Goal: Task Accomplishment & Management: Complete application form

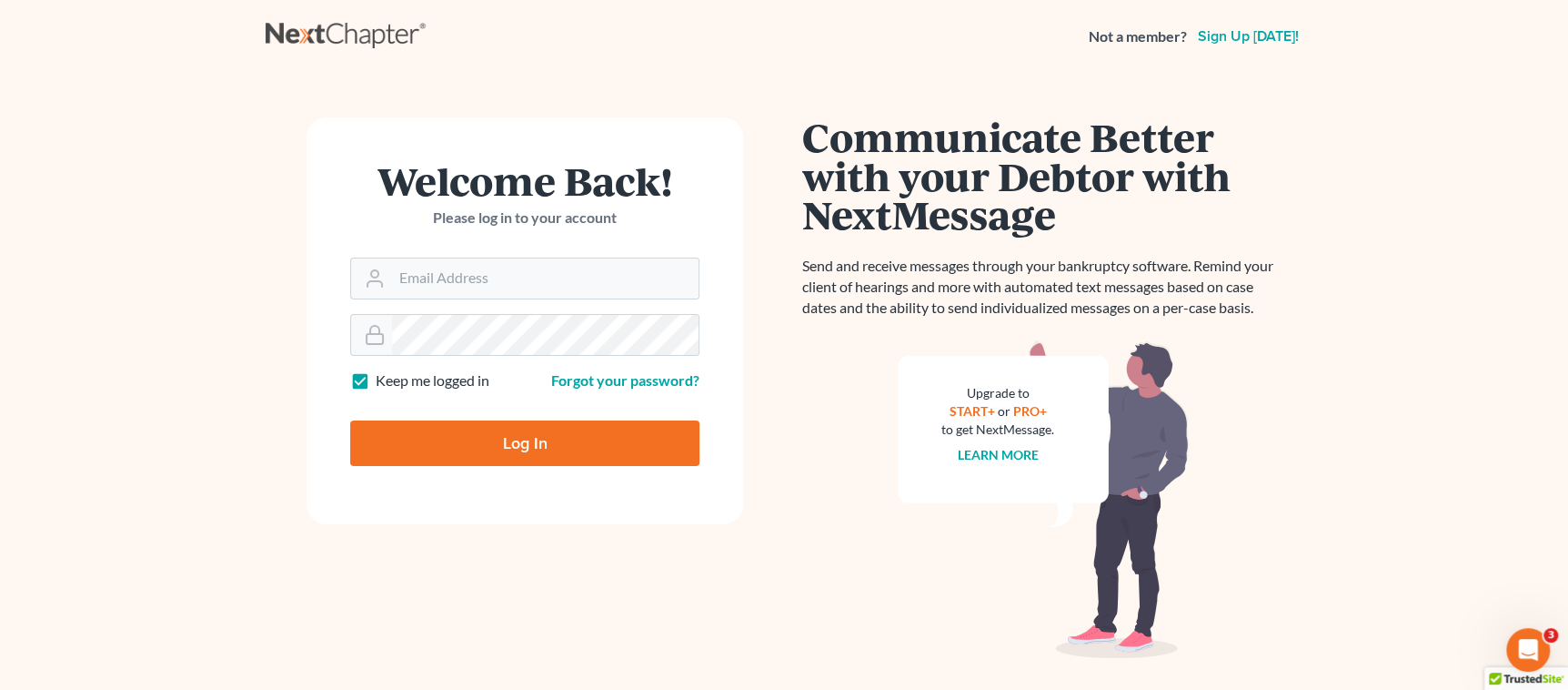
click at [491, 444] on input "Log In" at bounding box center [525, 443] width 349 height 46
type input "Thinking..."
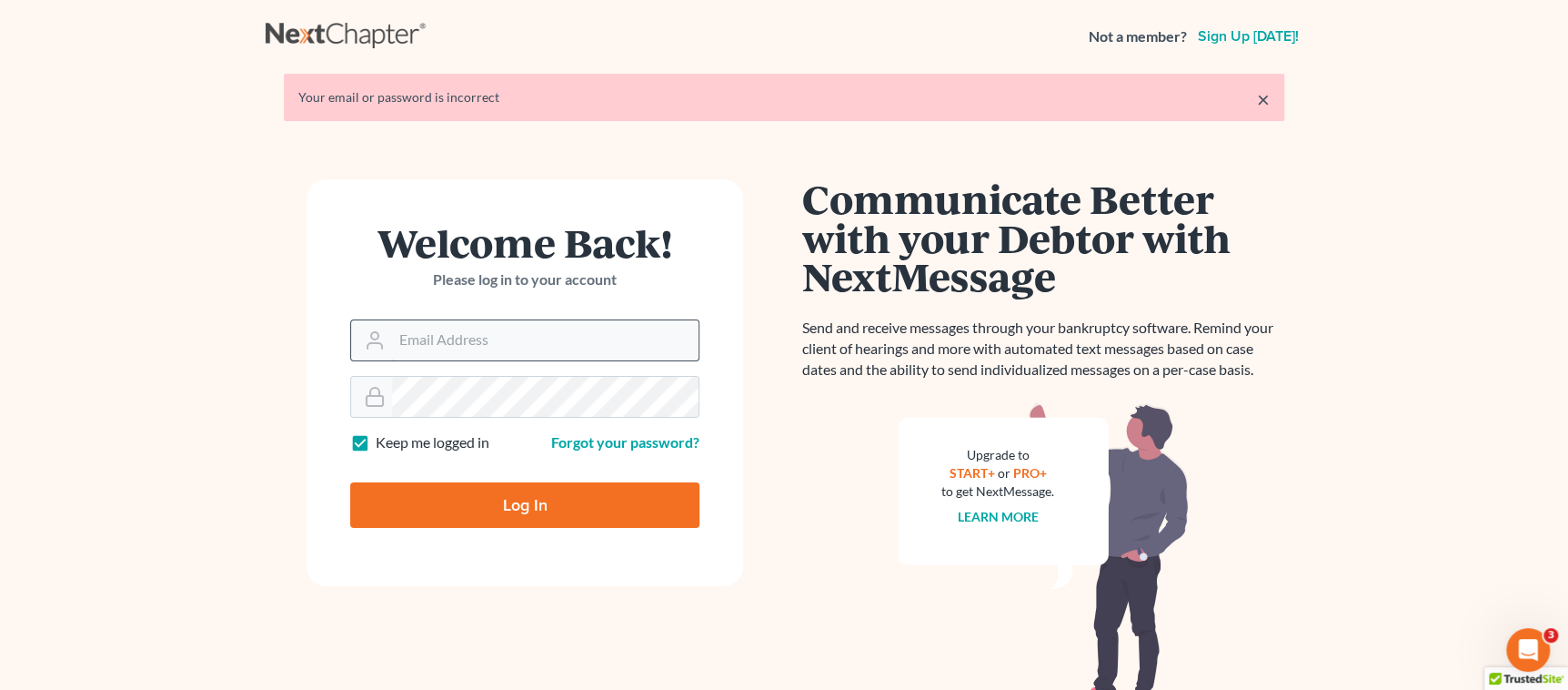
click at [462, 346] on input "Email Address" at bounding box center [545, 340] width 307 height 40
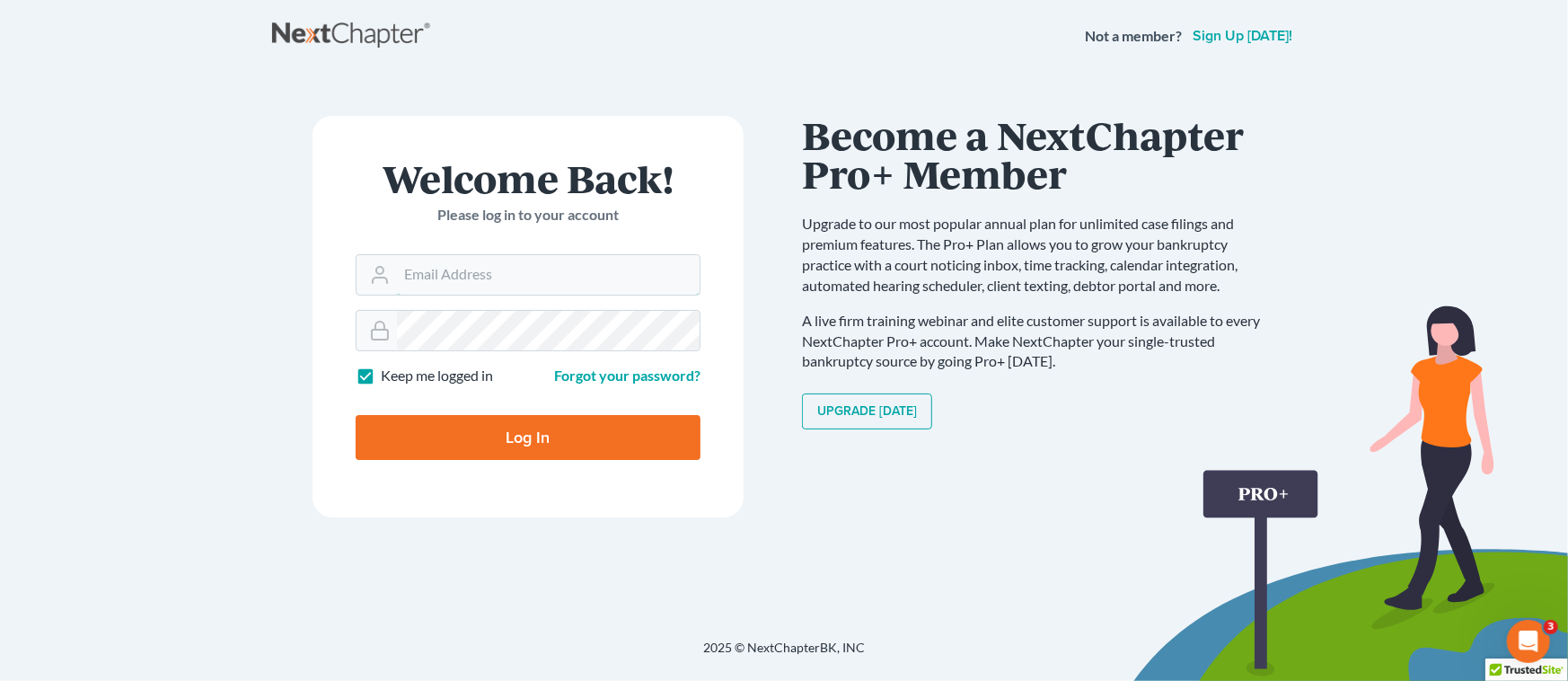
type input "jbenner@trunkettlaw.com"
click at [626, 443] on input "Log In" at bounding box center [528, 437] width 345 height 45
type input "Thinking..."
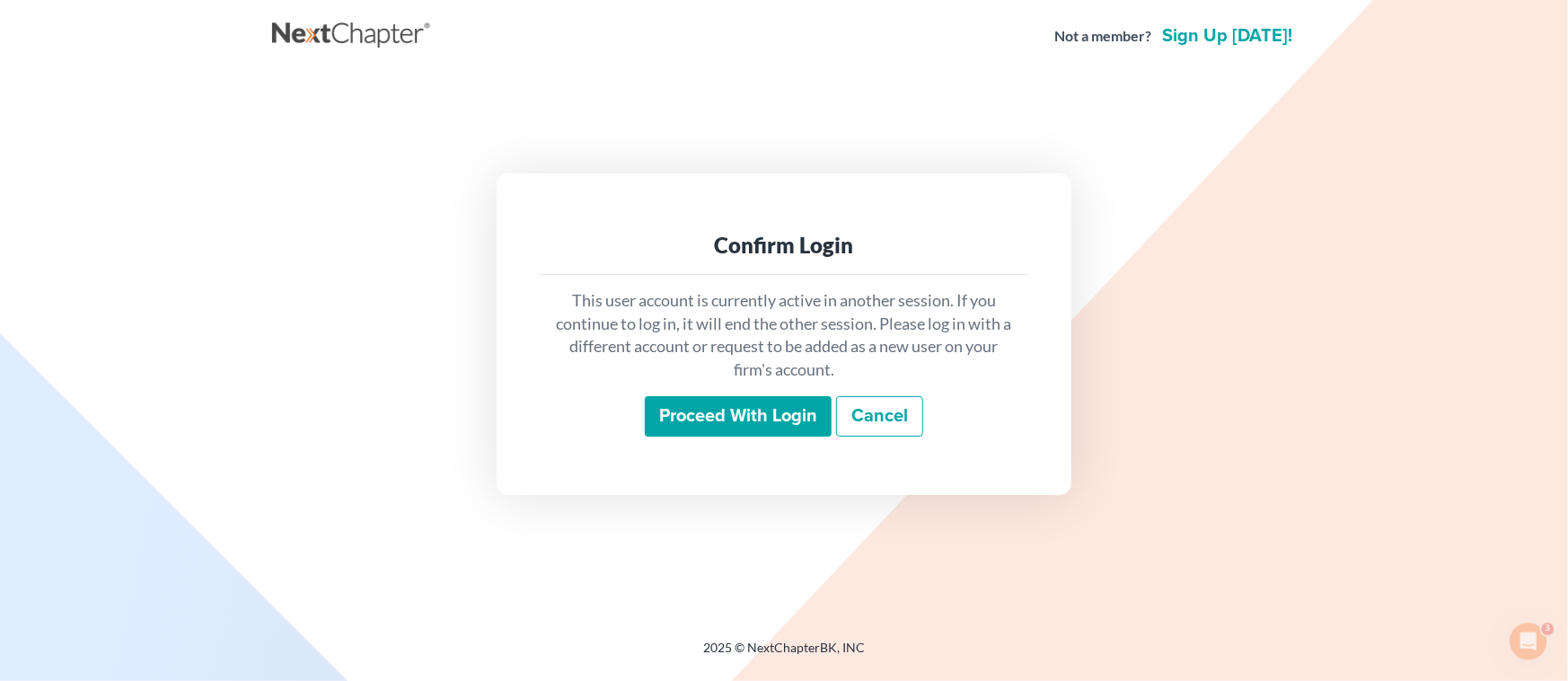
click at [736, 430] on input "Proceed with login" at bounding box center [738, 416] width 187 height 41
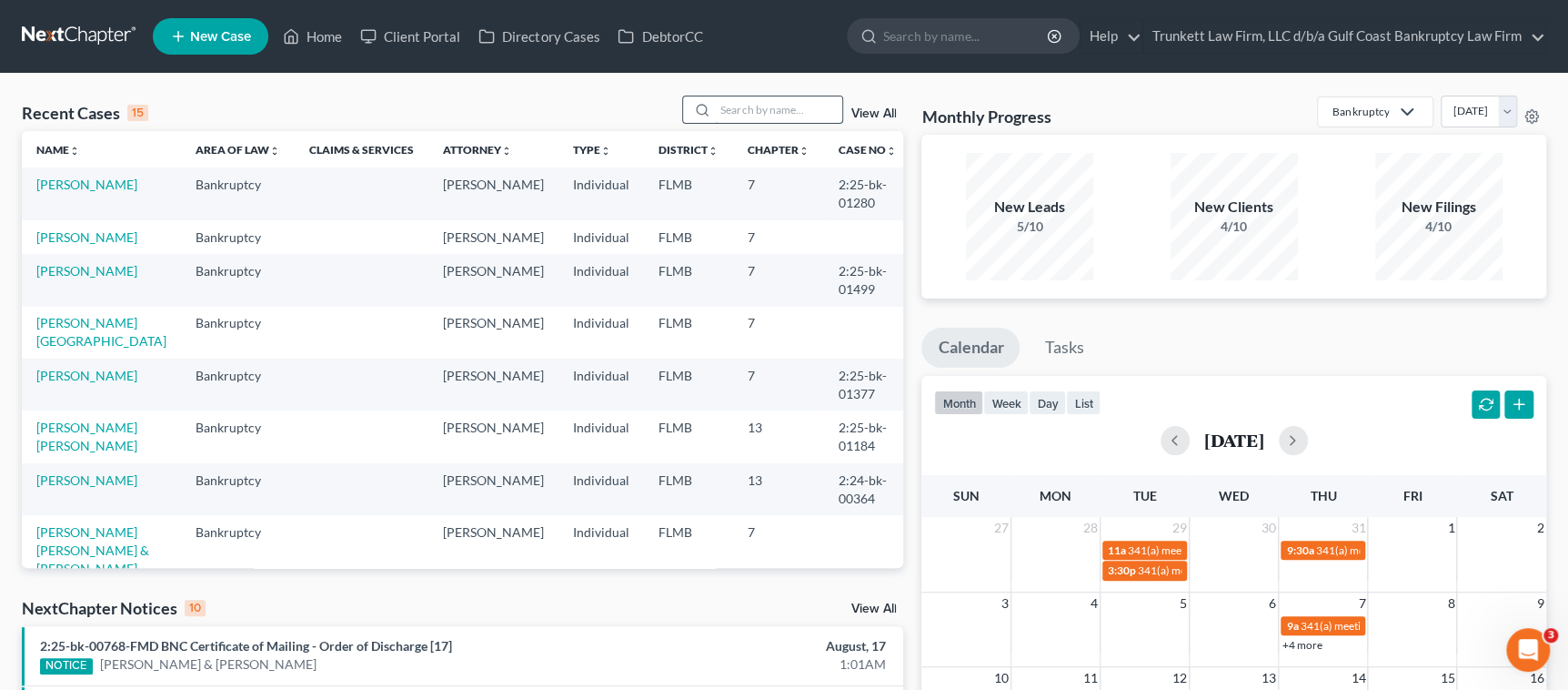
click at [764, 105] on input "search" at bounding box center [779, 110] width 127 height 27
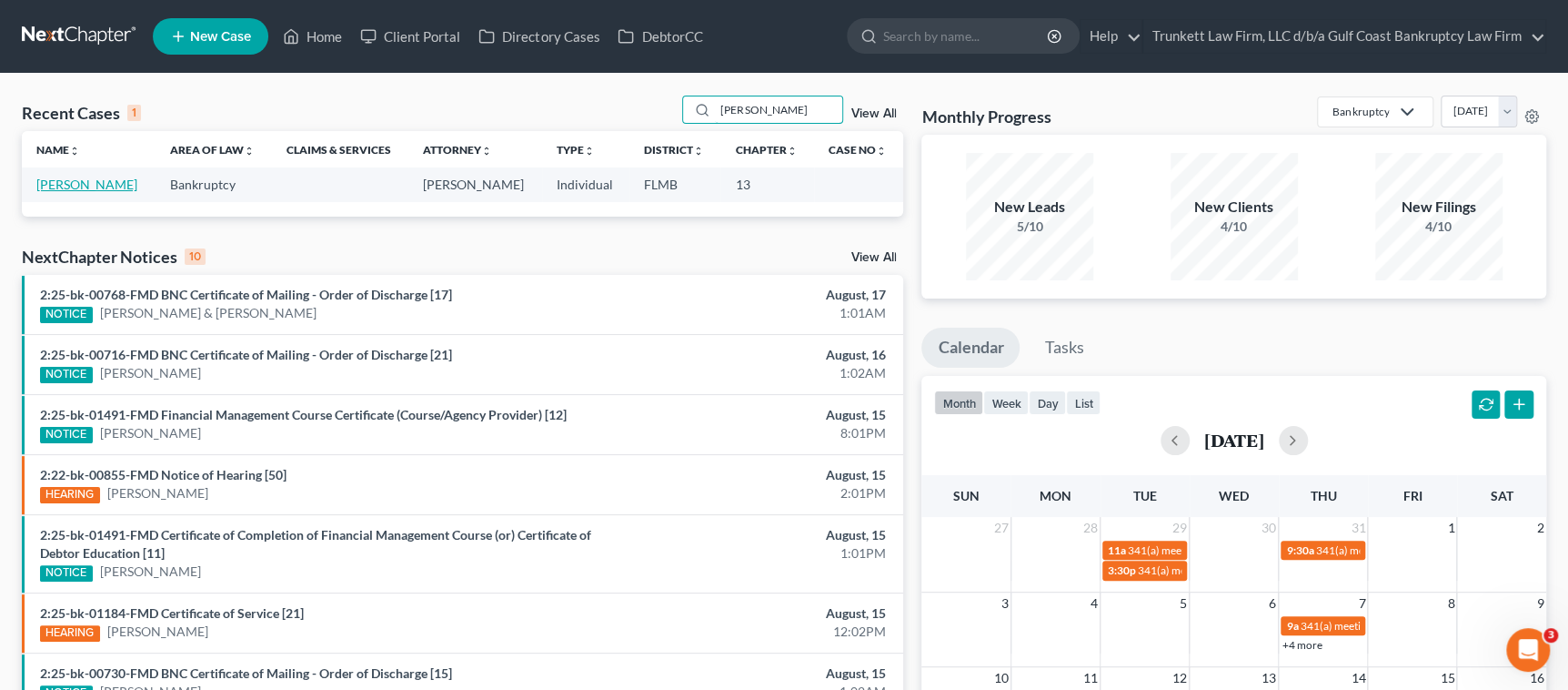
type input "[PERSON_NAME]"
click at [91, 184] on link "[PERSON_NAME]" at bounding box center [86, 184] width 101 height 15
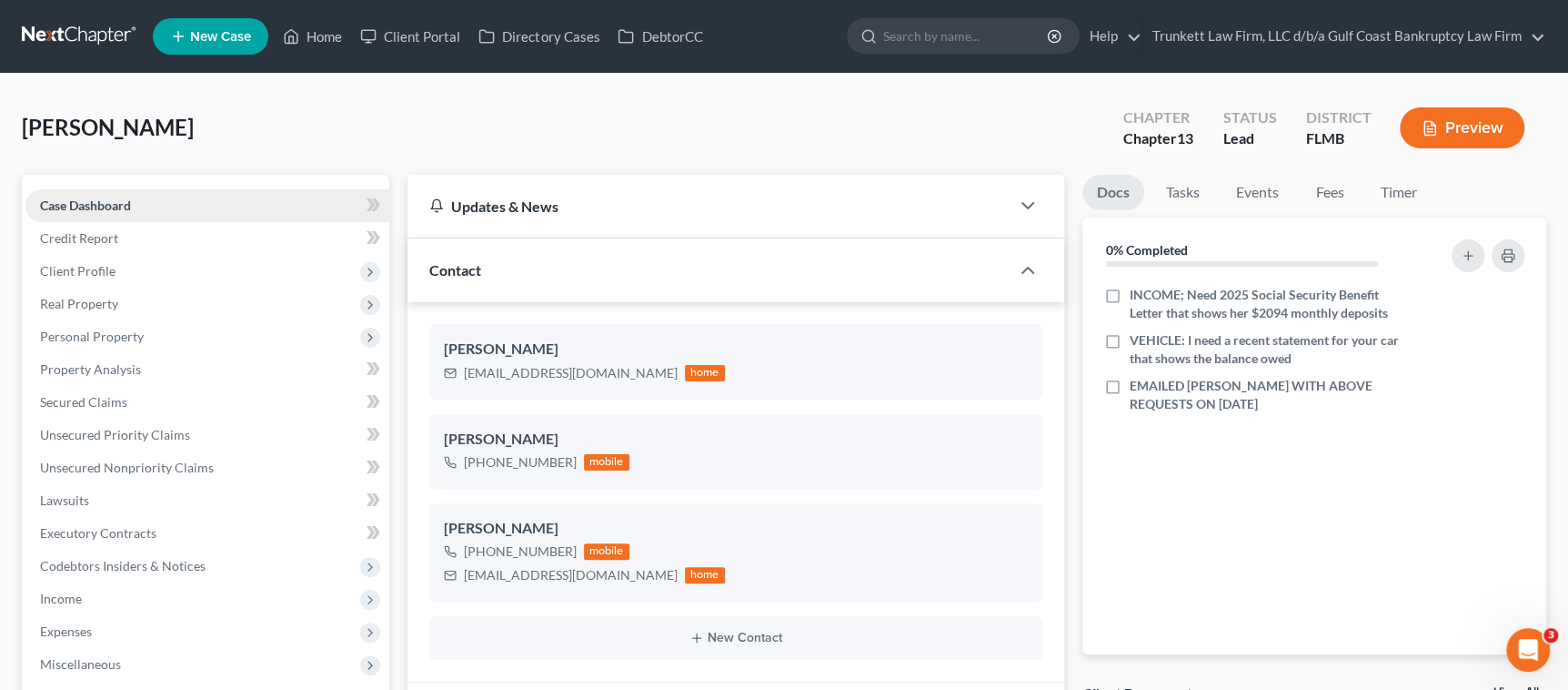
click at [97, 204] on span "Case Dashboard" at bounding box center [85, 205] width 91 height 15
click at [1519, 294] on icon "button" at bounding box center [1517, 296] width 14 height 14
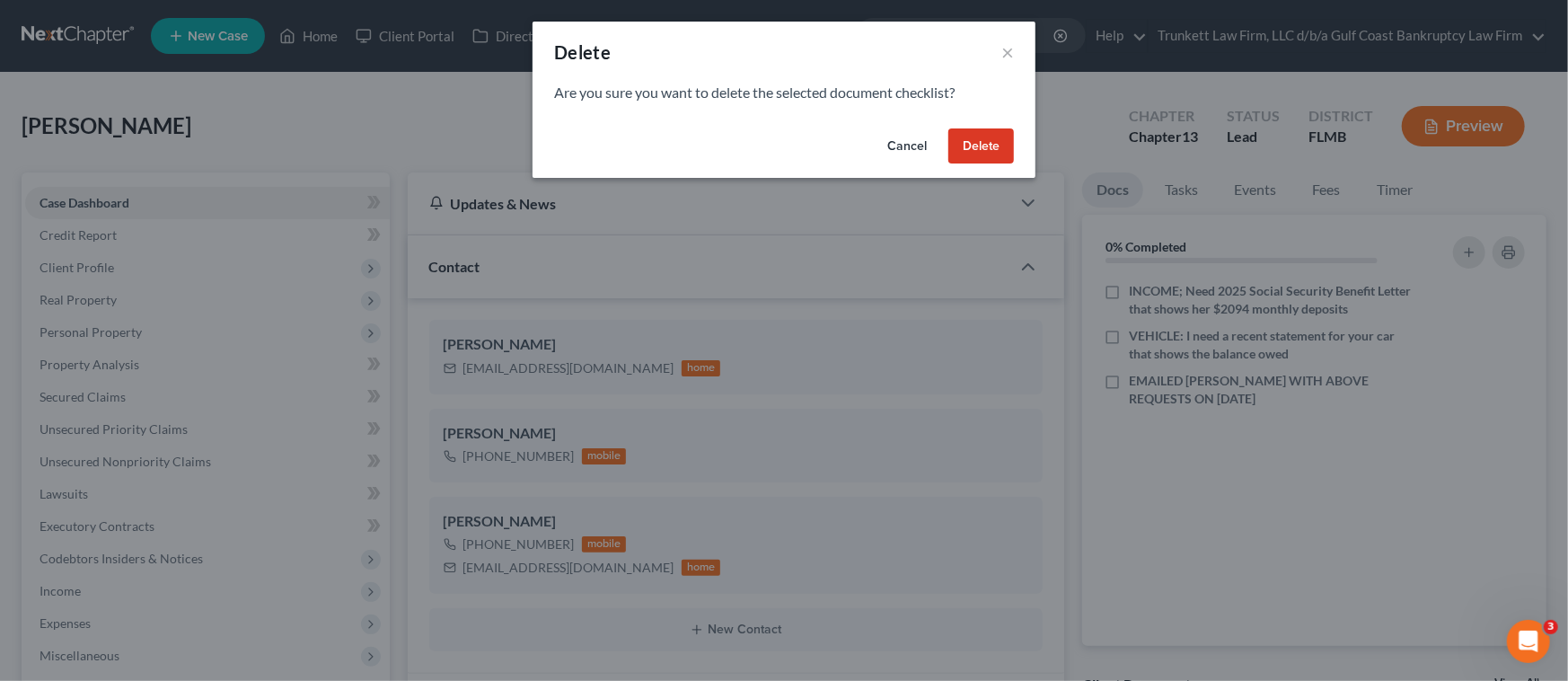
click at [972, 151] on button "Delete" at bounding box center [981, 146] width 66 height 36
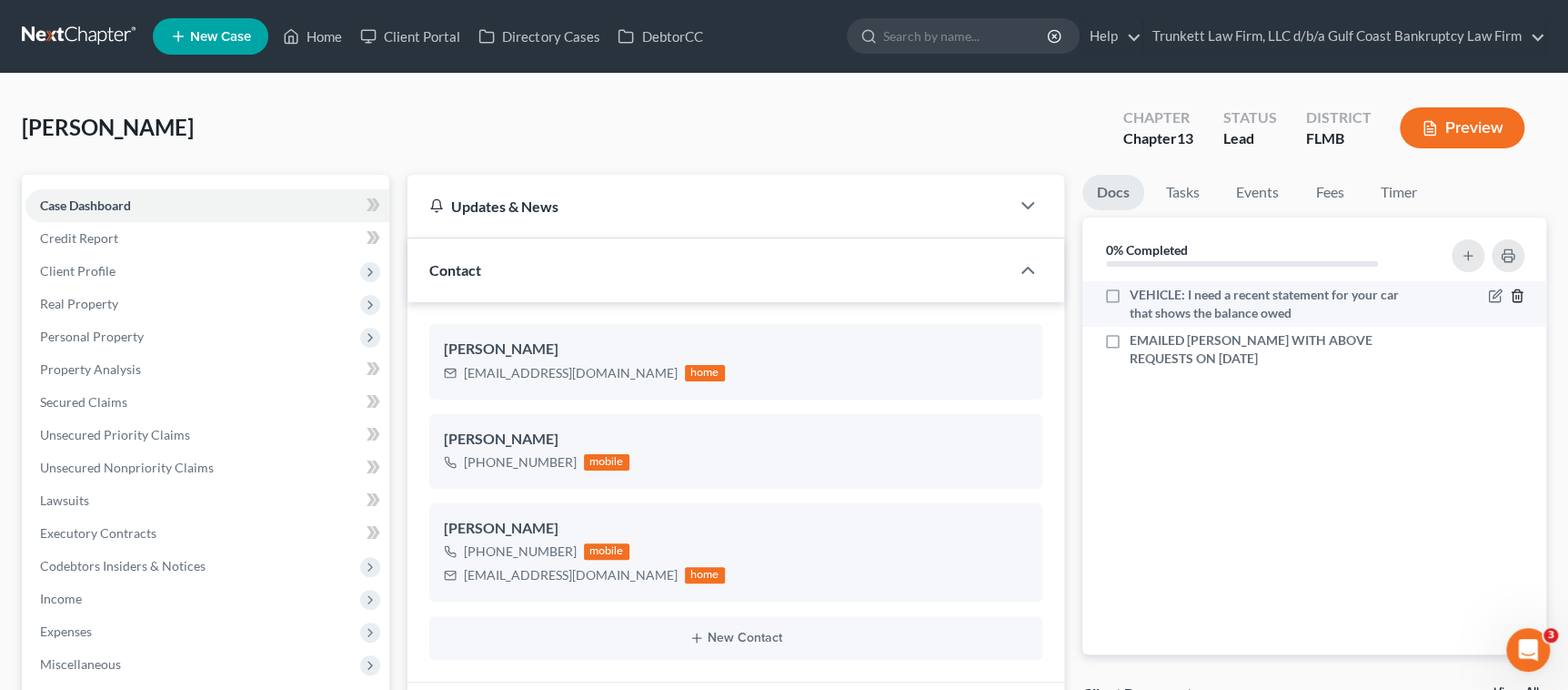
click at [1513, 295] on icon "button" at bounding box center [1517, 296] width 14 height 14
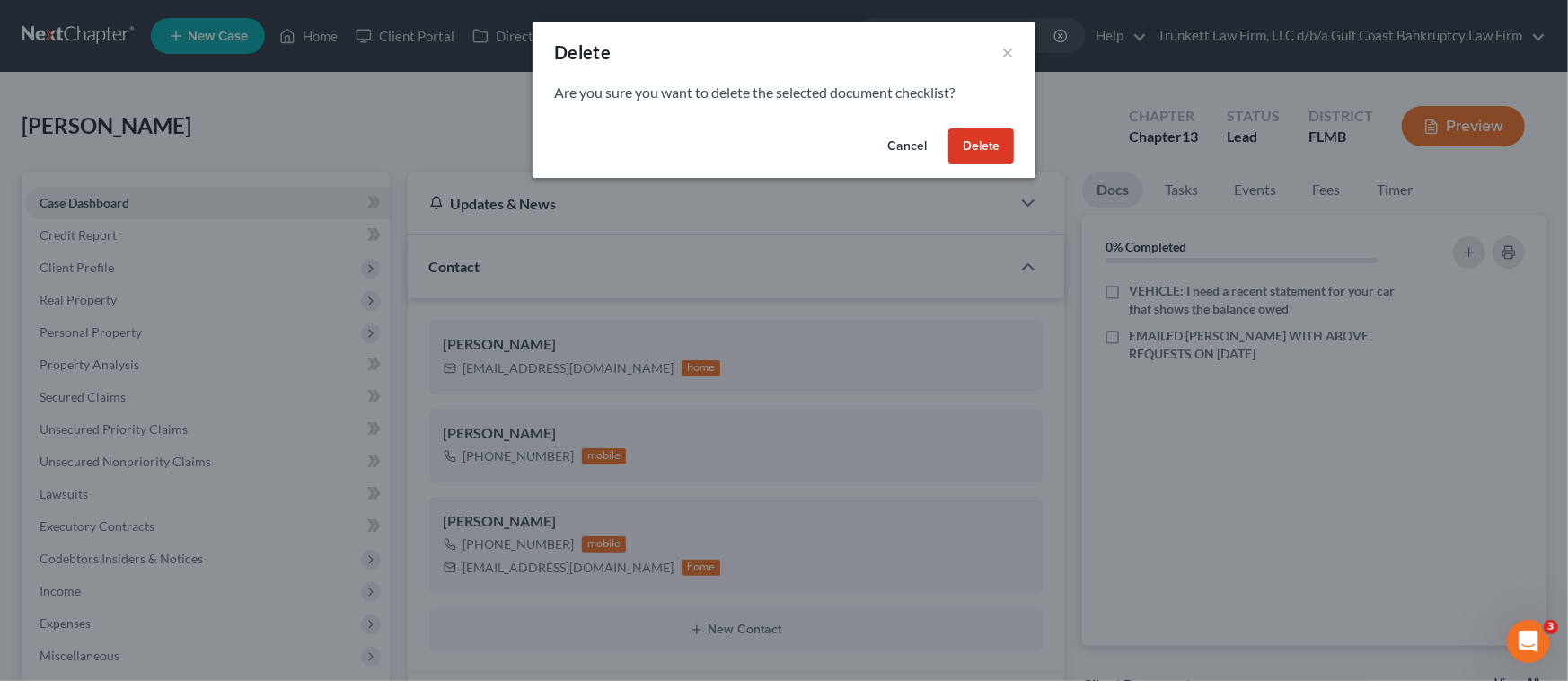
click at [988, 152] on button "Delete" at bounding box center [981, 146] width 66 height 36
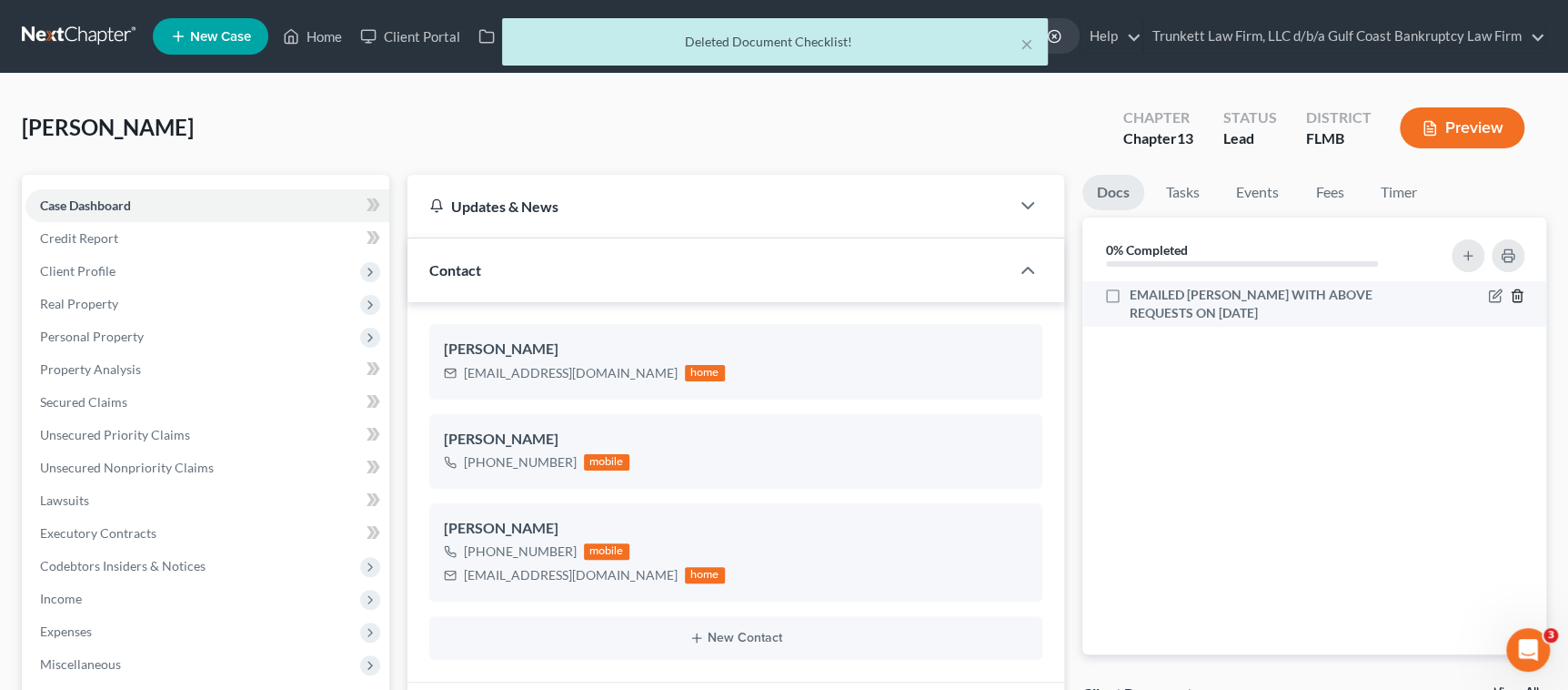
click at [1519, 295] on icon "button" at bounding box center [1517, 296] width 14 height 14
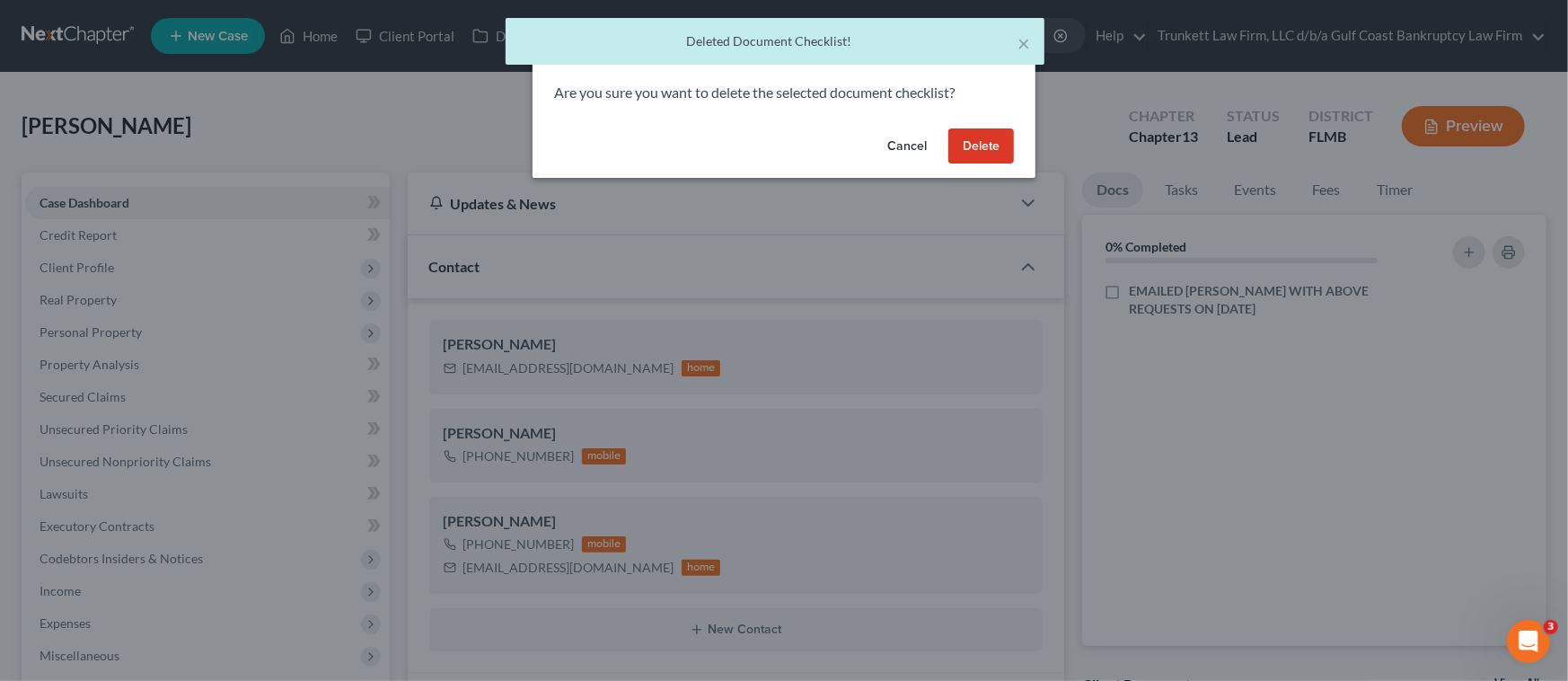
click at [986, 144] on button "Delete" at bounding box center [981, 146] width 66 height 36
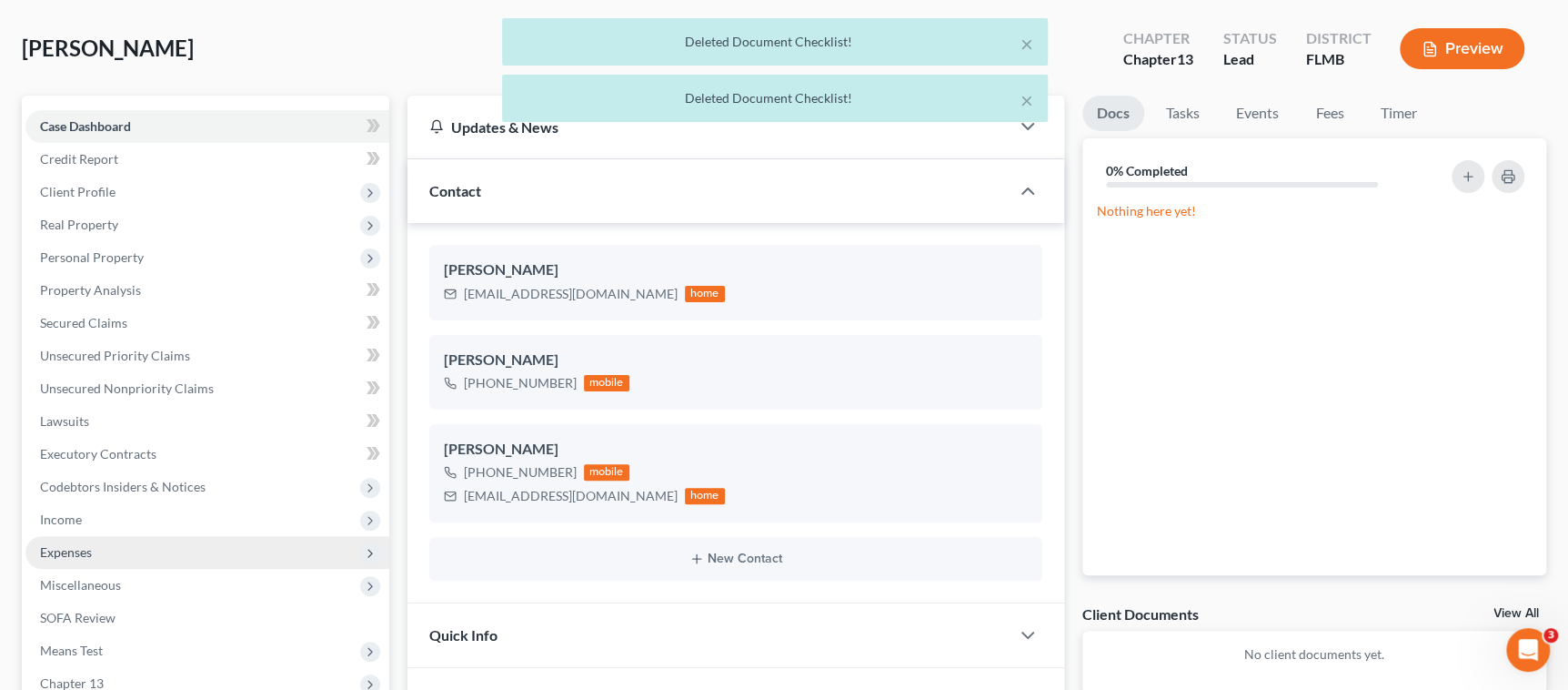
scroll to position [137, 0]
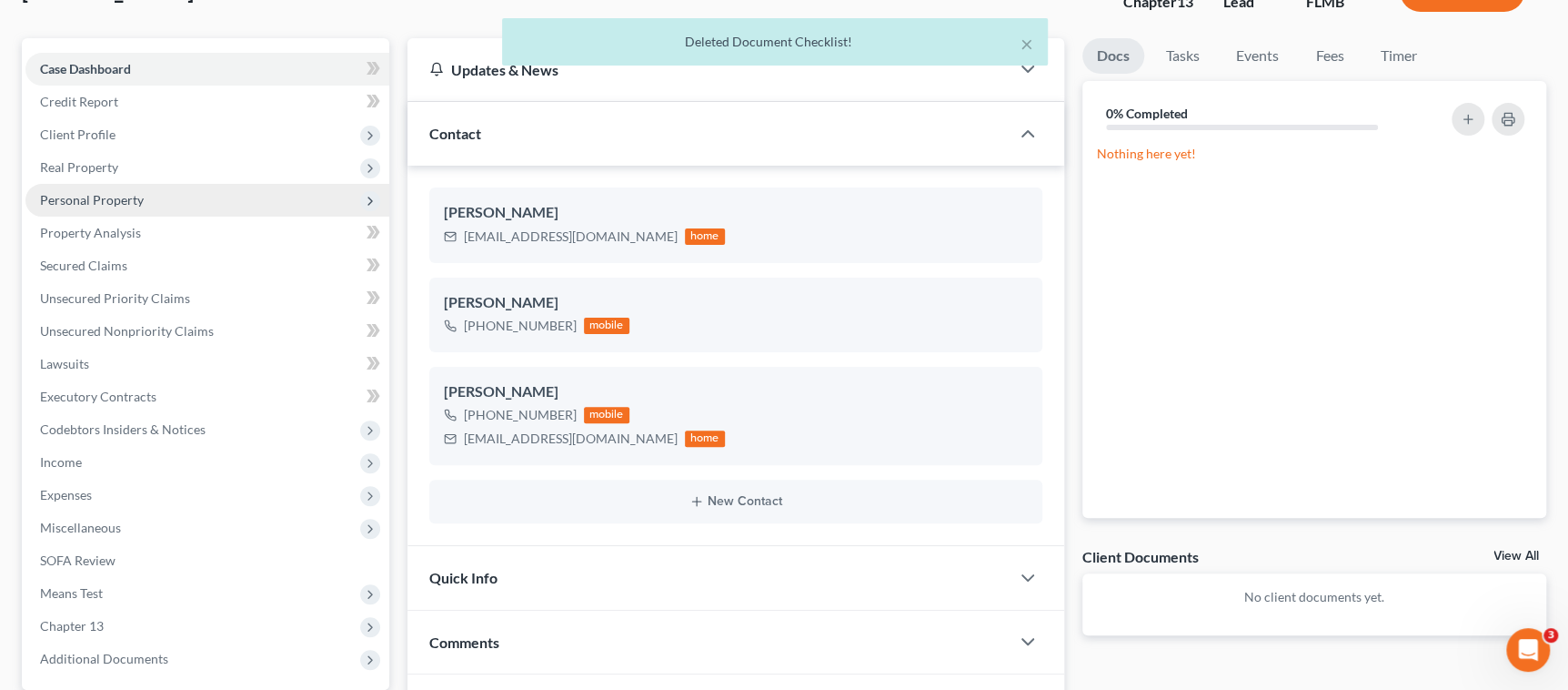
click at [92, 194] on span "Personal Property" at bounding box center [91, 200] width 104 height 15
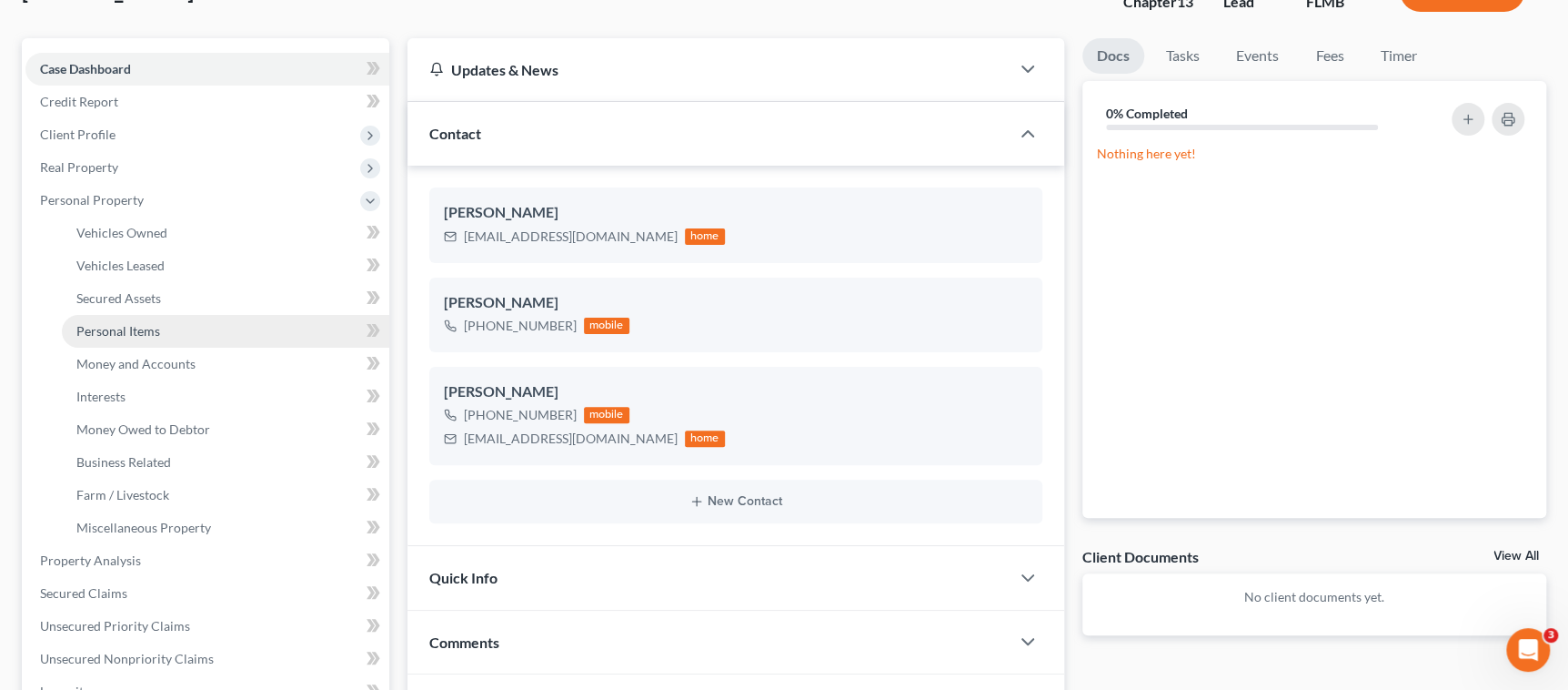
click at [130, 328] on span "Personal Items" at bounding box center [118, 331] width 84 height 15
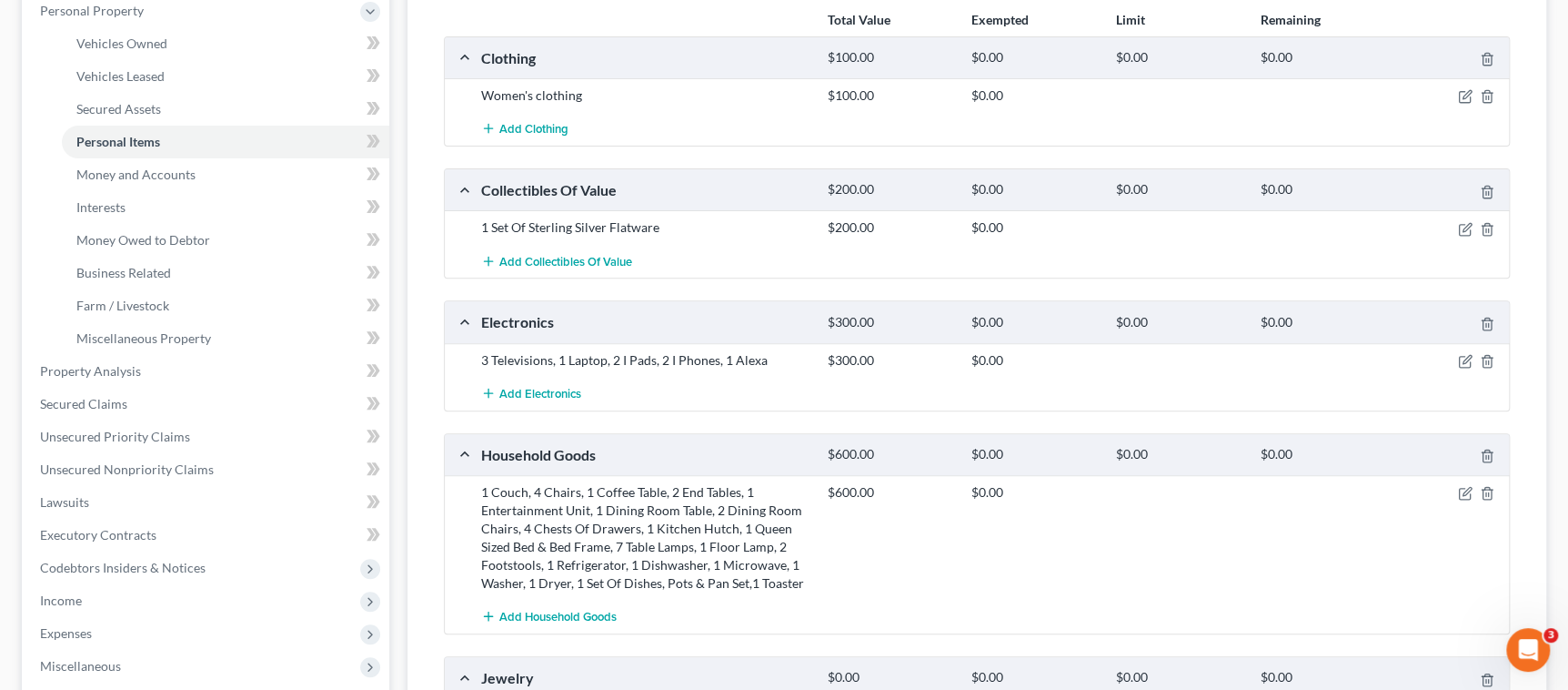
scroll to position [273, 0]
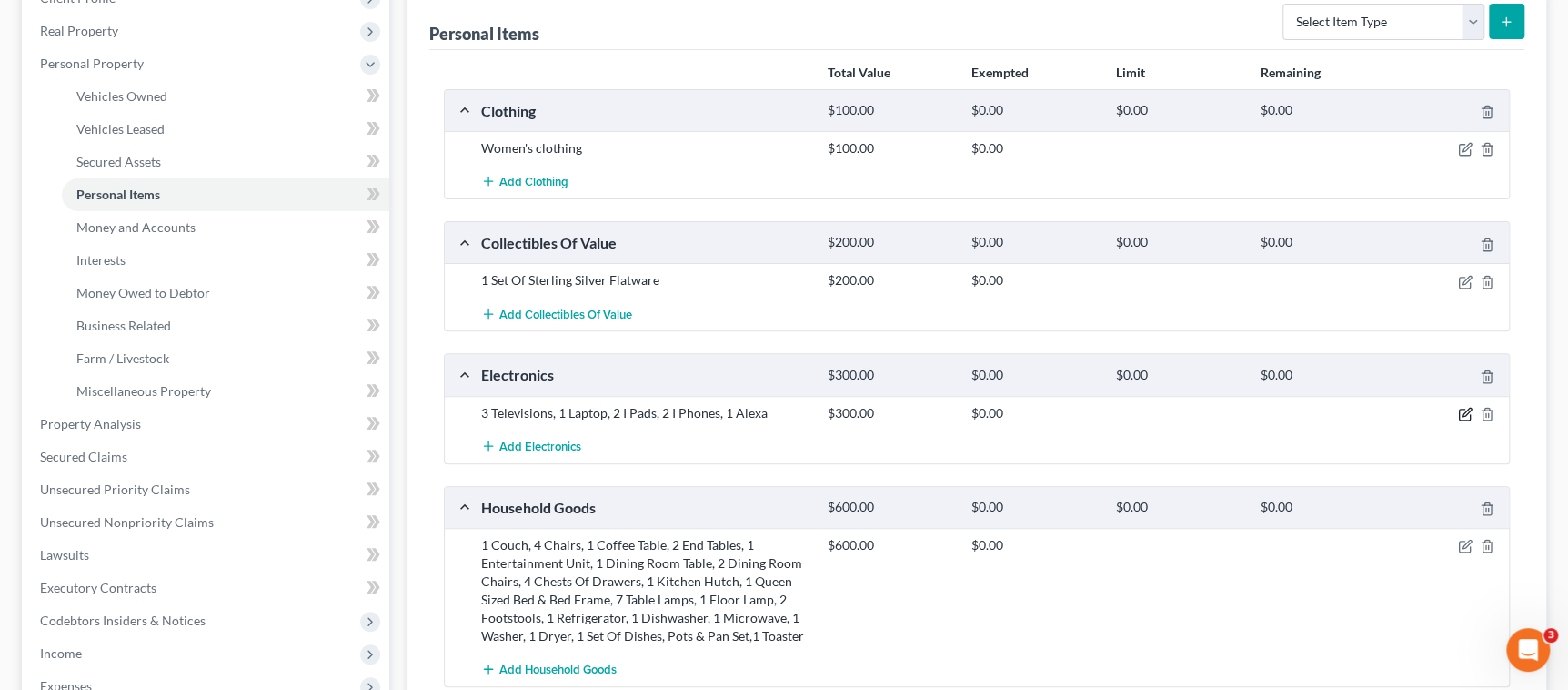
click at [1464, 412] on icon "button" at bounding box center [1466, 412] width 9 height 9
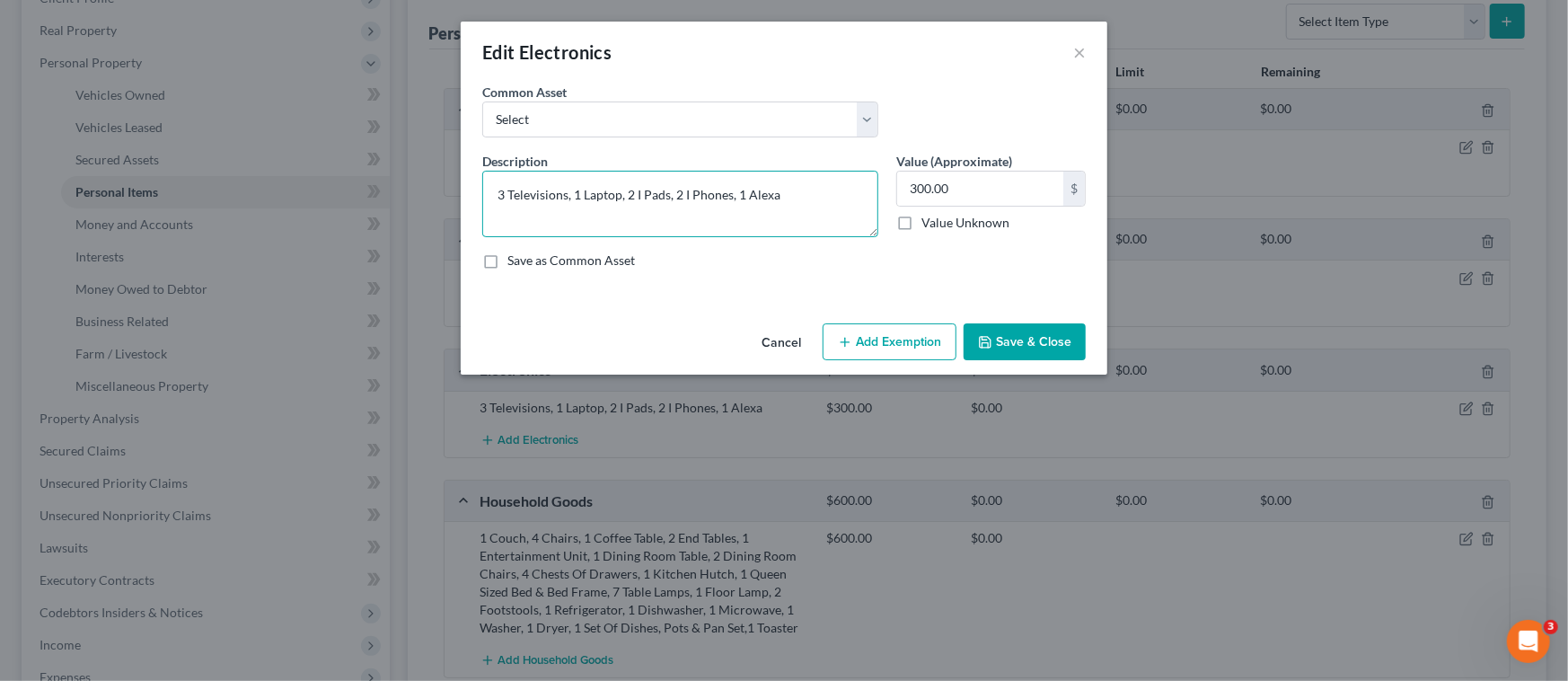
click at [779, 192] on textarea "3 Televisions, 1 Laptop, 2 I Pads, 2 I Phones, 1 Alexa" at bounding box center [680, 204] width 396 height 67
click at [729, 194] on textarea "3 Televisions, 1 Laptop, 2 I Pads, 2 I Phones, 1 Alexa" at bounding box center [680, 204] width 396 height 67
click at [812, 189] on textarea "3 Televisions, 1 Laptop, 2 I Pads, 2 I Phones $50, 1 Alexa" at bounding box center [680, 204] width 396 height 67
click at [668, 194] on textarea "3 Televisions, 1 Laptop, 2 I Pads, 2 I Phones $50, 1 Alexa $35" at bounding box center [680, 204] width 396 height 67
click at [620, 194] on textarea "3 Televisions, 1 Laptop, 2 I Pads $50, 2 I Phones $50, 1 Alexa $35" at bounding box center [680, 204] width 396 height 67
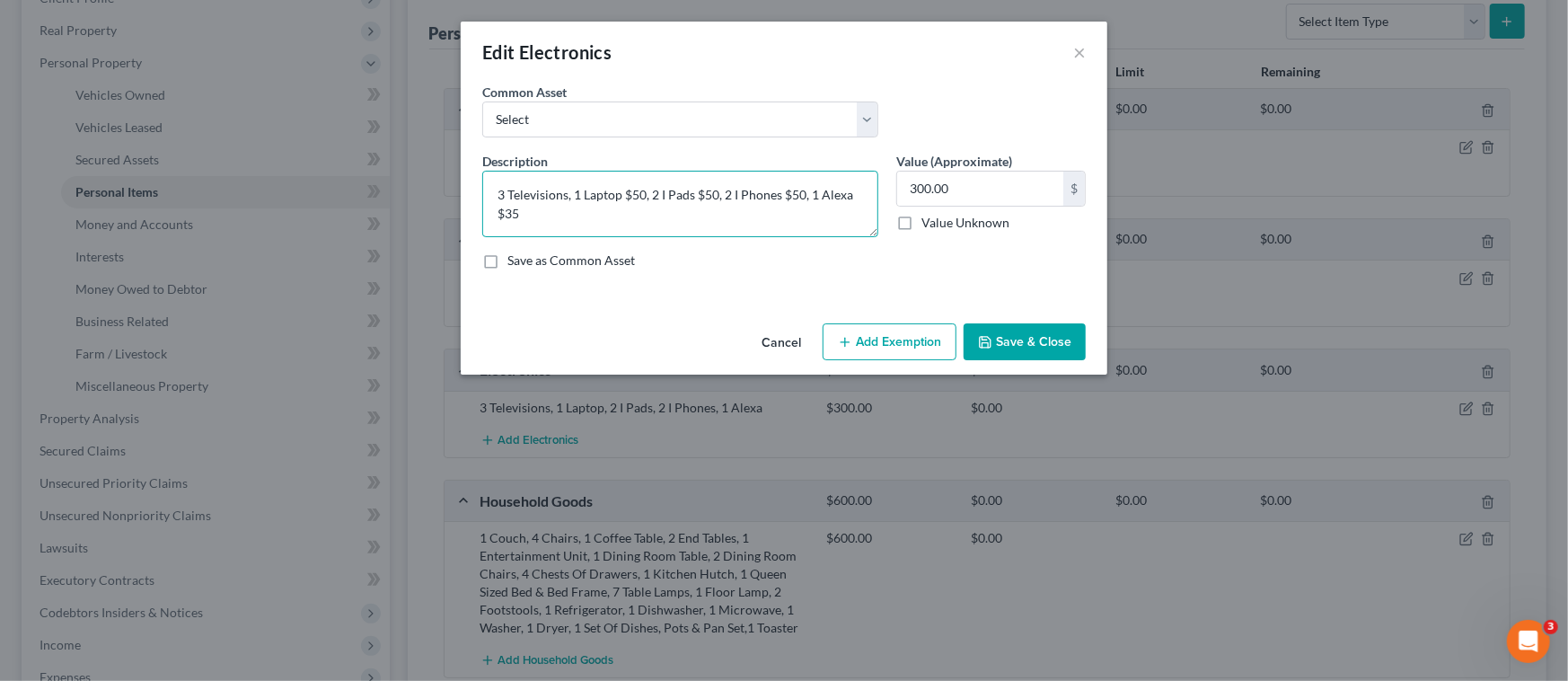
click at [565, 189] on textarea "3 Televisions, 1 Laptop $50, 2 I Pads $50, 2 I Phones $50, 1 Alexa $35" at bounding box center [680, 204] width 396 height 67
click at [545, 213] on textarea "3 Televisions $125, 1 Laptop $50, 2 I Pads $50, 2 I Phones $50, 1 Alexa $35" at bounding box center [680, 204] width 396 height 67
type textarea "3 Televisions $125, 1 Laptop $50, 2 I Pads $50, 2 I Phones $50, 1 Alexa $25"
click at [672, 273] on div "Description * 3 Televisions $125, 1 Laptop $50, 2 I Pads $50, 2 I Phones $50, 1…" at bounding box center [784, 218] width 622 height 132
click at [1024, 334] on button "Save & Close" at bounding box center [1025, 342] width 122 height 38
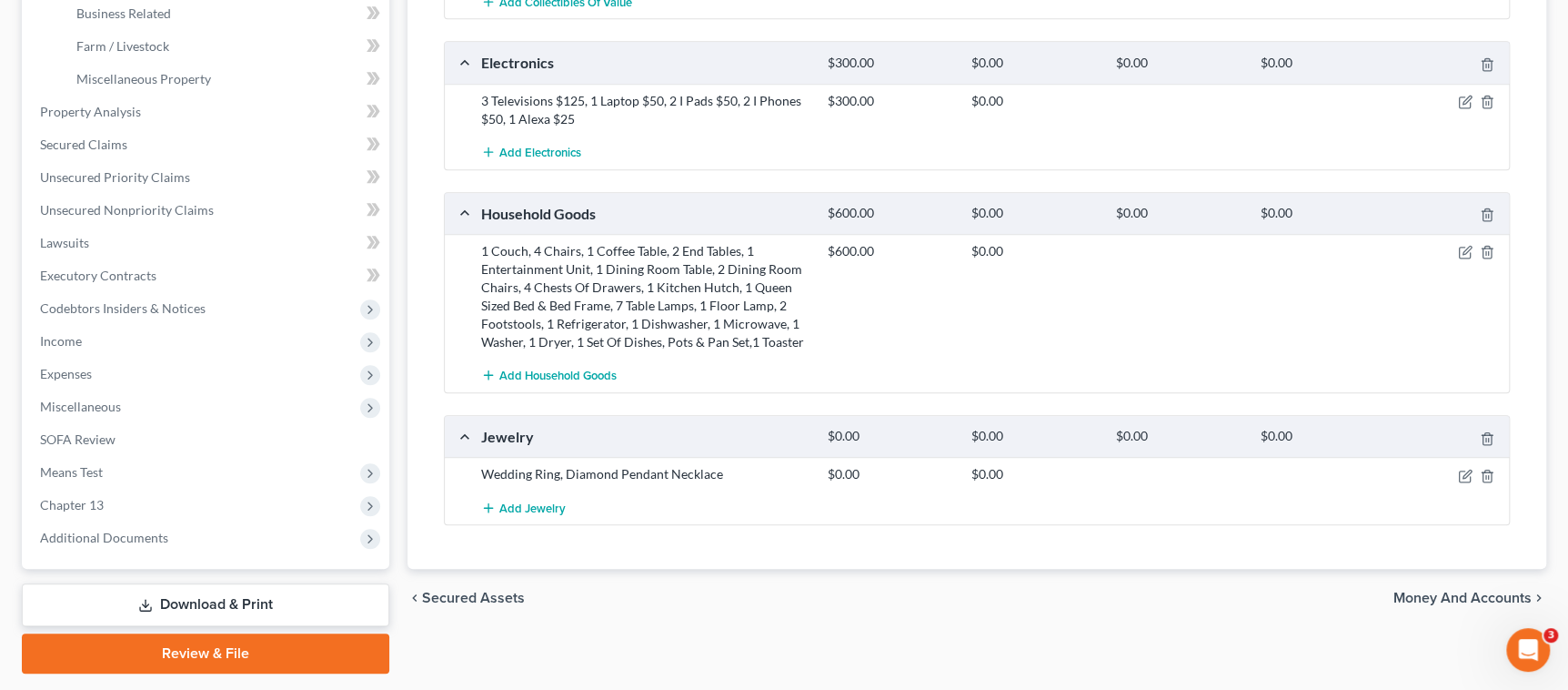
scroll to position [635, 0]
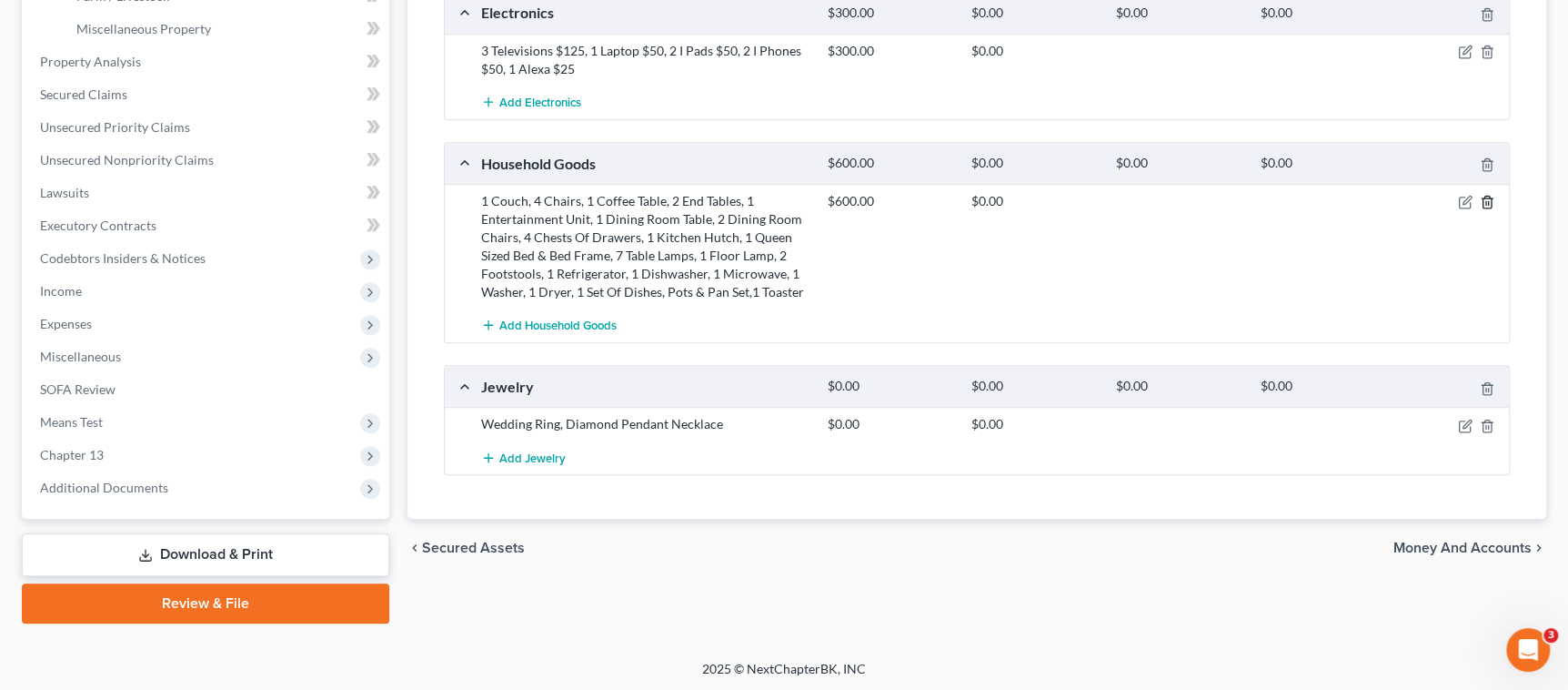
click at [1486, 203] on icon "button" at bounding box center [1486, 201] width 14 height 14
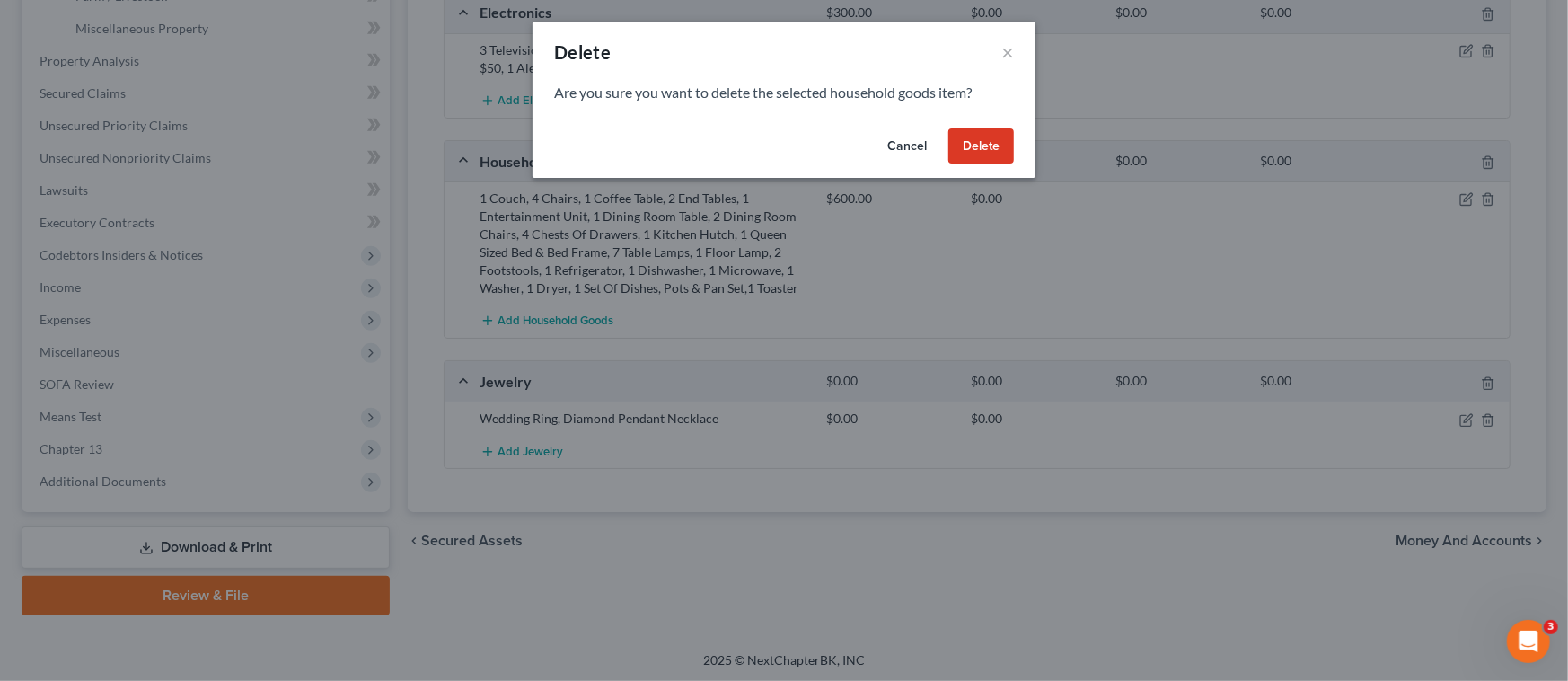
click at [979, 144] on button "Delete" at bounding box center [981, 146] width 66 height 36
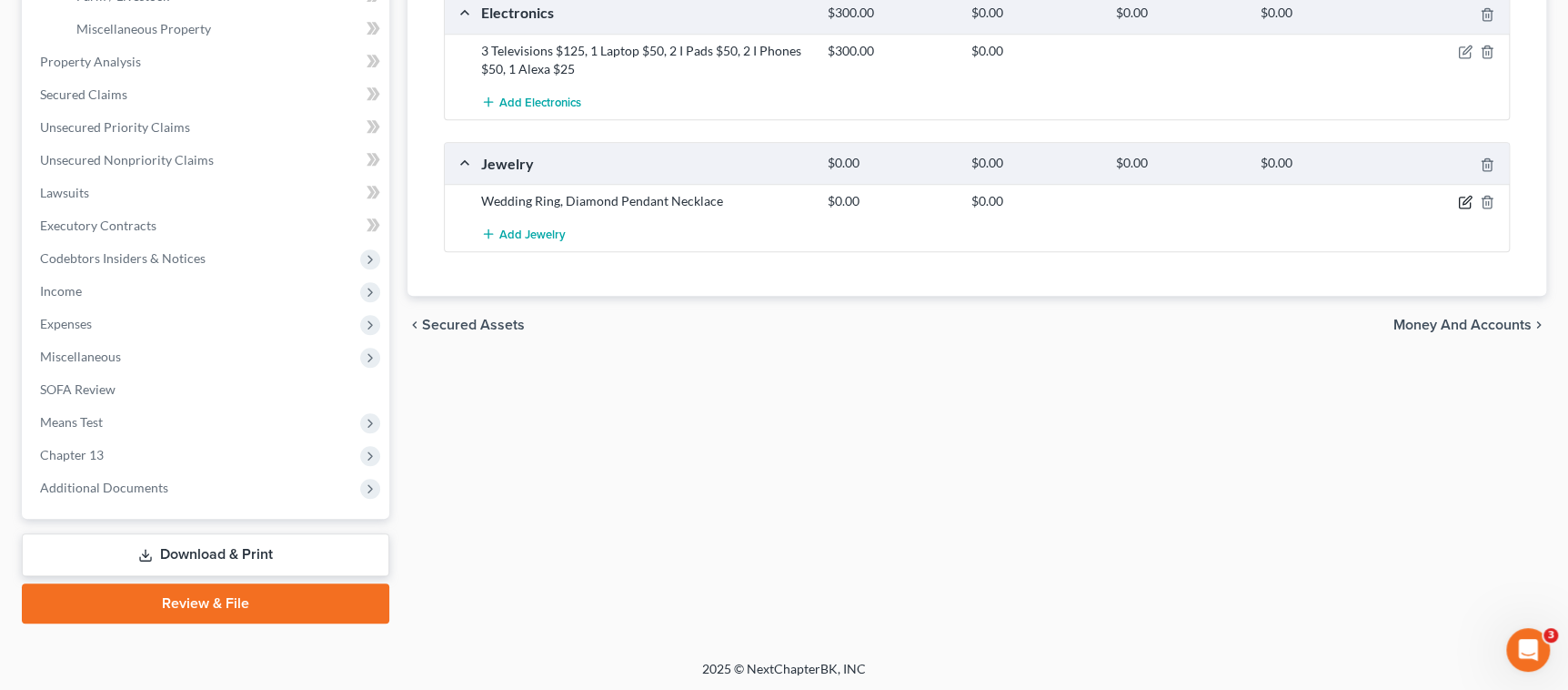
click at [1463, 198] on icon "button" at bounding box center [1464, 202] width 10 height 10
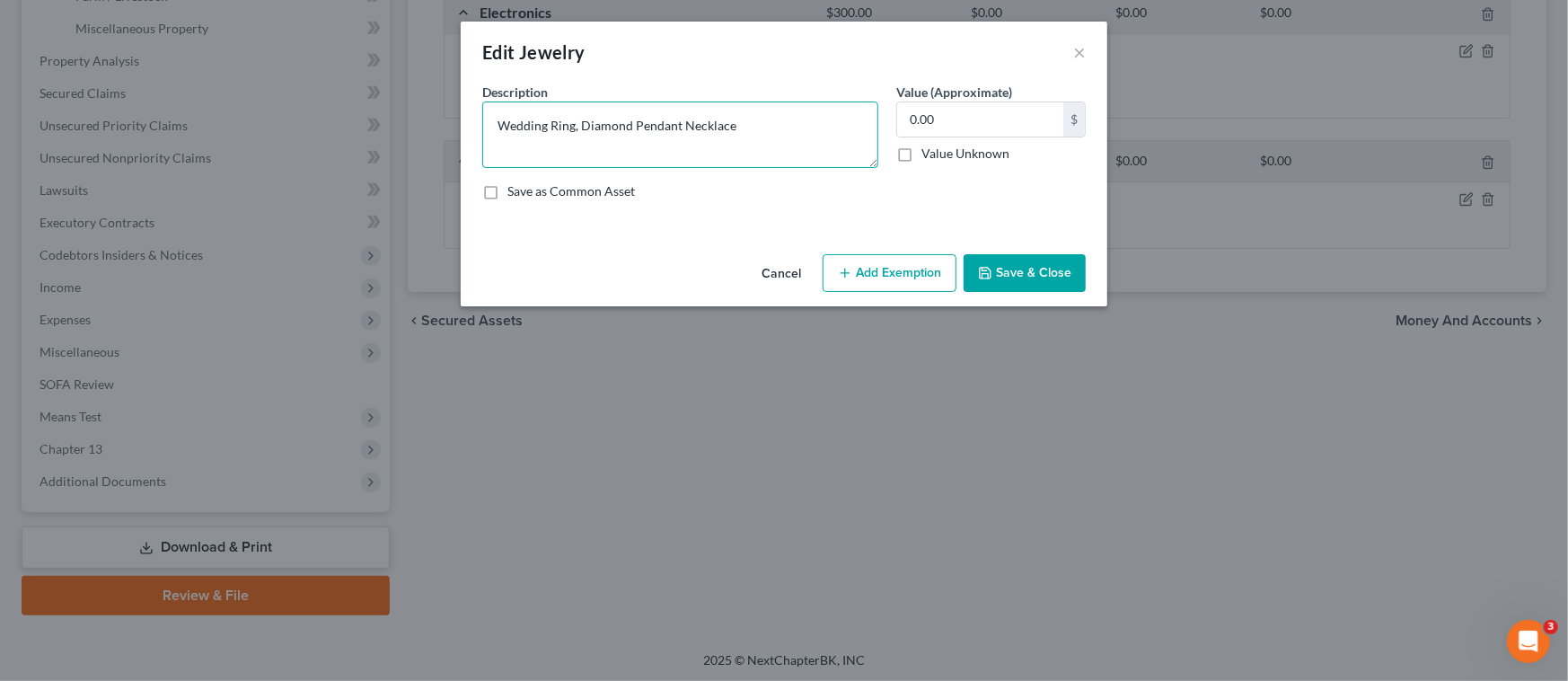
click at [574, 124] on textarea "Wedding Ring, Diamond Pendant Necklace" at bounding box center [680, 134] width 396 height 67
type textarea "Wedding Ring $500, Diamond Pendant Necklace $1500"
type input "2,000.00"
click at [1042, 271] on button "Save & Close" at bounding box center [1025, 273] width 122 height 38
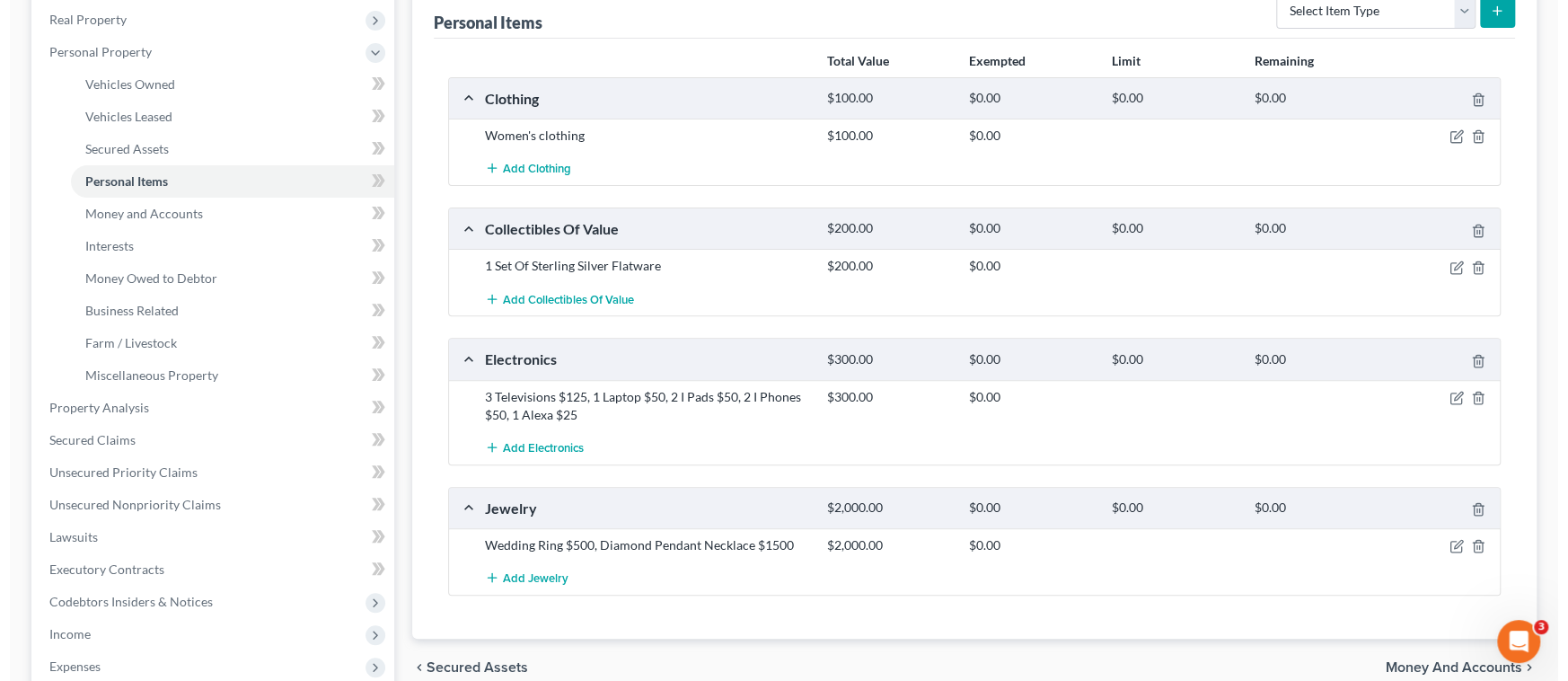
scroll to position [222, 0]
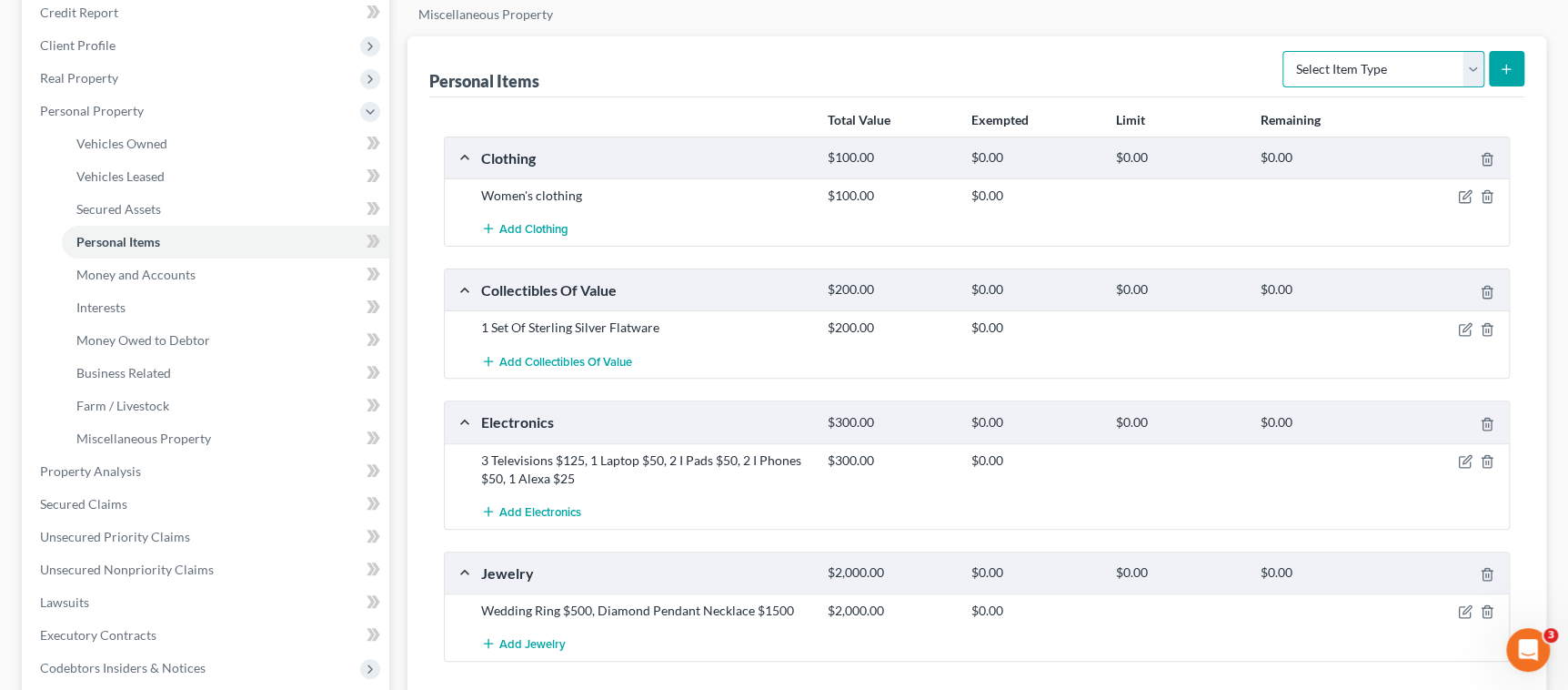
click at [1473, 70] on select "Select Item Type Clothing Collectibles Of Value Electronics Firearms Household …" at bounding box center [1383, 69] width 202 height 36
select select "household_goods"
click at [1284, 51] on select "Select Item Type Clothing Collectibles Of Value Electronics Firearms Household …" at bounding box center [1383, 69] width 202 height 36
click at [1504, 69] on icon "submit" at bounding box center [1505, 68] width 14 height 14
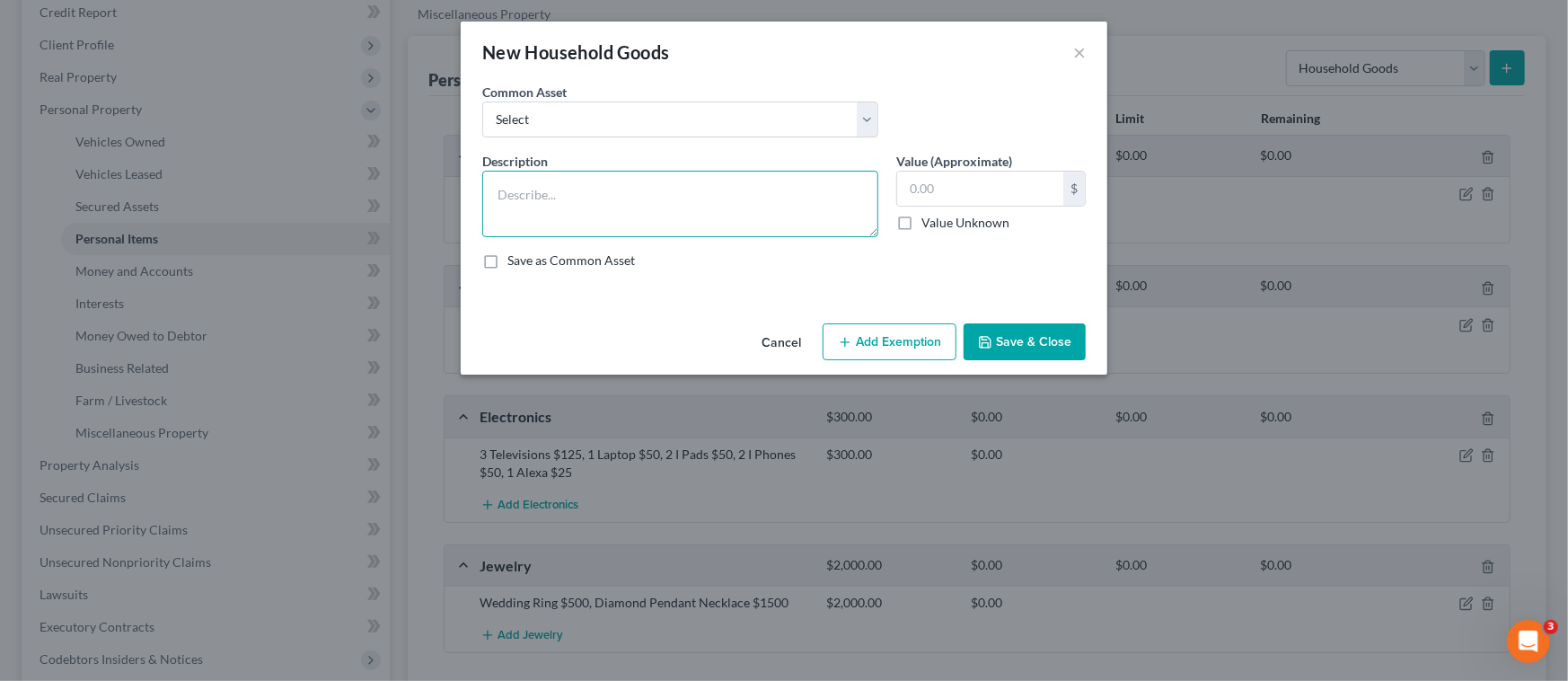
click at [498, 182] on textarea at bounding box center [680, 204] width 396 height 67
type textarea "R"
type textarea "2"
type textarea "Refrigerator $400, Dishwasher $200, Microwave over range $150, Stove/oven $250,…"
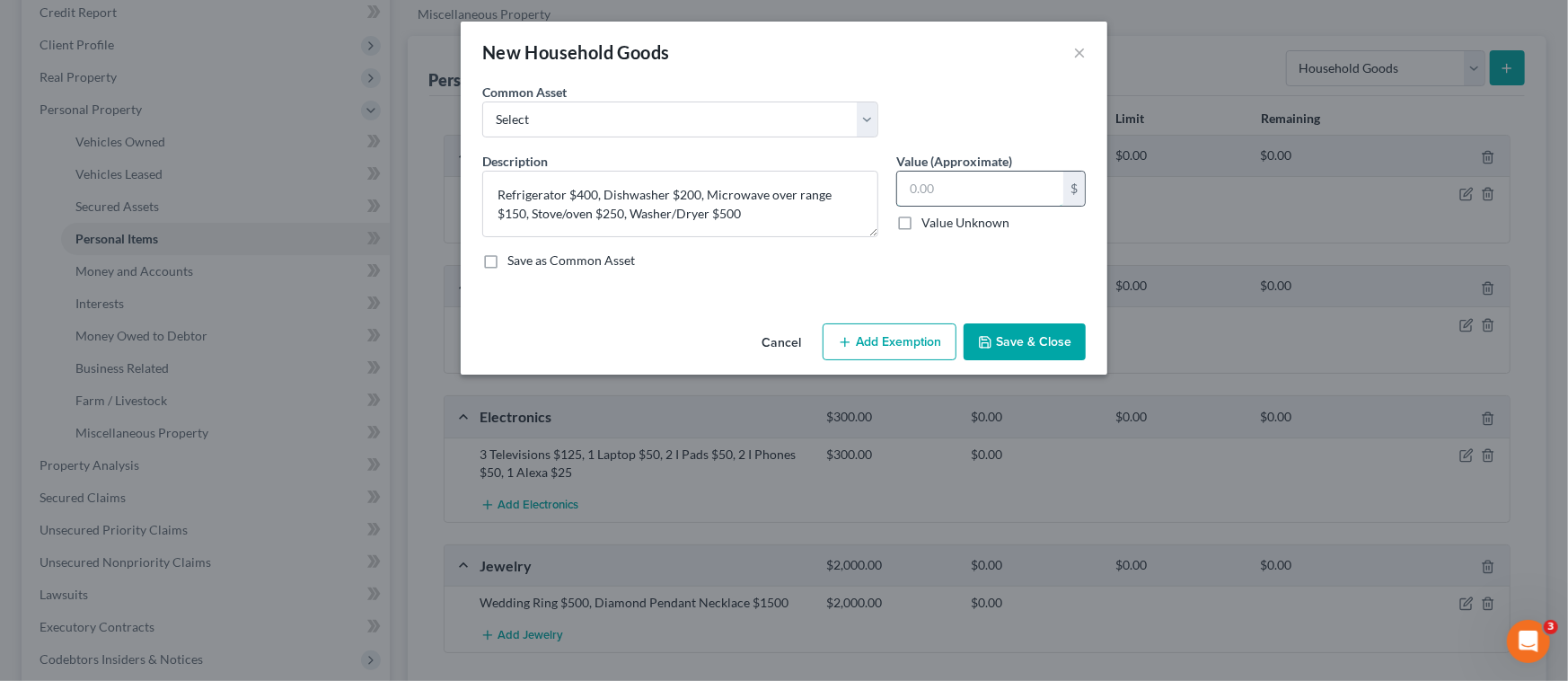
click at [942, 191] on input "text" at bounding box center [980, 189] width 166 height 34
type input "1,500.00"
click at [1010, 336] on button "Save & Close" at bounding box center [1025, 342] width 122 height 38
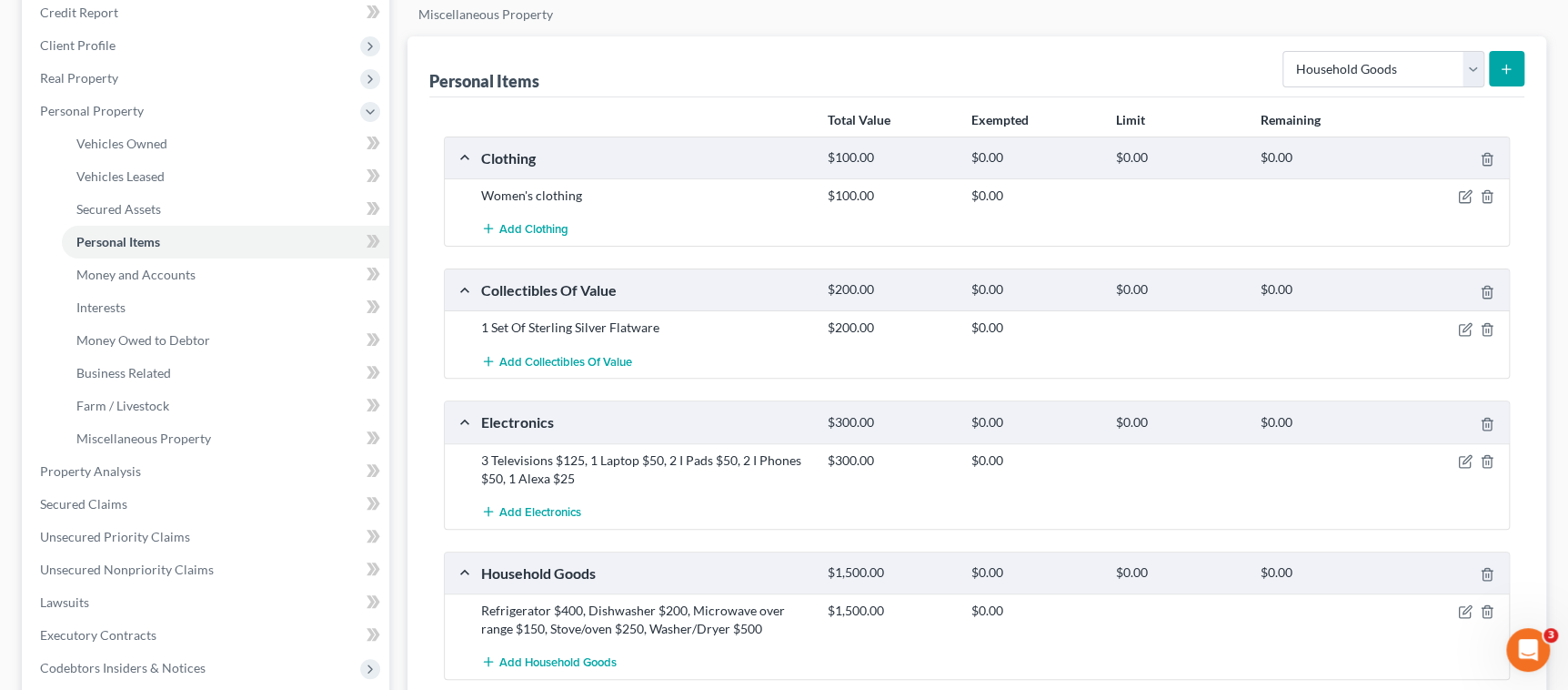
click at [1507, 69] on icon "submit" at bounding box center [1505, 68] width 14 height 14
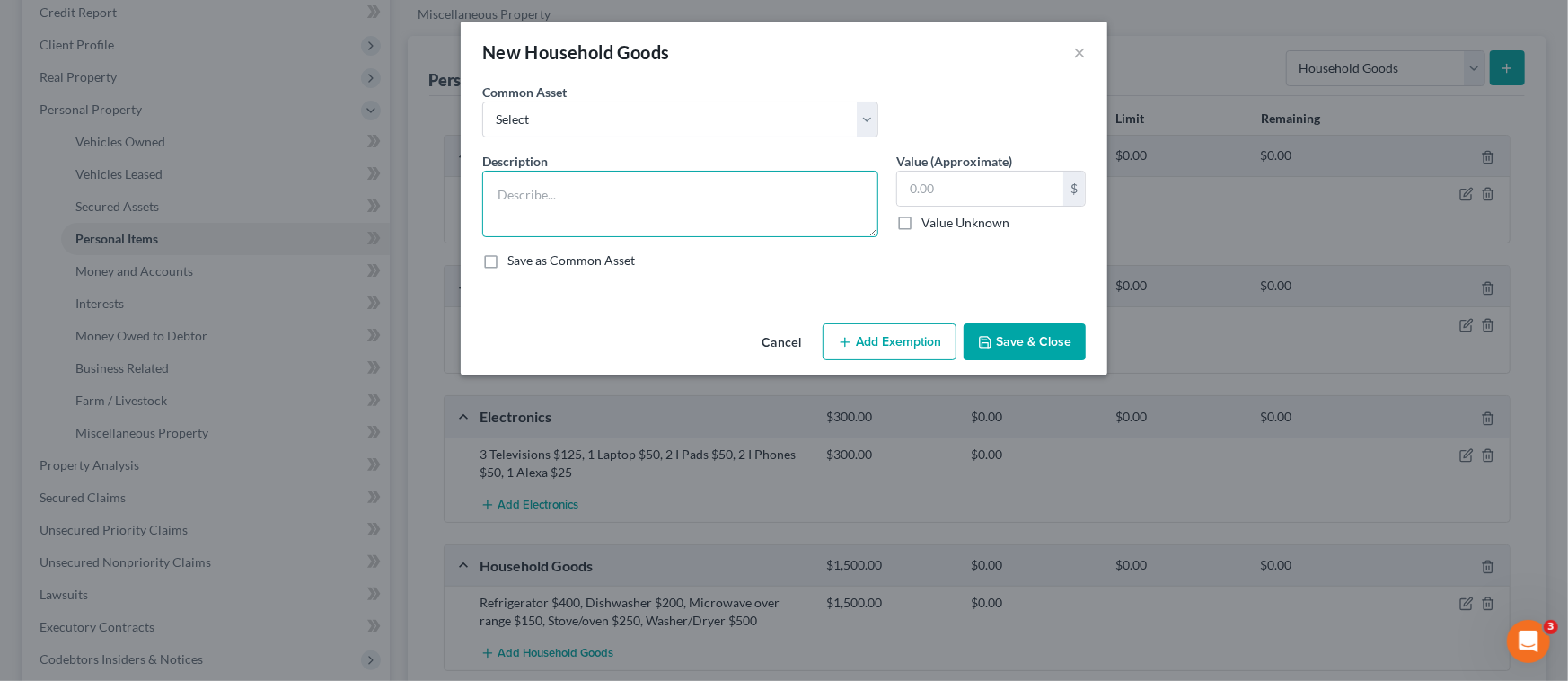
click at [505, 189] on textarea at bounding box center [680, 204] width 396 height 67
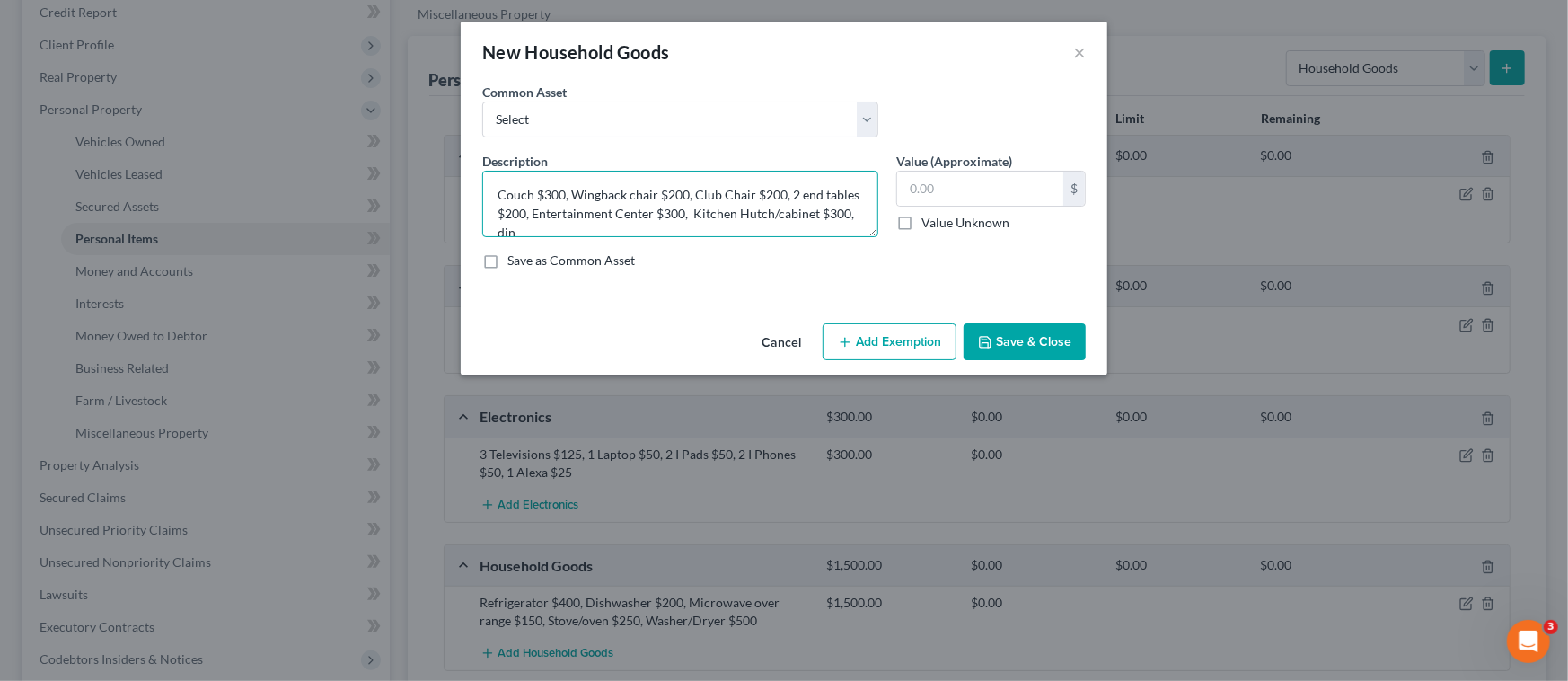
scroll to position [3, 0]
type textarea "Couch $300, Wingback chair $200, Club Chair $200, 2 end tables $200, Entertainm…"
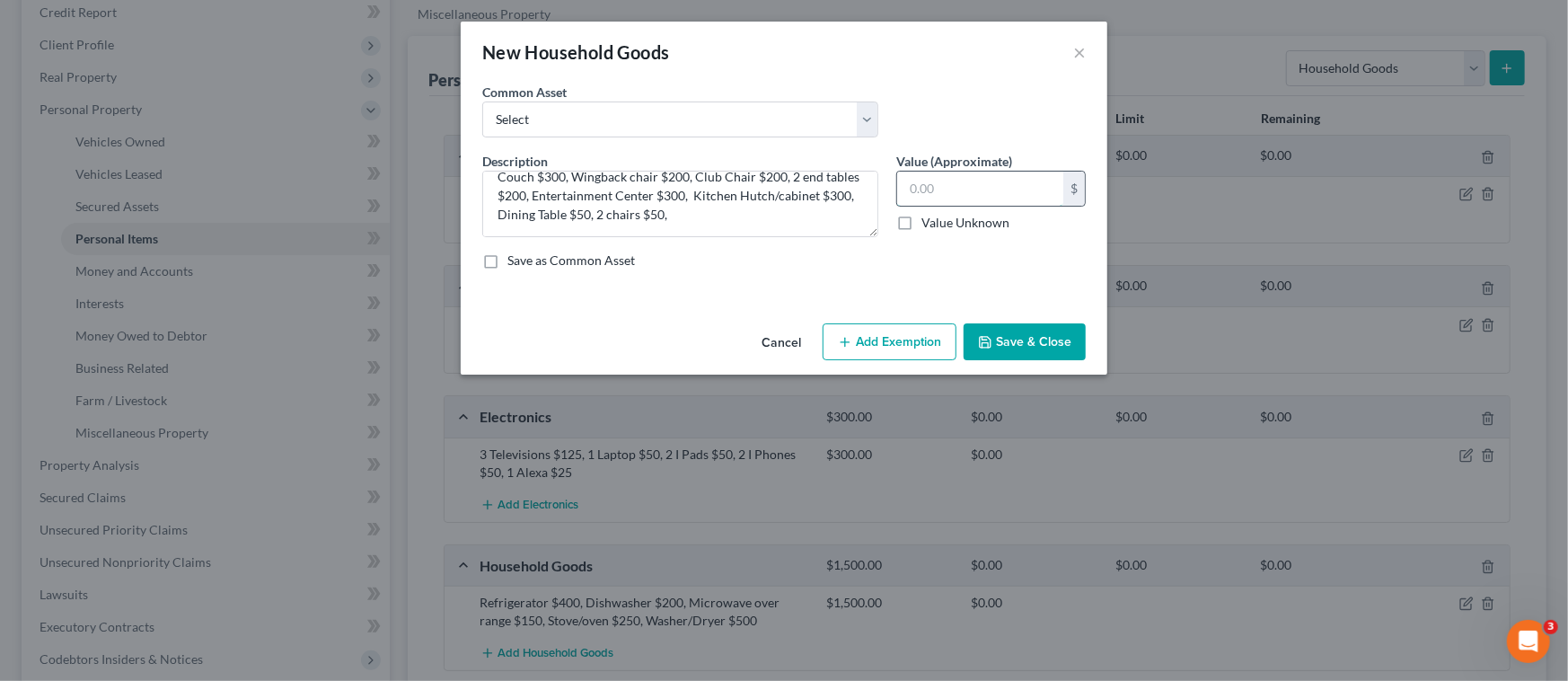
click at [935, 192] on input "text" at bounding box center [980, 189] width 166 height 34
type input "0"
type input "7"
type input "400.00"
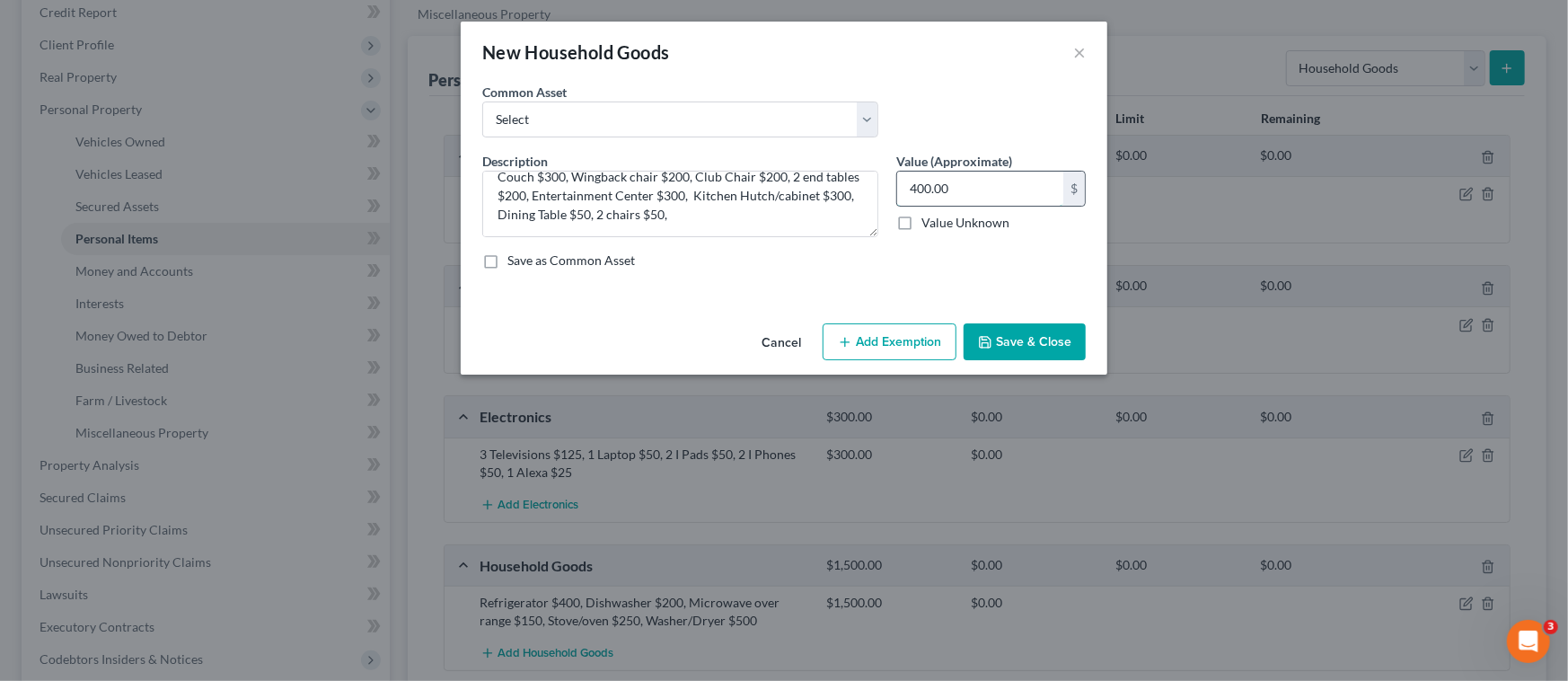
drag, startPoint x: 969, startPoint y: 188, endPoint x: 909, endPoint y: 188, distance: 60.0
click at [909, 188] on input "400.00" at bounding box center [980, 189] width 166 height 34
type input "1"
type input "1,600.00"
click at [662, 281] on div "Description * Couch $300, Wingback chair $200, Club Chair $200, 2 end tables $2…" at bounding box center [784, 218] width 622 height 132
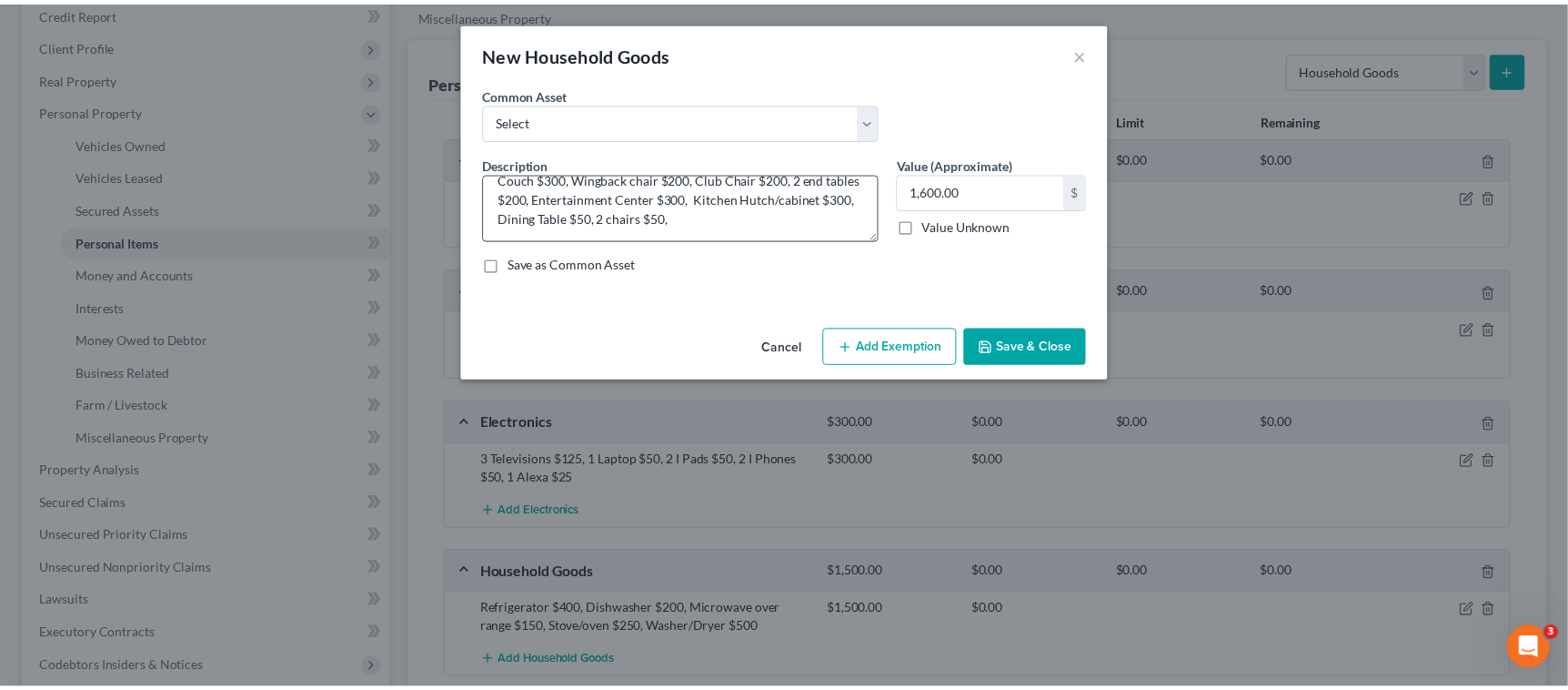
scroll to position [0, 0]
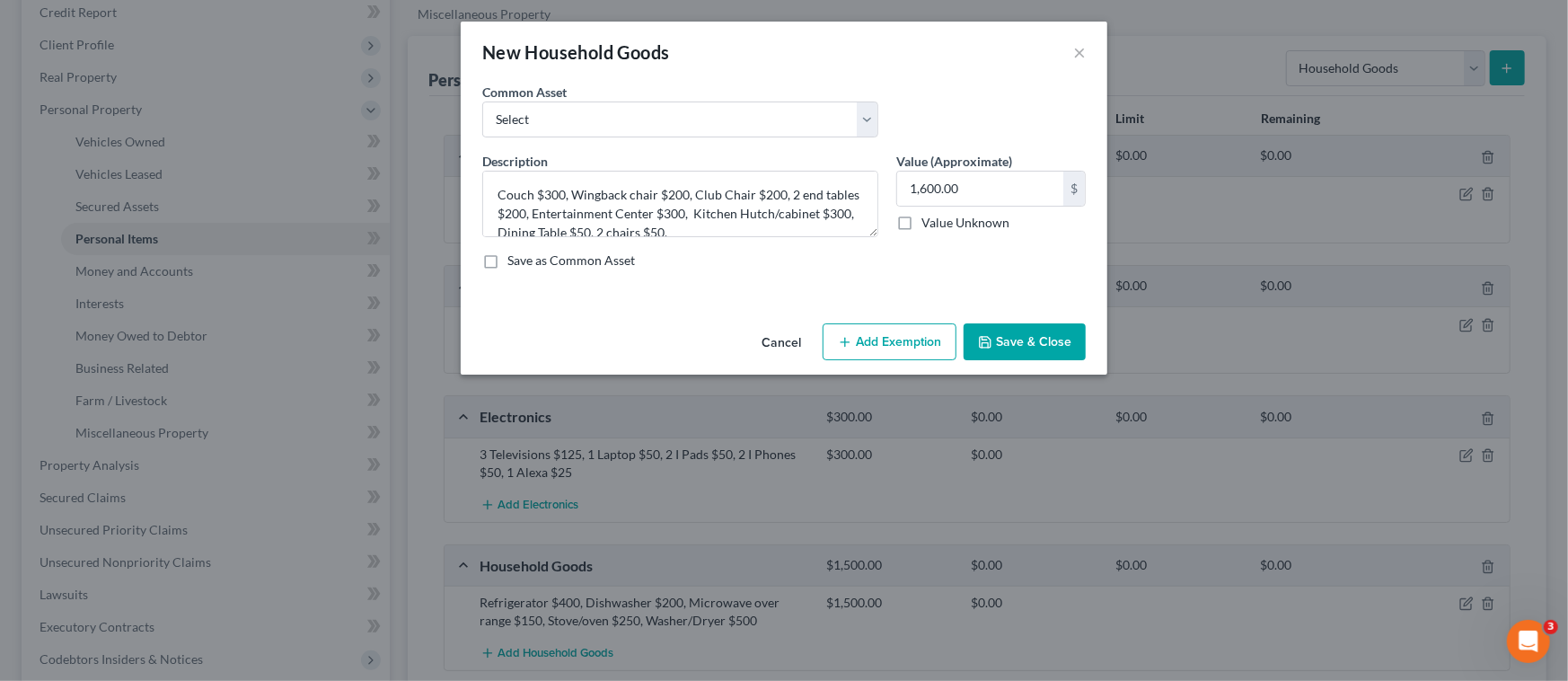
click at [1018, 340] on button "Save & Close" at bounding box center [1025, 342] width 122 height 38
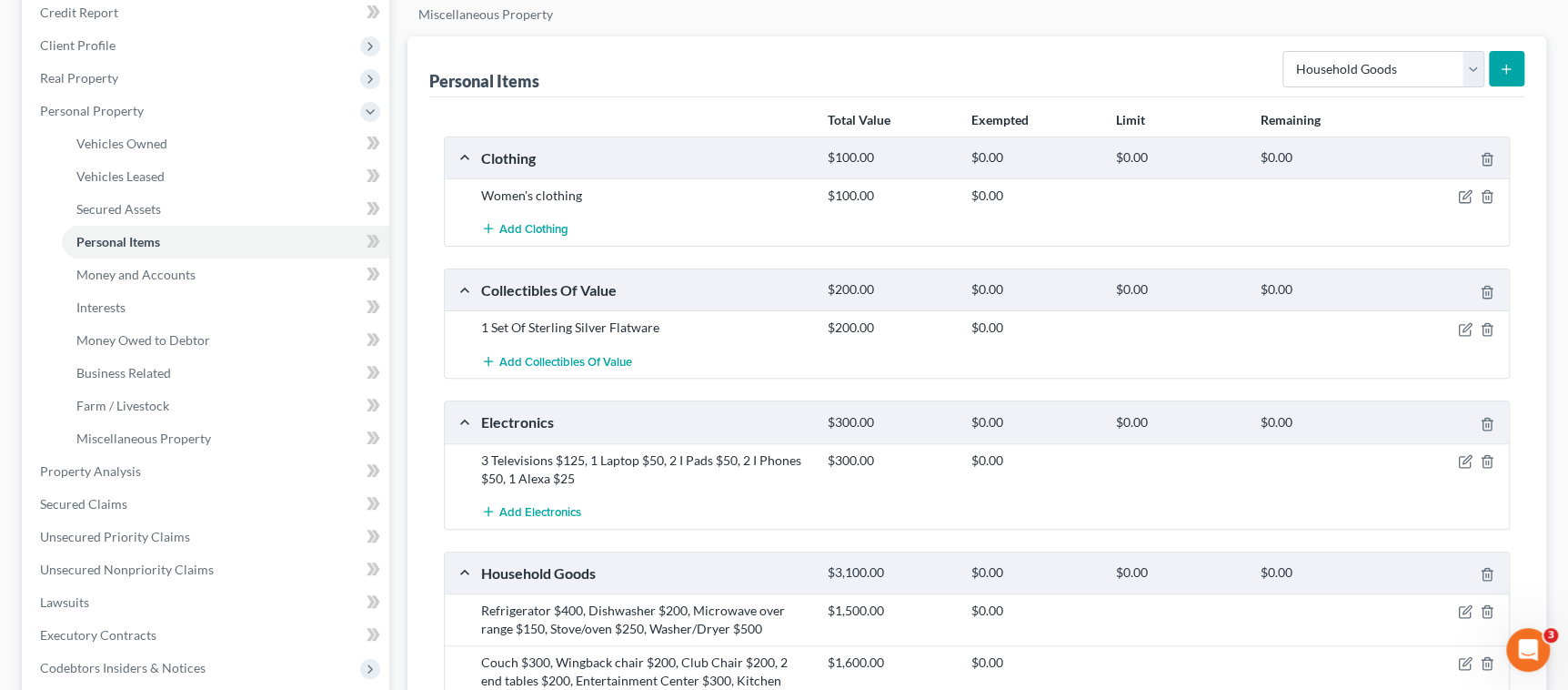
click at [1508, 69] on line "submit" at bounding box center [1506, 69] width 9 height 0
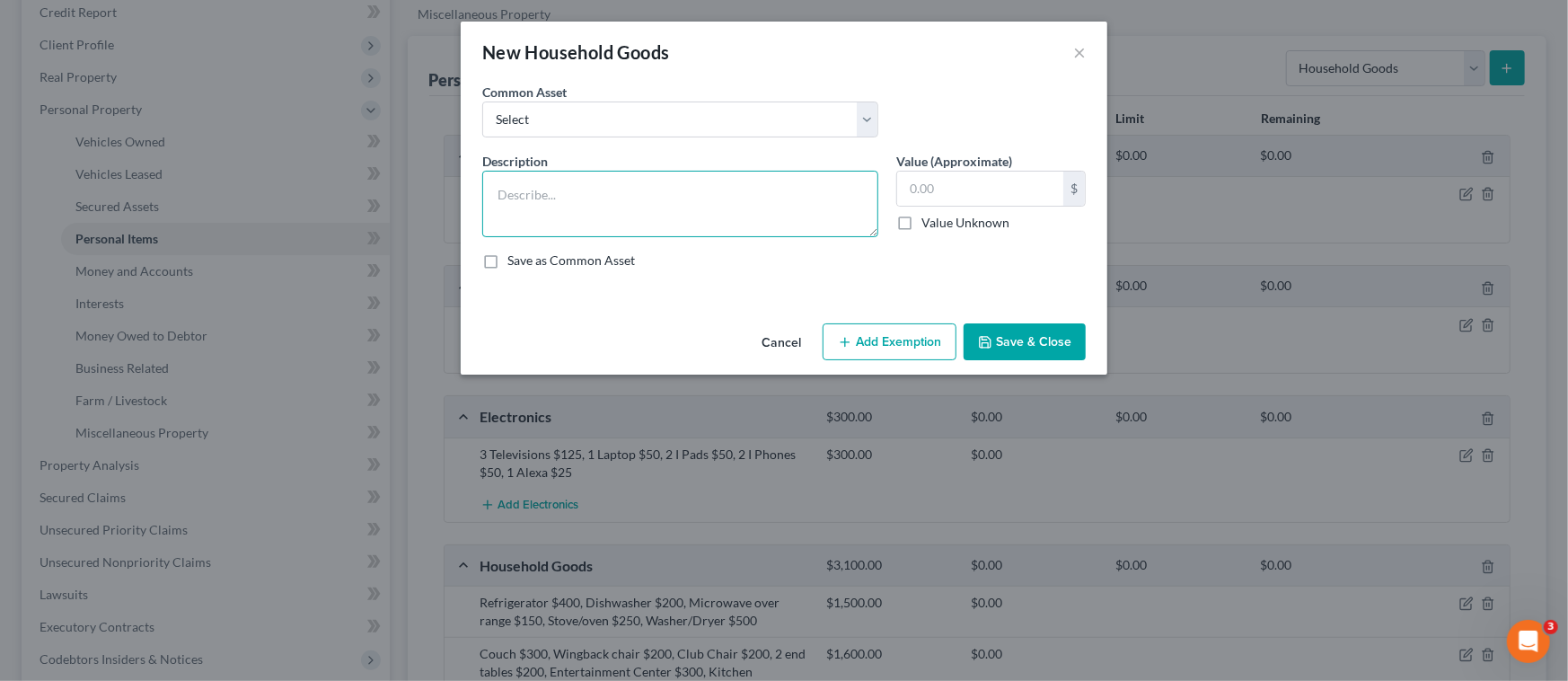
click at [631, 187] on textarea at bounding box center [680, 204] width 396 height 67
click at [633, 187] on textarea "Queen Mattress & frame $250, Highboy $400, Lowboy $400," at bounding box center [680, 204] width 396 height 67
click at [861, 198] on textarea "Queen Mattress & frame $250, Highboy $400, Lowboy $400," at bounding box center [680, 204] width 396 height 67
click at [861, 186] on textarea "Queen Mattress & frame $250, Highboy $400, Lowboy $400, 2 nightstands $" at bounding box center [680, 204] width 396 height 67
click at [646, 218] on textarea "Queen Mattress & frame $250, Highboy $400, Lowboy $400, 2 nightstands $" at bounding box center [680, 204] width 396 height 67
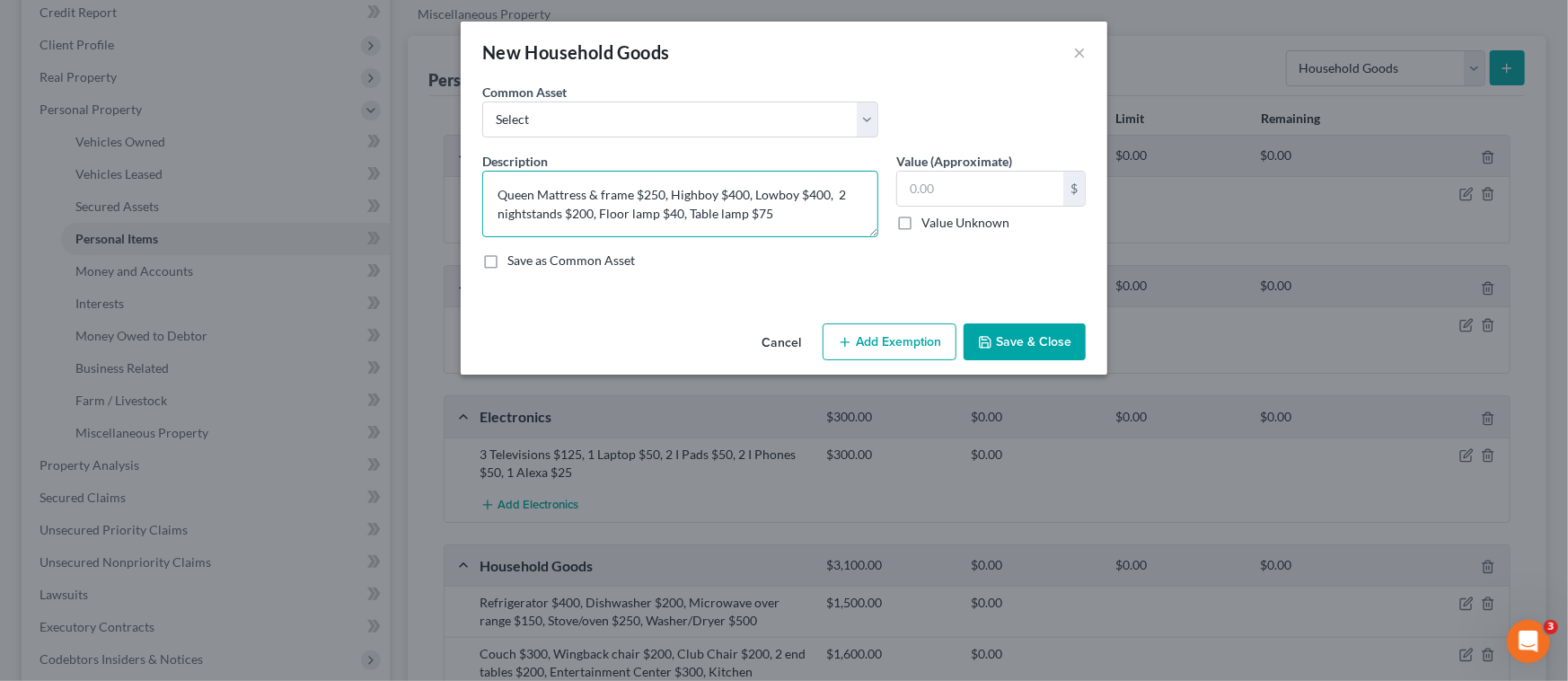
type textarea "Queen Mattress & frame $250, Highboy $400, Lowboy $400, 2 nightstands $200, Flo…"
click at [1001, 180] on input "text" at bounding box center [980, 189] width 166 height 34
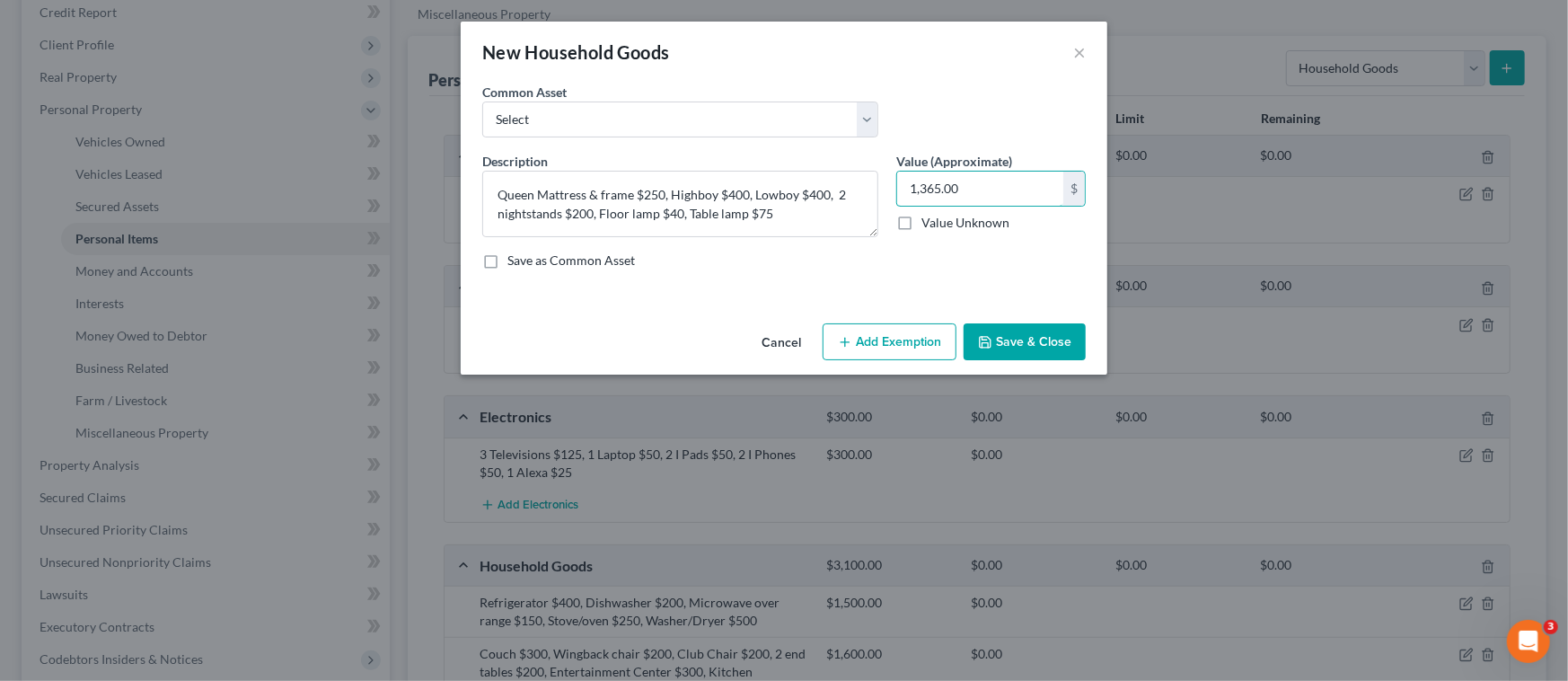
type input "1,365.00"
click at [1020, 335] on button "Save & Close" at bounding box center [1025, 342] width 122 height 38
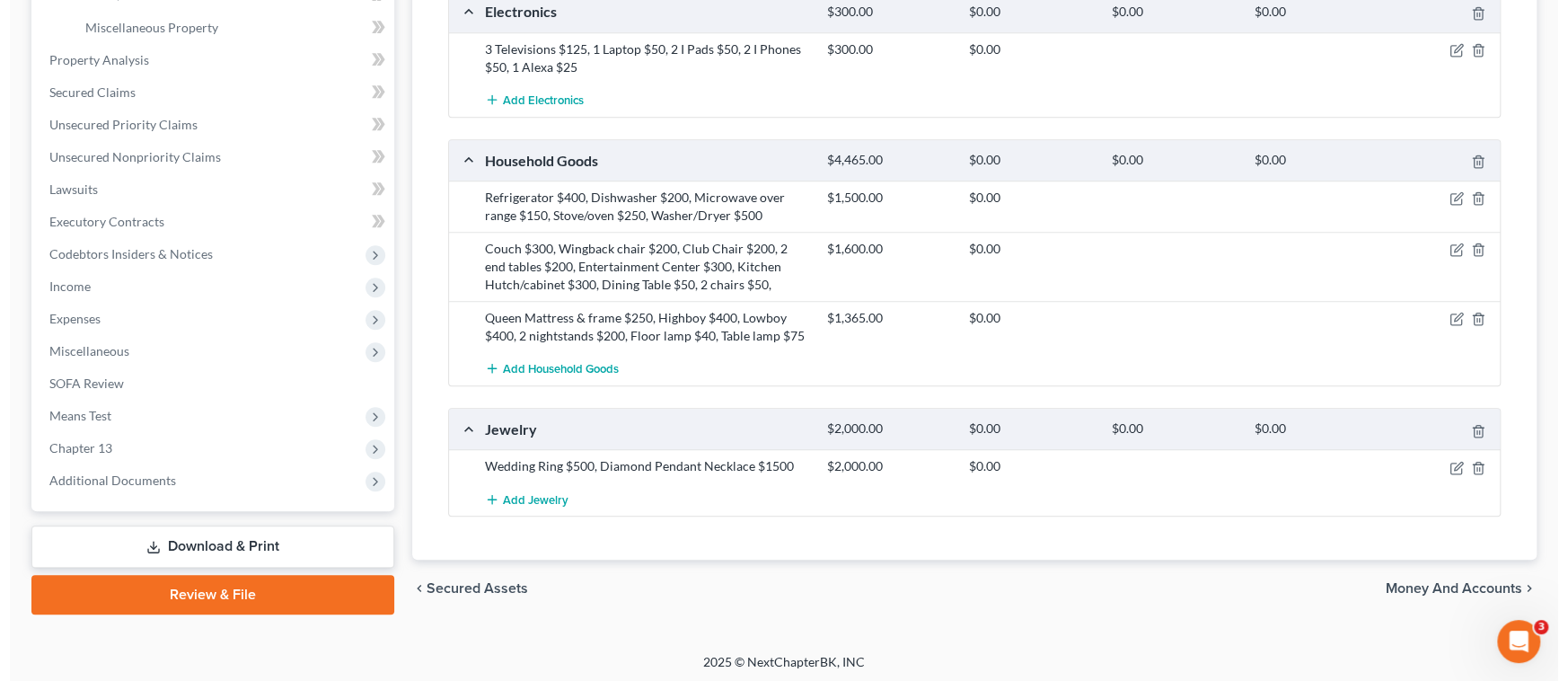
scroll to position [628, 0]
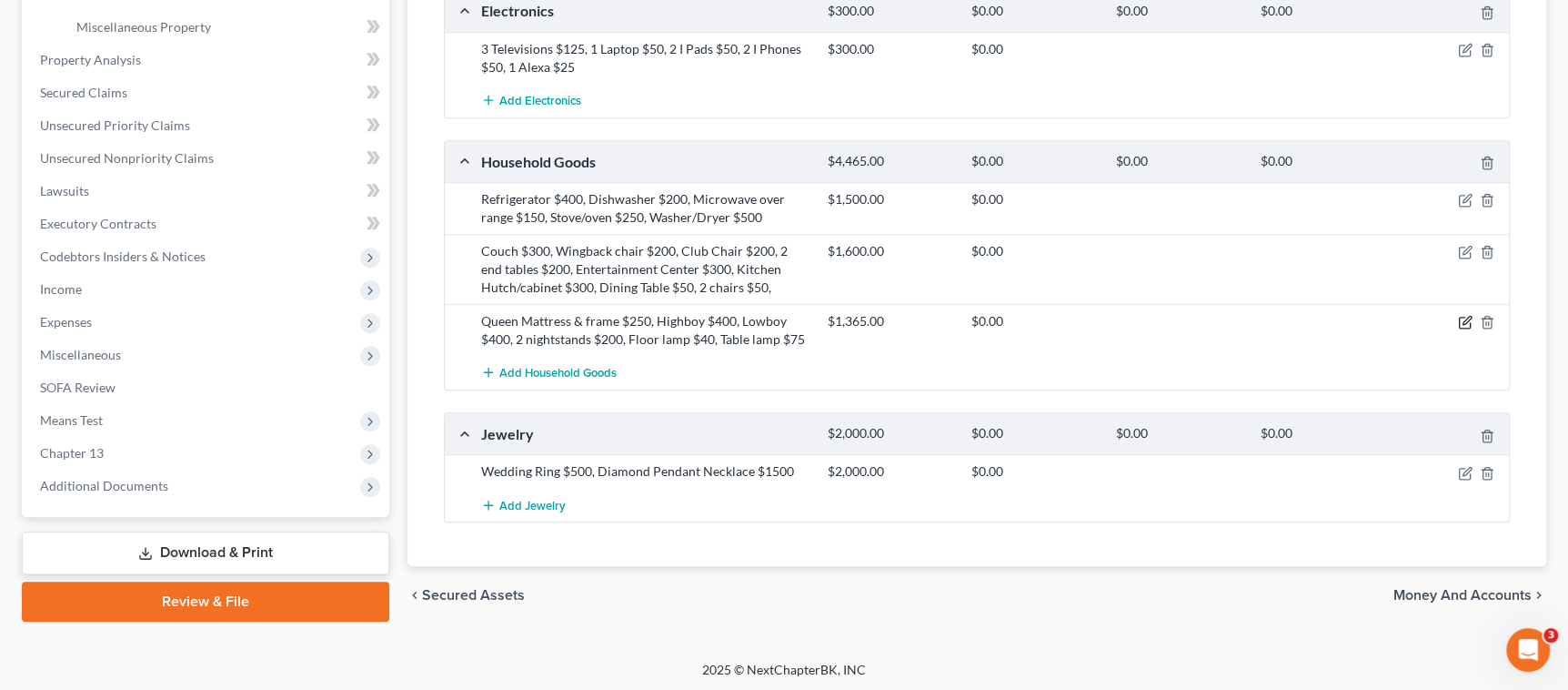
click at [1465, 322] on icon "button" at bounding box center [1464, 321] width 14 height 14
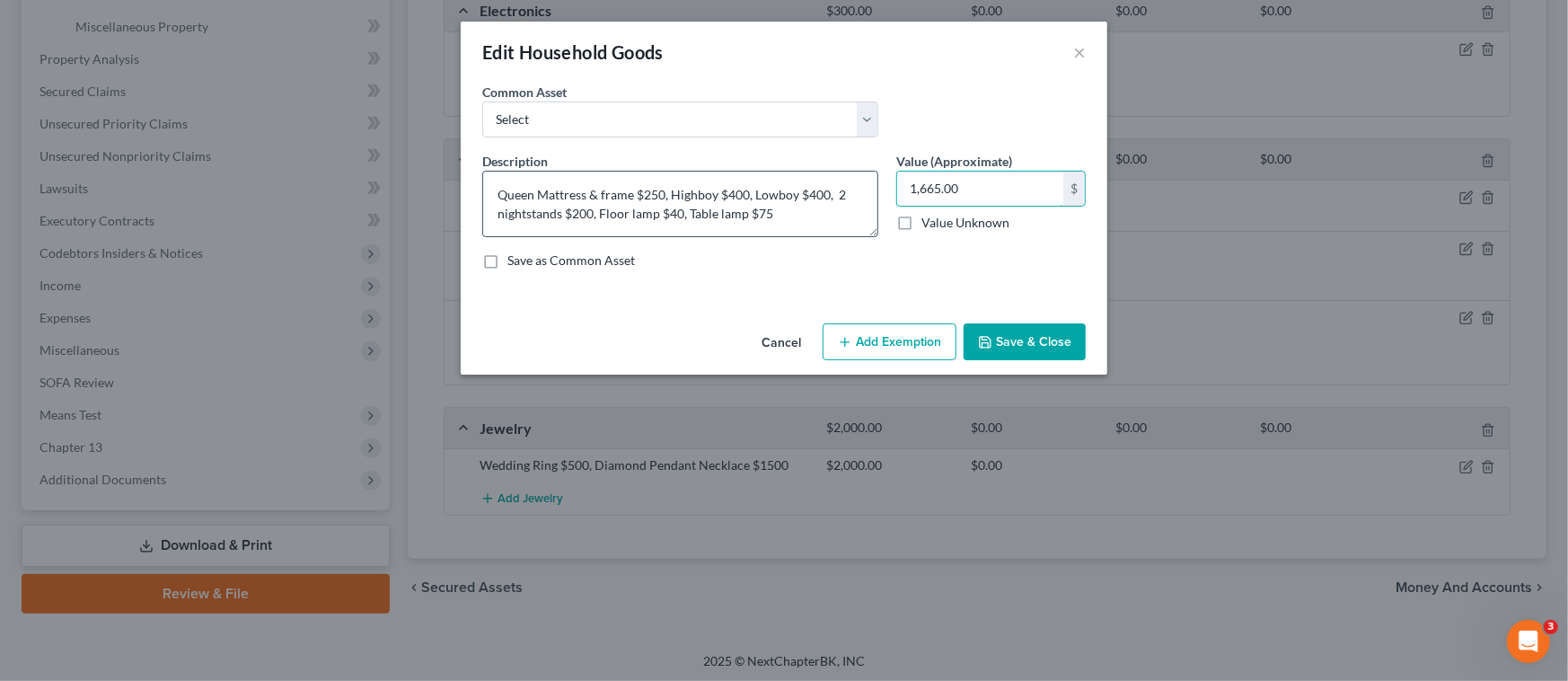
type input "1,665.00"
click at [790, 216] on textarea "Queen Mattress & frame $250, Highboy $400, Lowboy $400, 2 nightstands $200, Flo…" at bounding box center [680, 204] width 396 height 67
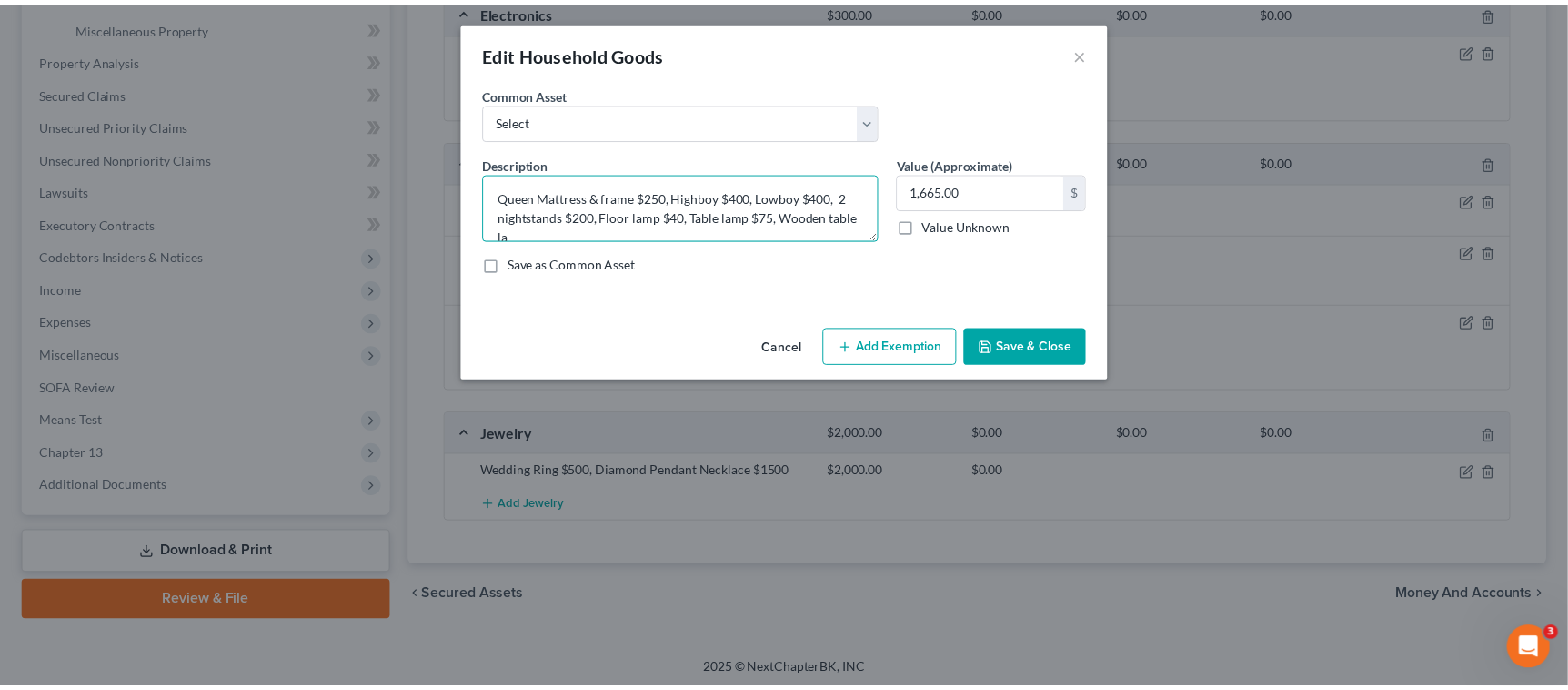
scroll to position [3, 0]
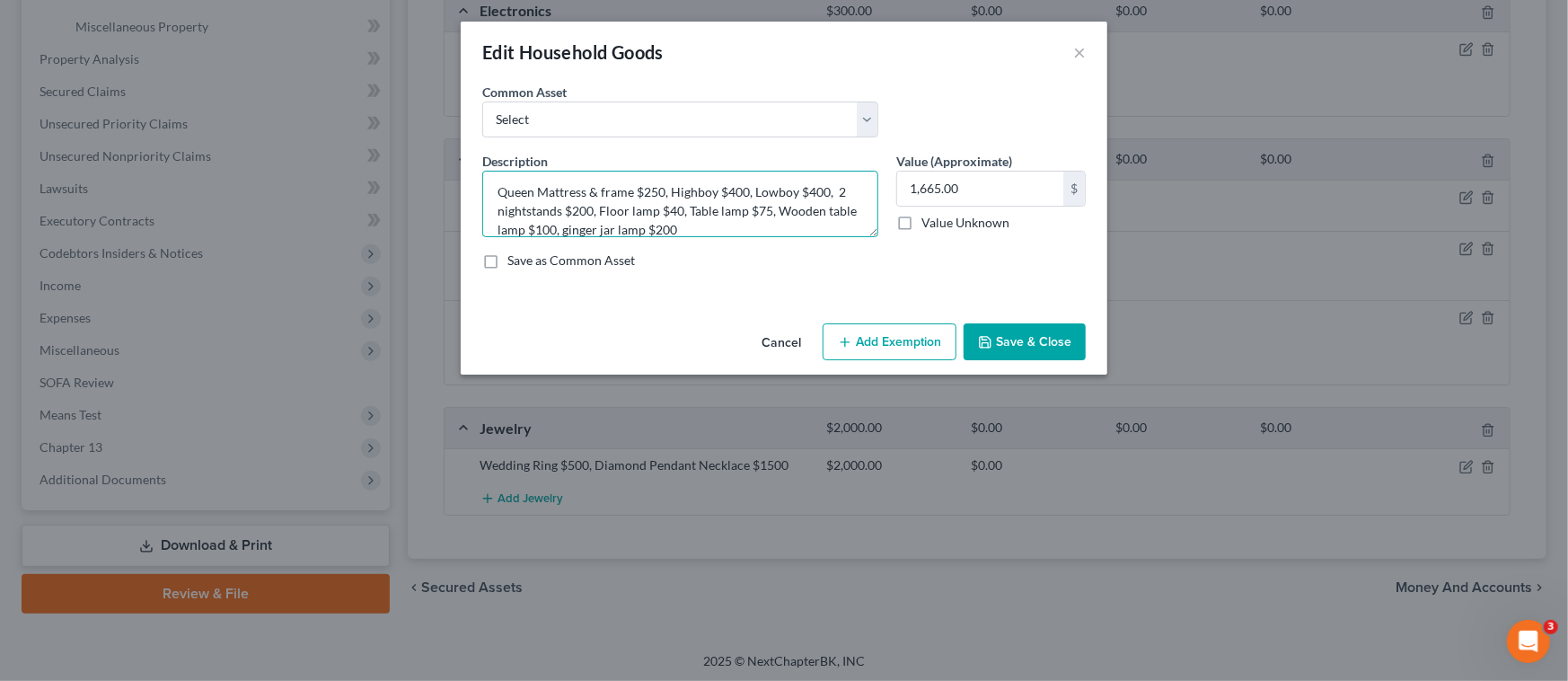
type textarea "Queen Mattress & frame $250, Highboy $400, Lowboy $400, 2 nightstands $200, Flo…"
click at [1028, 340] on button "Save & Close" at bounding box center [1025, 342] width 122 height 38
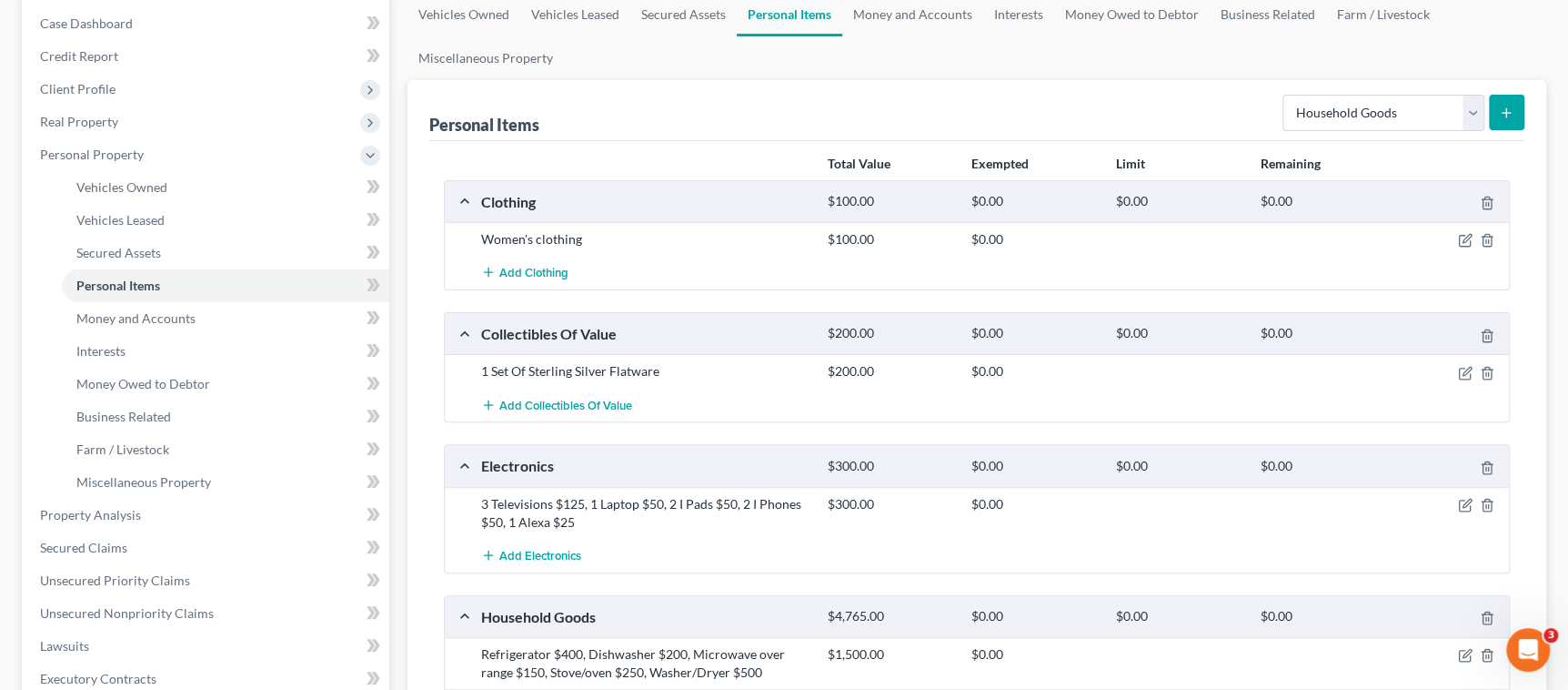
scroll to position [91, 0]
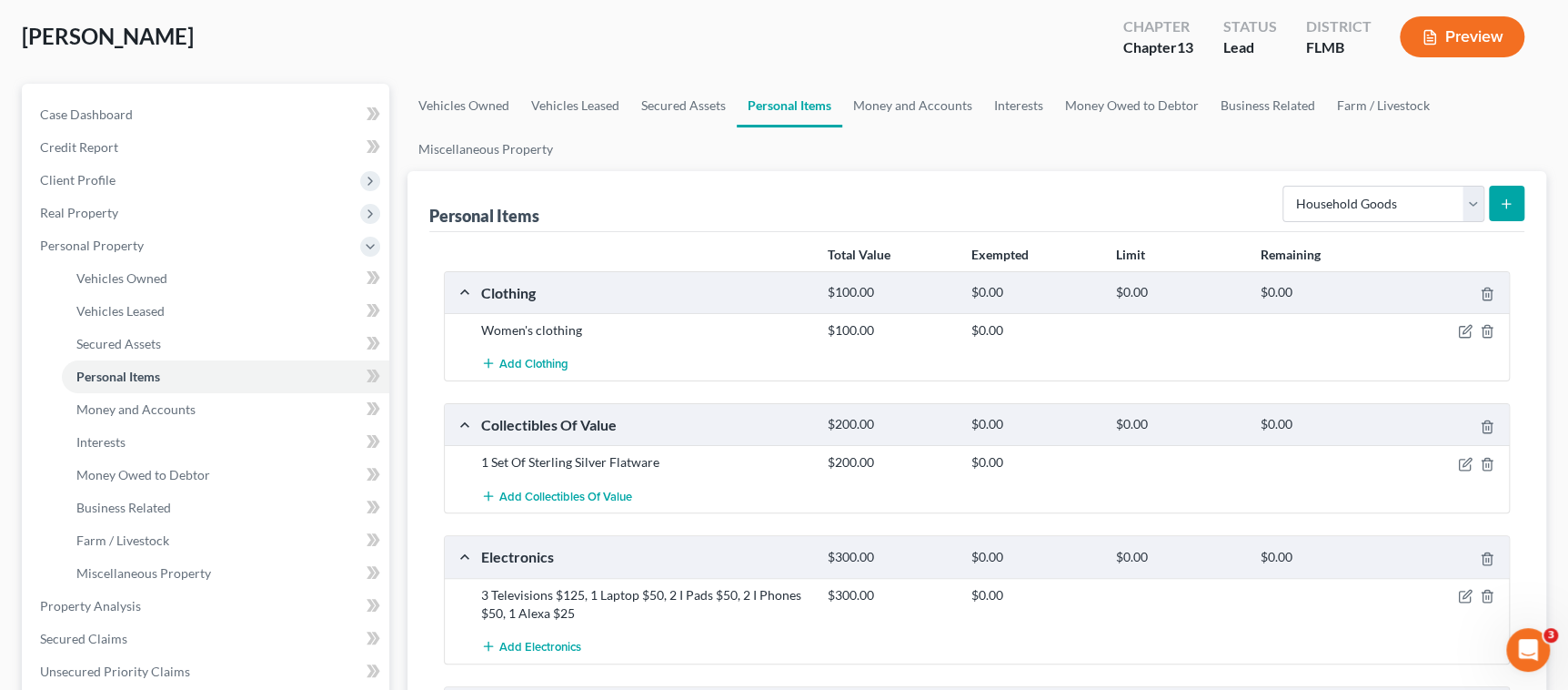
click at [1499, 201] on icon "submit" at bounding box center [1505, 203] width 14 height 14
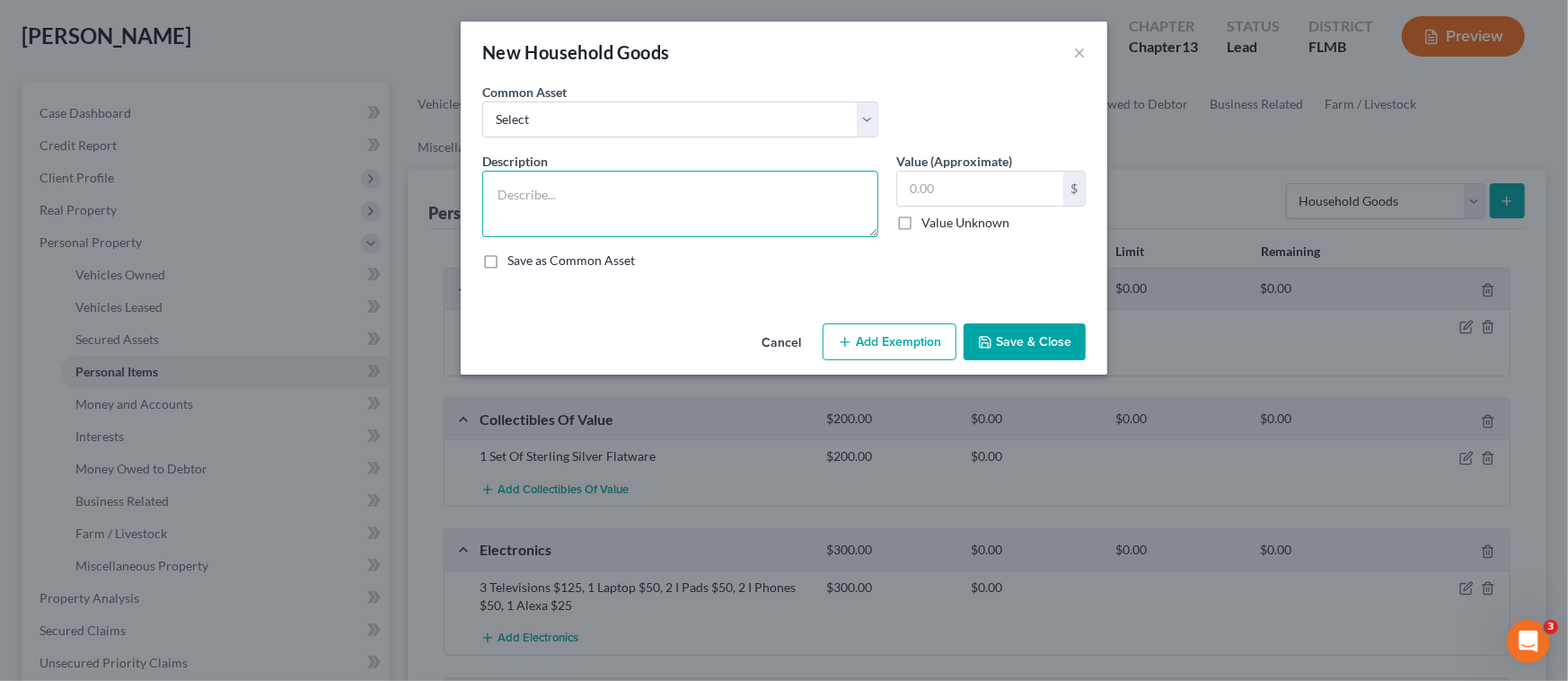
click at [621, 191] on textarea at bounding box center [680, 204] width 396 height 67
type textarea "Dishes/Glasses $100, Utensils $10, Pots/Pans $50"
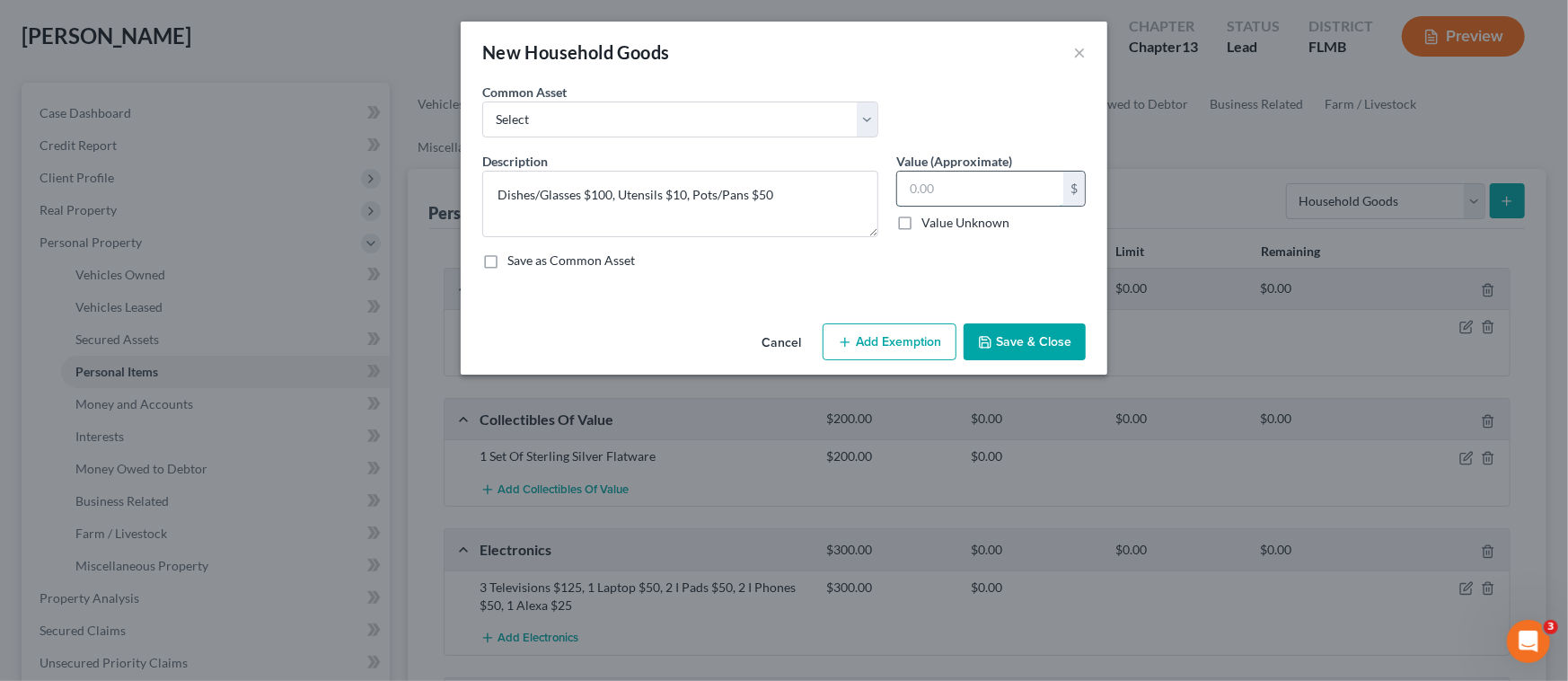
click at [992, 194] on input "text" at bounding box center [980, 189] width 166 height 34
type input "160.00"
click at [1020, 346] on button "Save & Close" at bounding box center [1025, 342] width 122 height 38
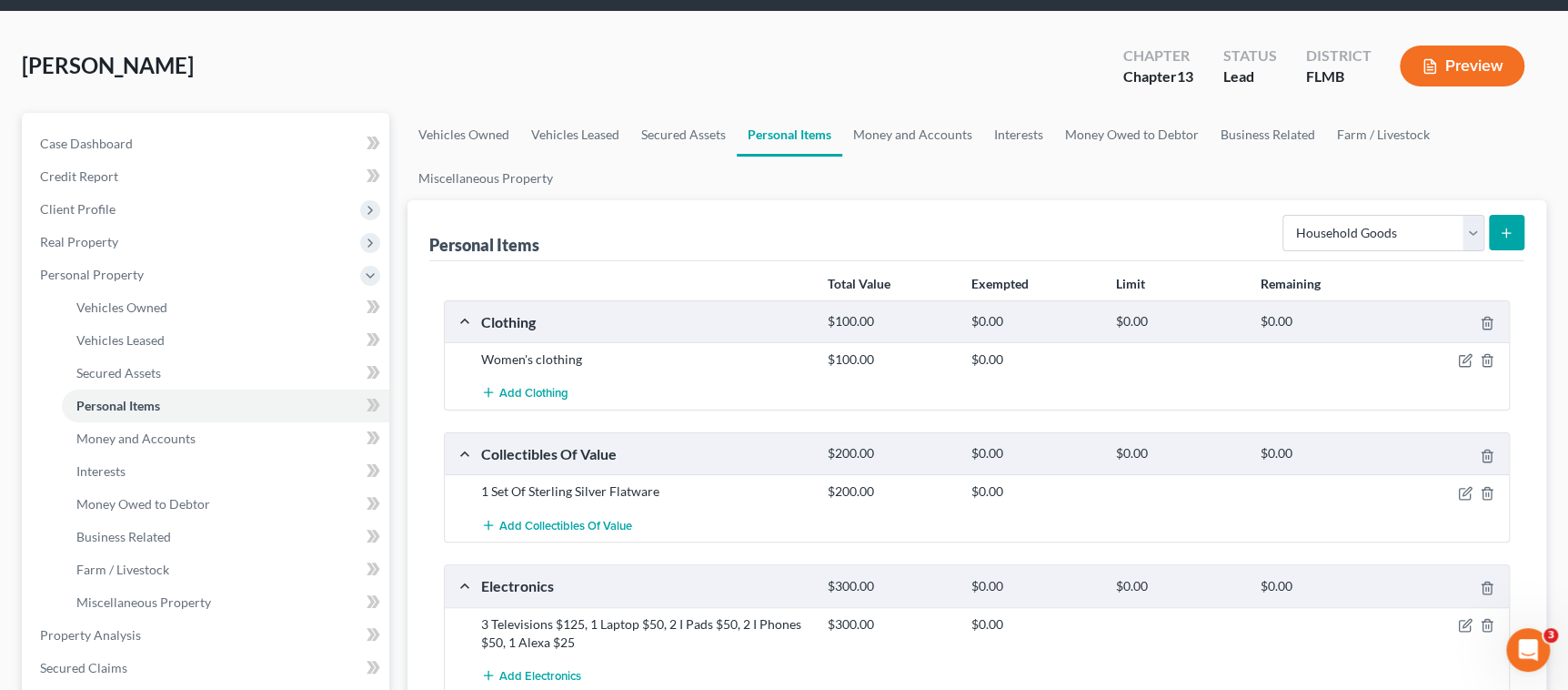
scroll to position [0, 0]
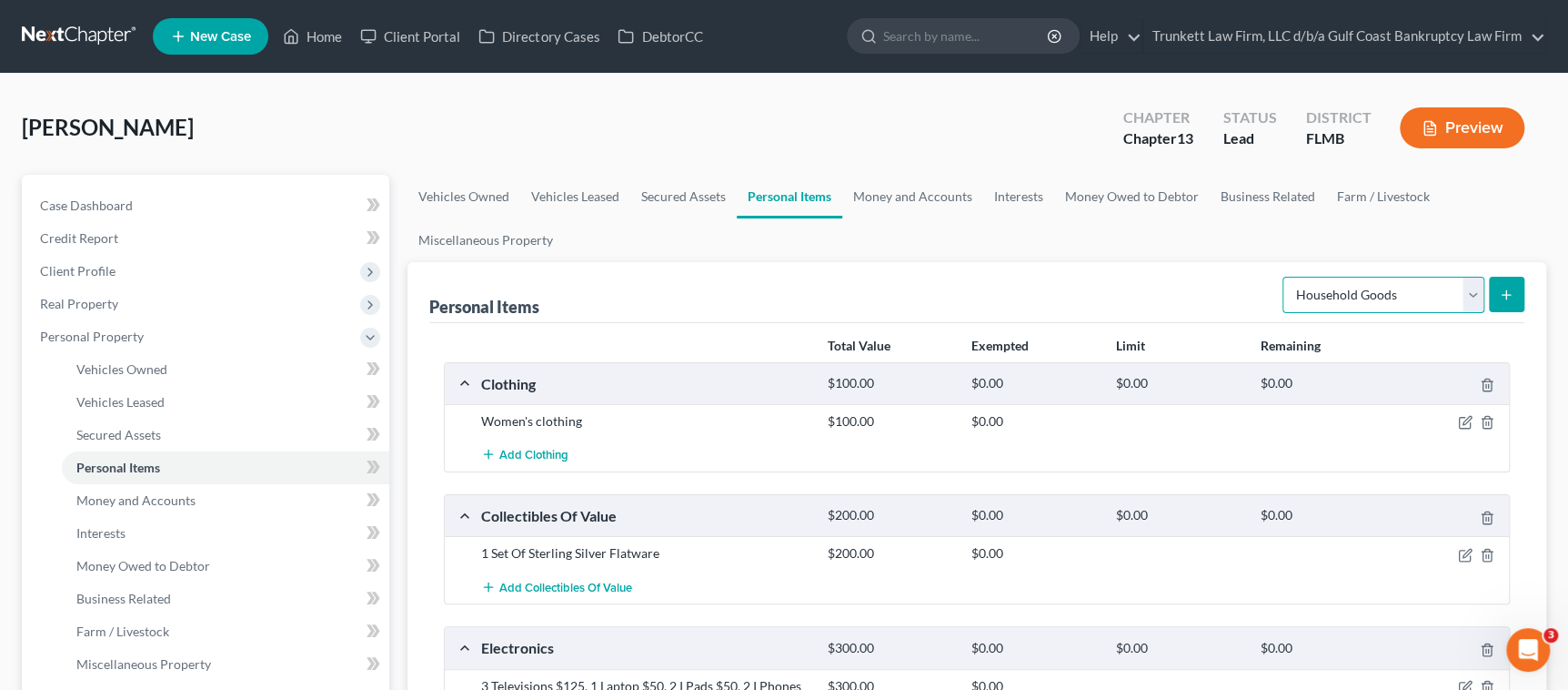
click at [1476, 295] on select "Select Item Type Clothing Collectibles Of Value Electronics Firearms Household …" at bounding box center [1383, 295] width 202 height 36
select select "other"
click at [1284, 277] on select "Select Item Type Clothing Collectibles Of Value Electronics Firearms Household …" at bounding box center [1383, 295] width 202 height 36
click at [1511, 282] on button "submit" at bounding box center [1506, 294] width 35 height 35
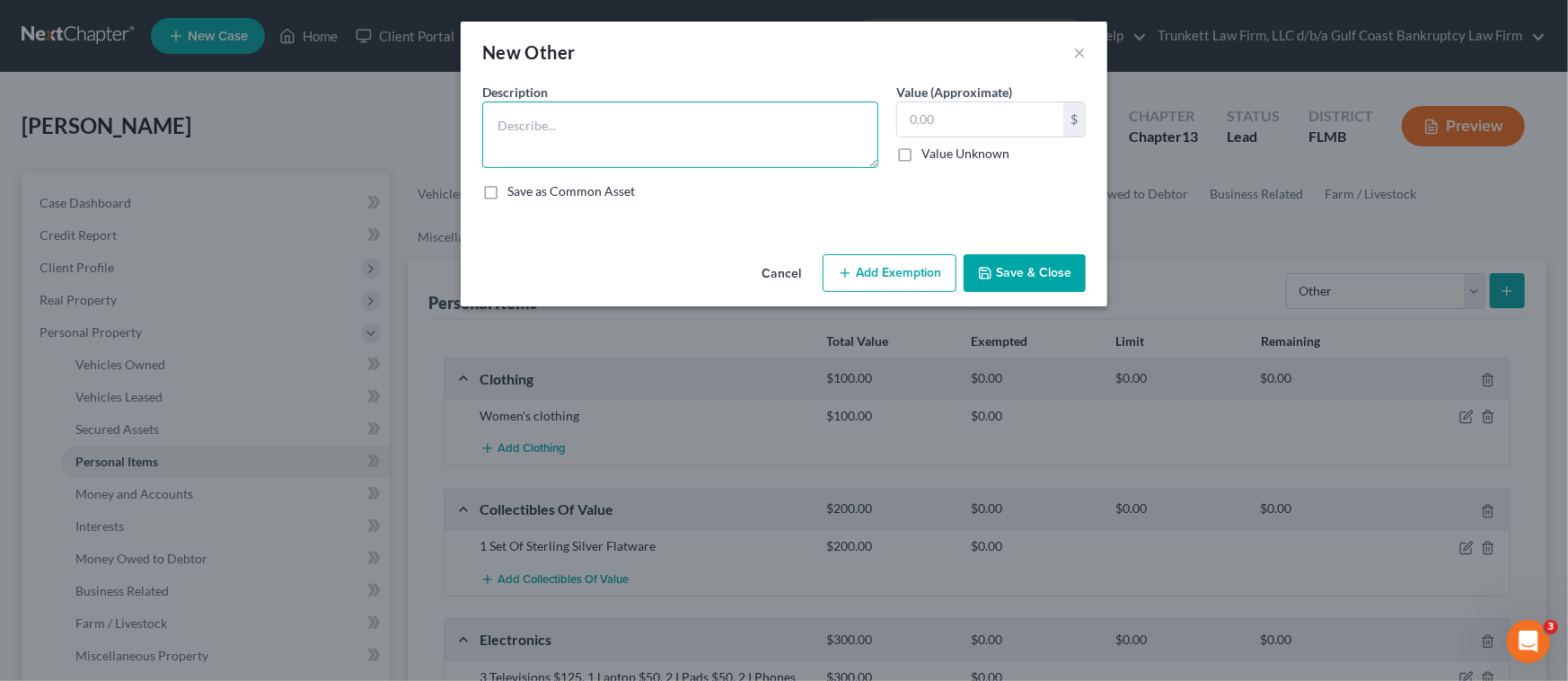
click at [747, 139] on textarea at bounding box center [680, 134] width 396 height 67
type textarea "a"
type textarea "A"
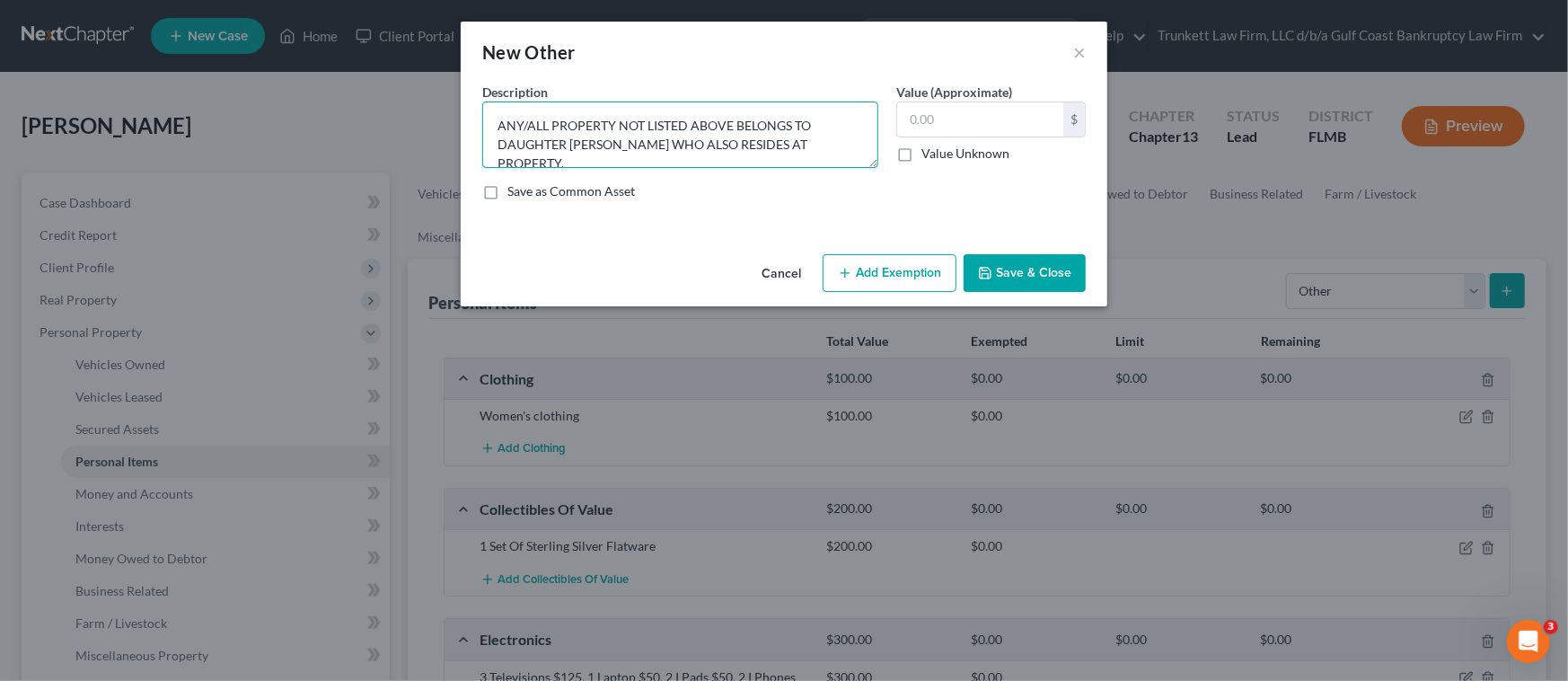
type textarea "ANY/ALL PROPERTY NOT LISTED ABOVE BELONGS TO DAUGHTER JULIE PHILLIPS WHO ALSO R…"
click at [1044, 272] on button "Save & Close" at bounding box center [1025, 273] width 122 height 38
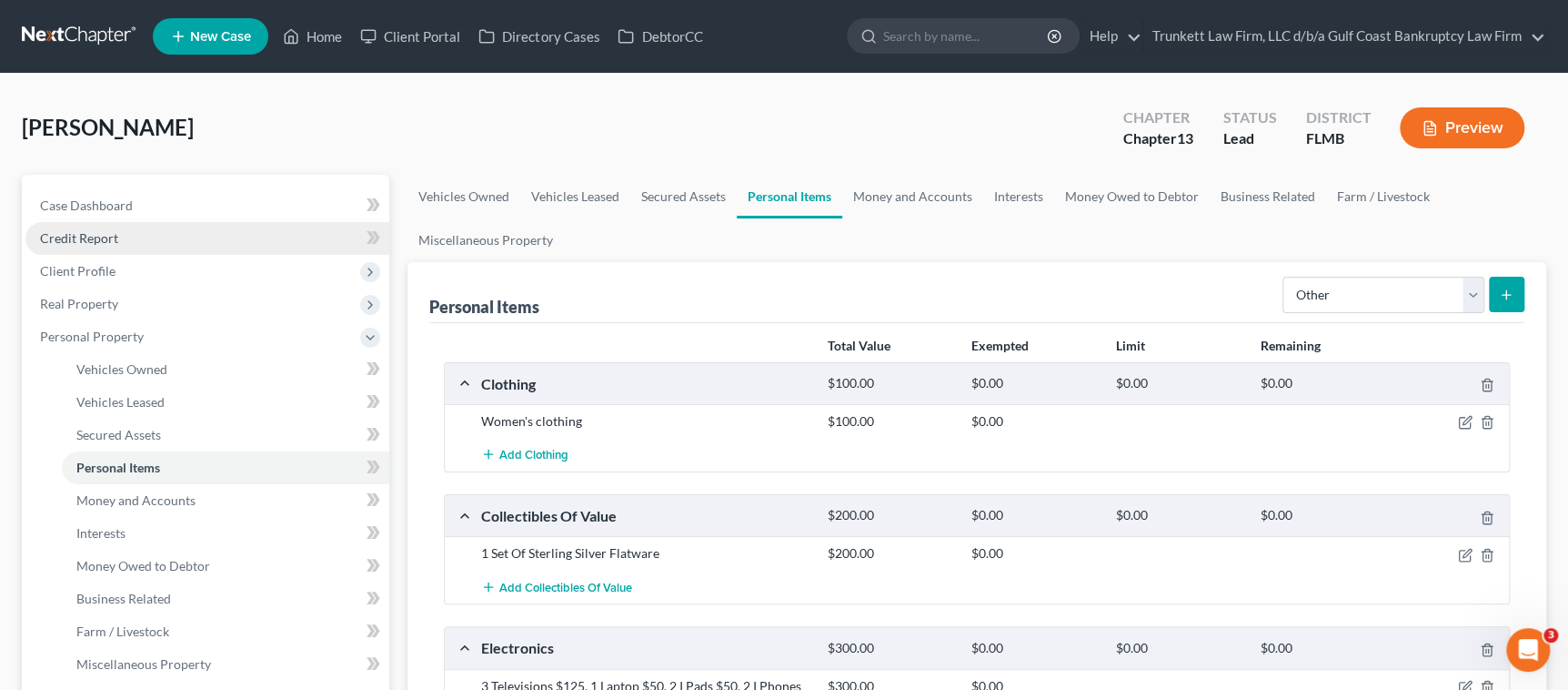
click at [119, 240] on link "Credit Report" at bounding box center [207, 239] width 364 height 32
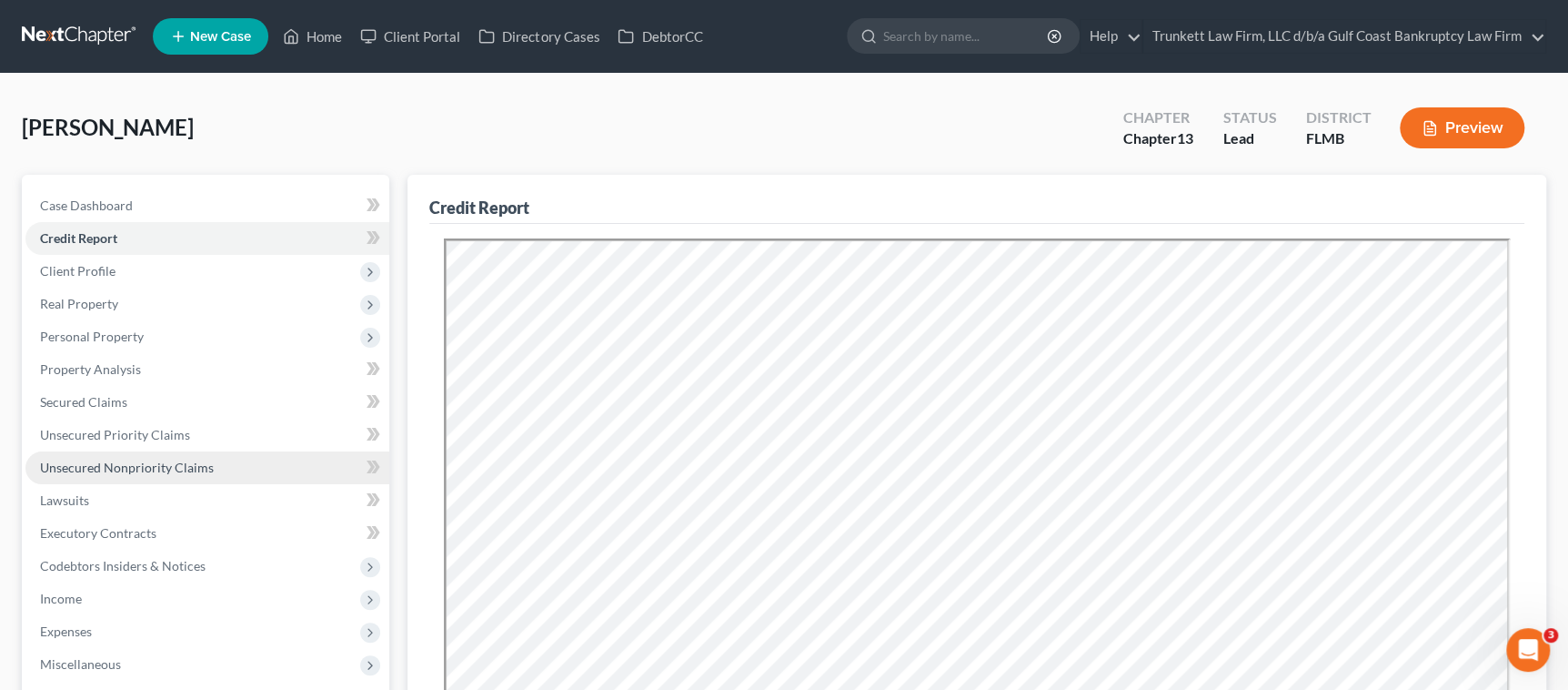
click at [173, 461] on span "Unsecured Nonpriority Claims" at bounding box center [126, 468] width 174 height 15
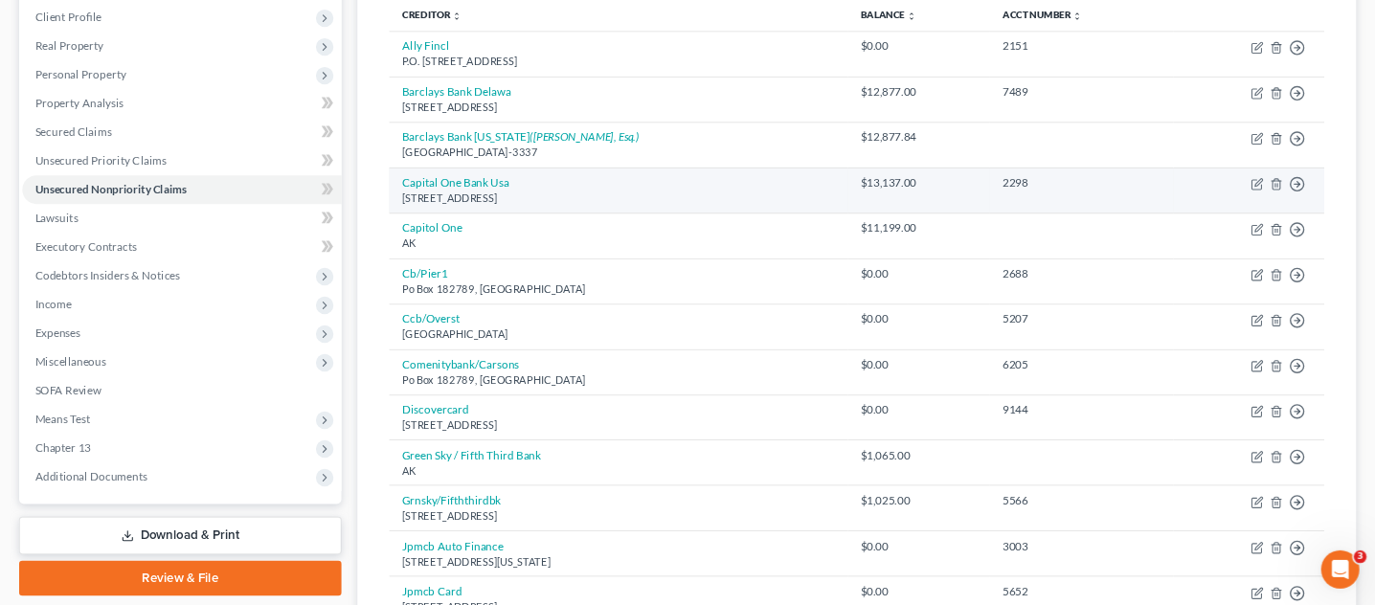
scroll to position [287, 0]
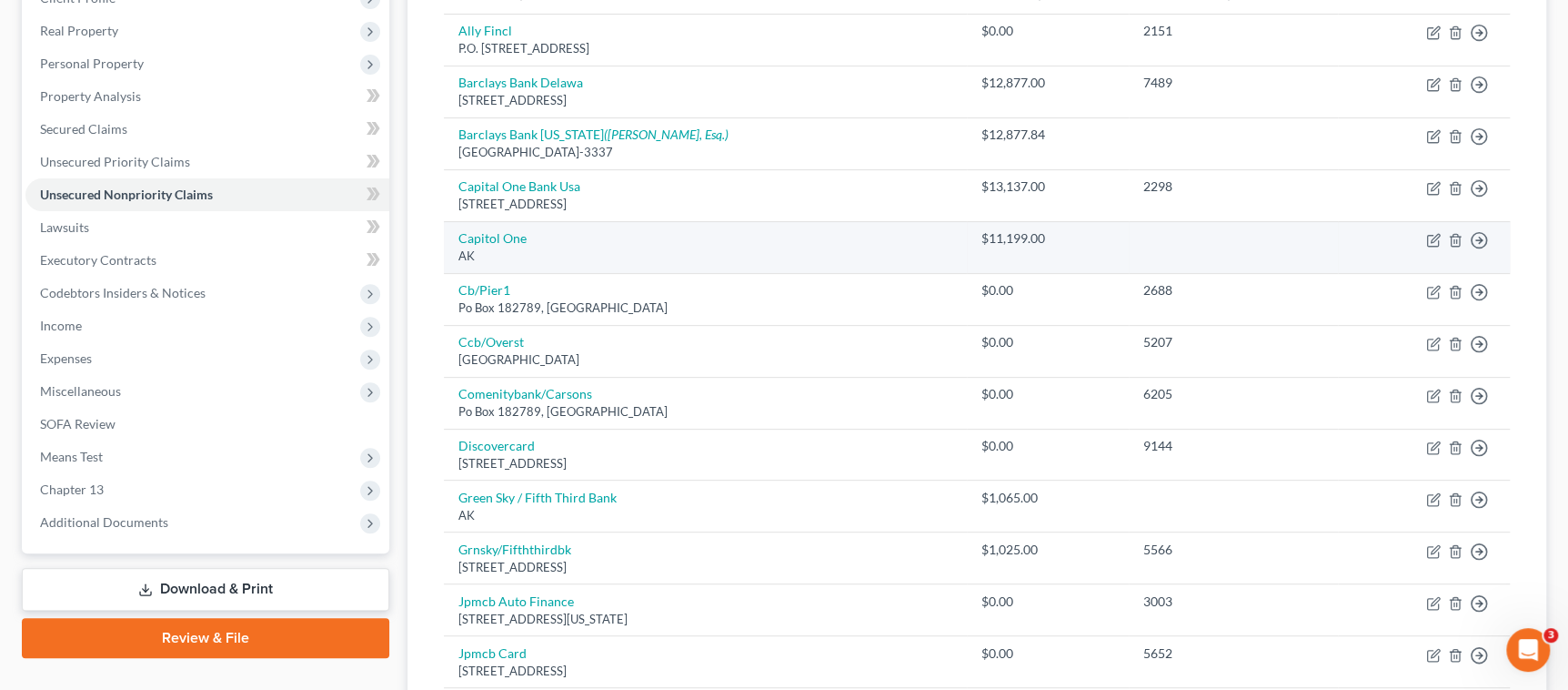
click at [569, 238] on td "Capitol One AK" at bounding box center [705, 247] width 523 height 52
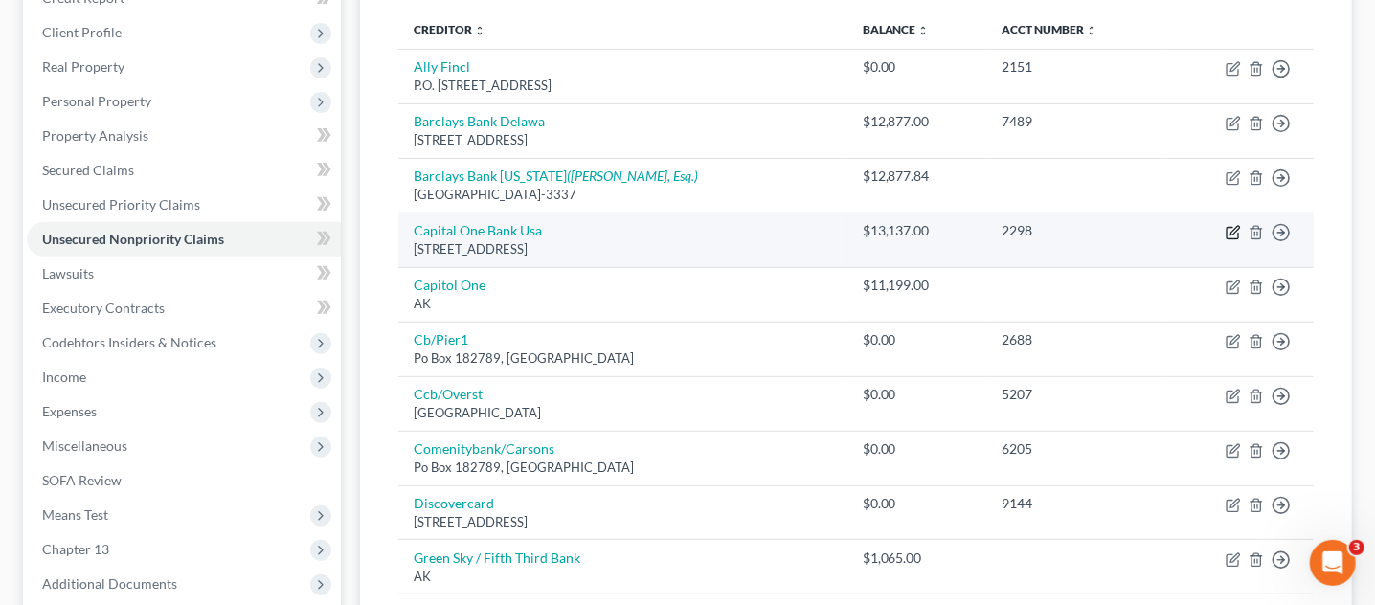
click at [1234, 228] on icon "button" at bounding box center [1235, 230] width 9 height 9
select select "46"
select select "1"
select select "0"
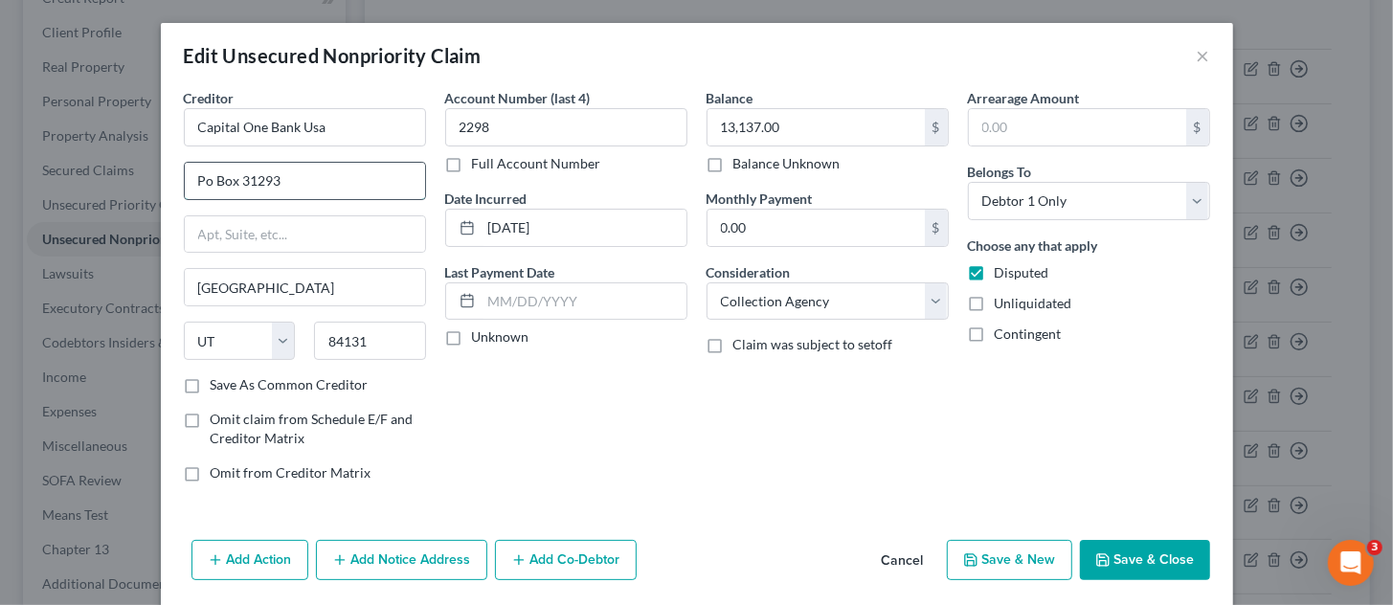
drag, startPoint x: 269, startPoint y: 183, endPoint x: 192, endPoint y: 188, distance: 77.7
click at [192, 188] on input "Po Box 31293" at bounding box center [305, 181] width 240 height 36
click at [1107, 542] on button "Save & Close" at bounding box center [1145, 560] width 130 height 40
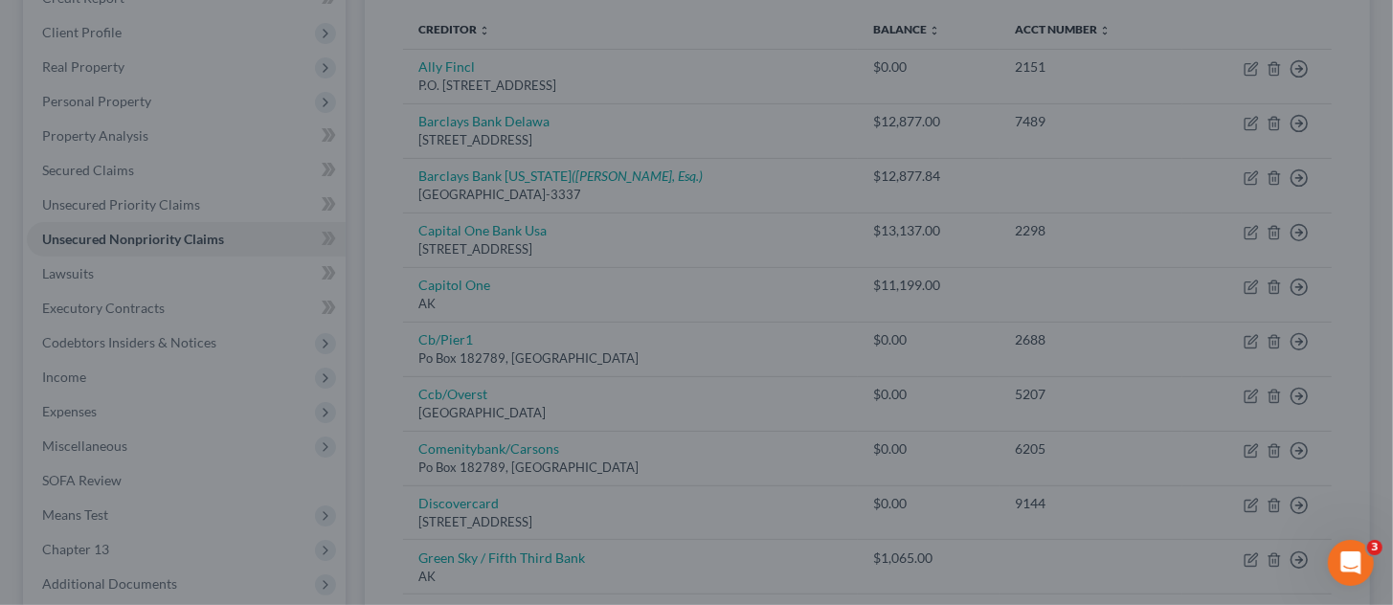
type input "0"
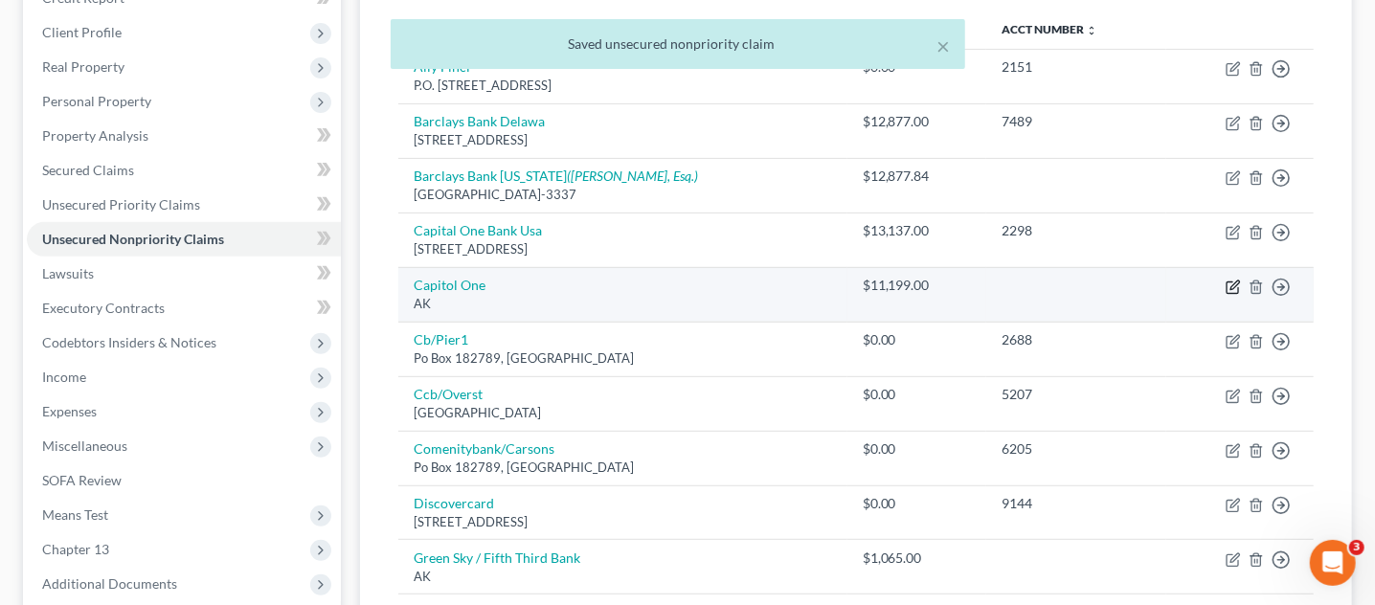
click at [1231, 290] on icon "button" at bounding box center [1232, 287] width 11 height 11
select select "1"
select select "2"
select select "0"
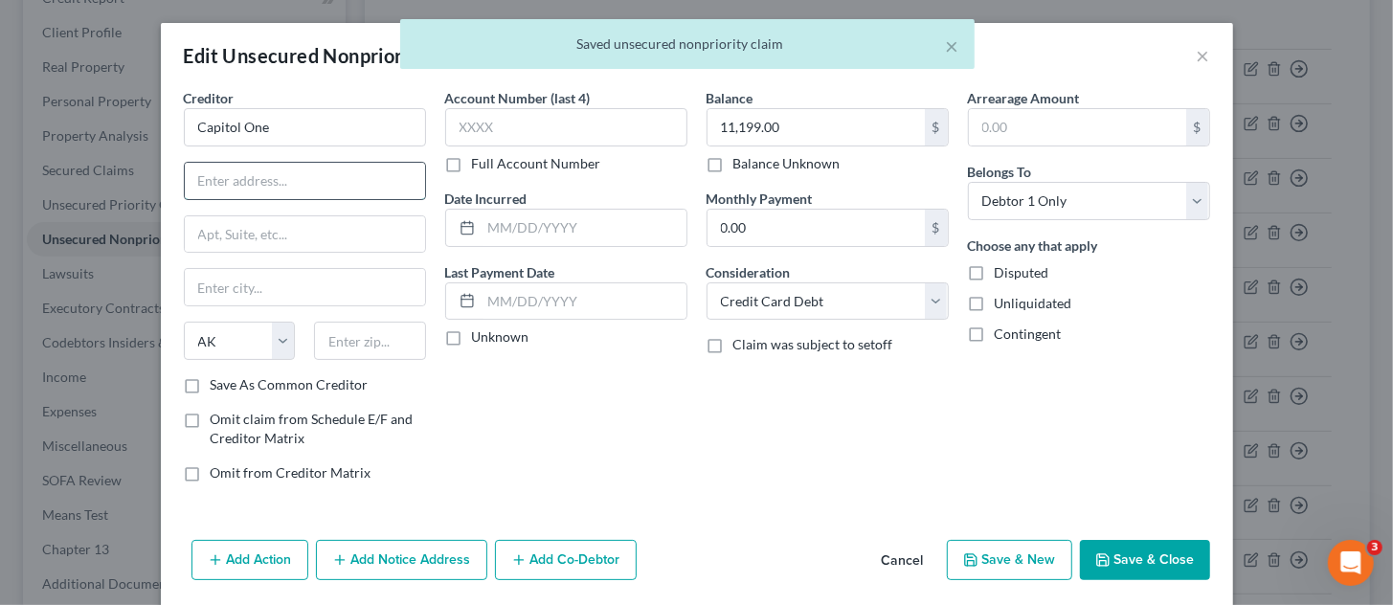
click at [261, 181] on input "text" at bounding box center [305, 181] width 240 height 36
paste input "Po Box 31293"
type input "Po Box 31293"
click at [349, 340] on input "text" at bounding box center [370, 341] width 112 height 38
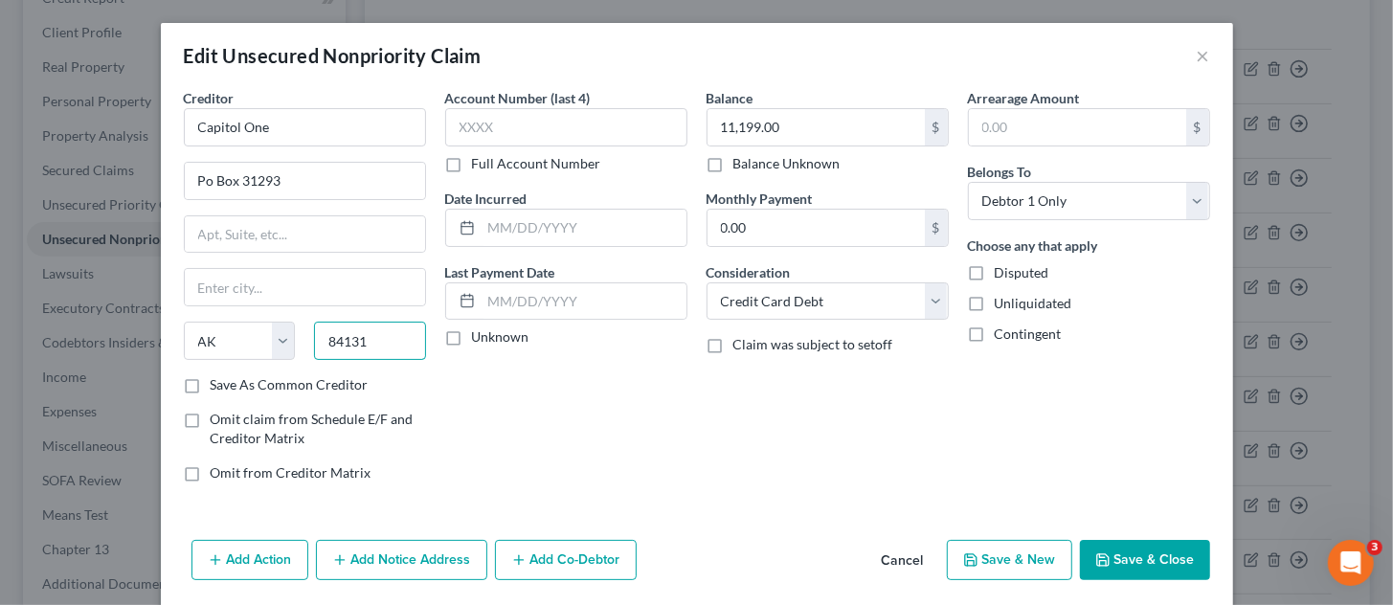
type input "84131"
type input "Salt Lake City"
select select "46"
click at [1121, 552] on button "Save & Close" at bounding box center [1145, 560] width 130 height 40
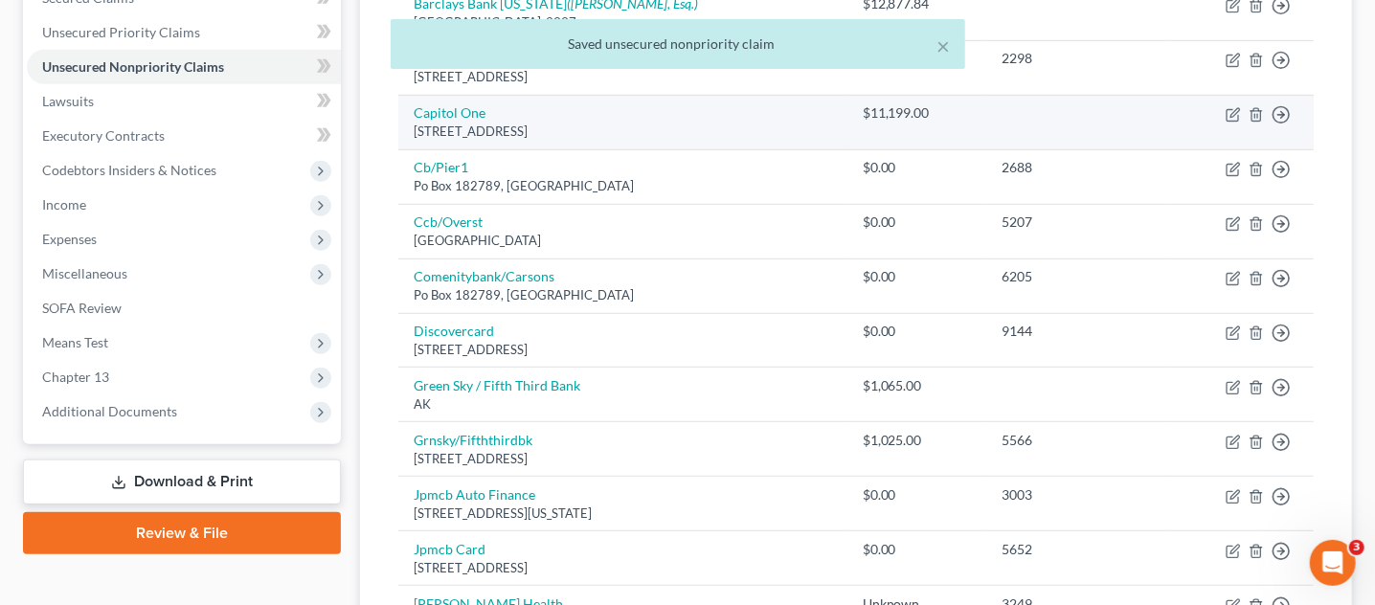
scroll to position [527, 0]
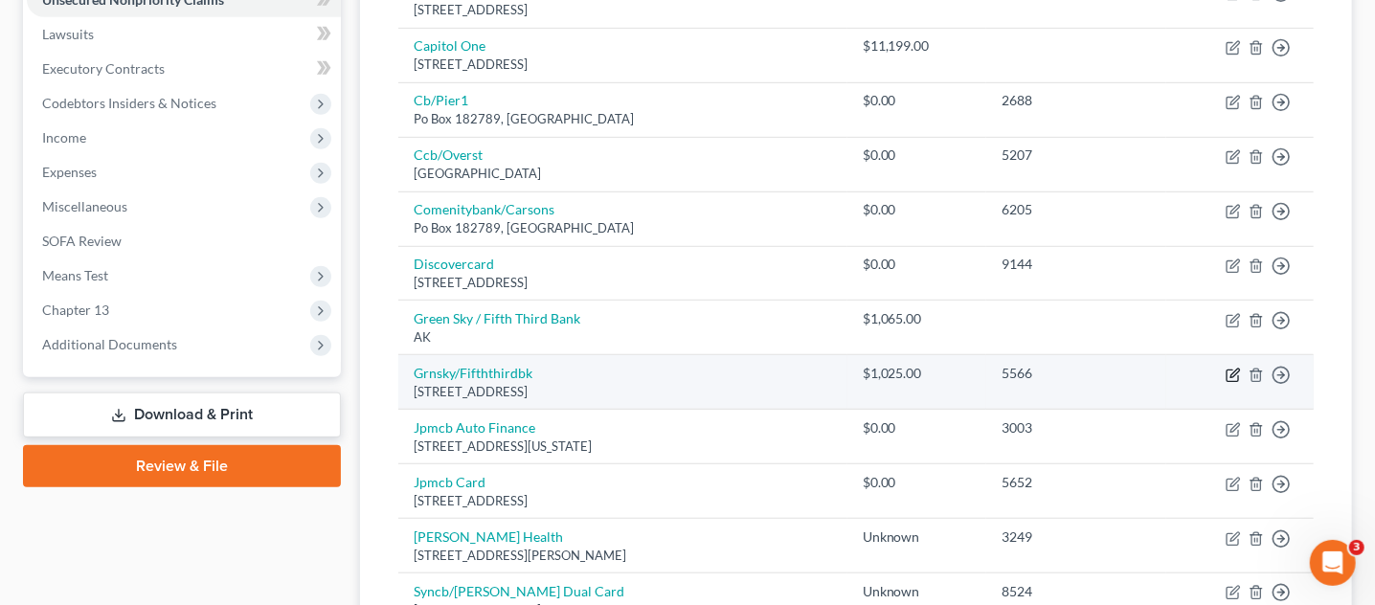
click at [1229, 368] on icon "button" at bounding box center [1233, 375] width 15 height 15
select select "10"
select select "0"
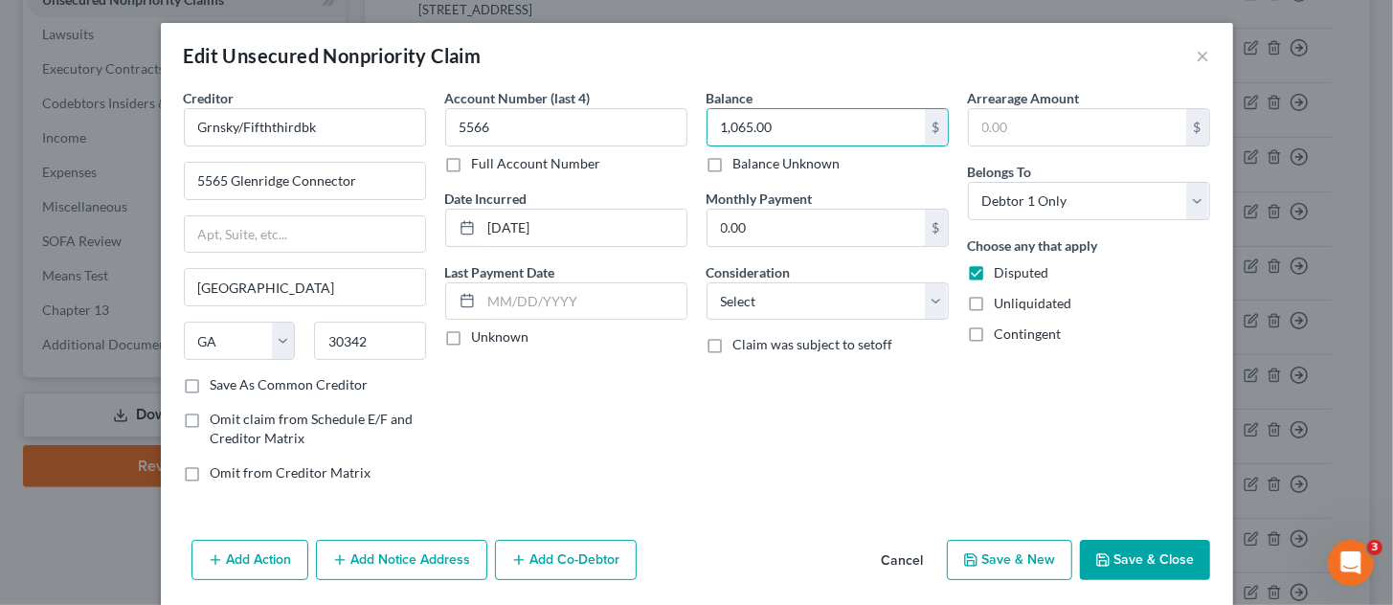
type input "1,065.00"
click at [1171, 540] on button "Save & Close" at bounding box center [1145, 560] width 130 height 40
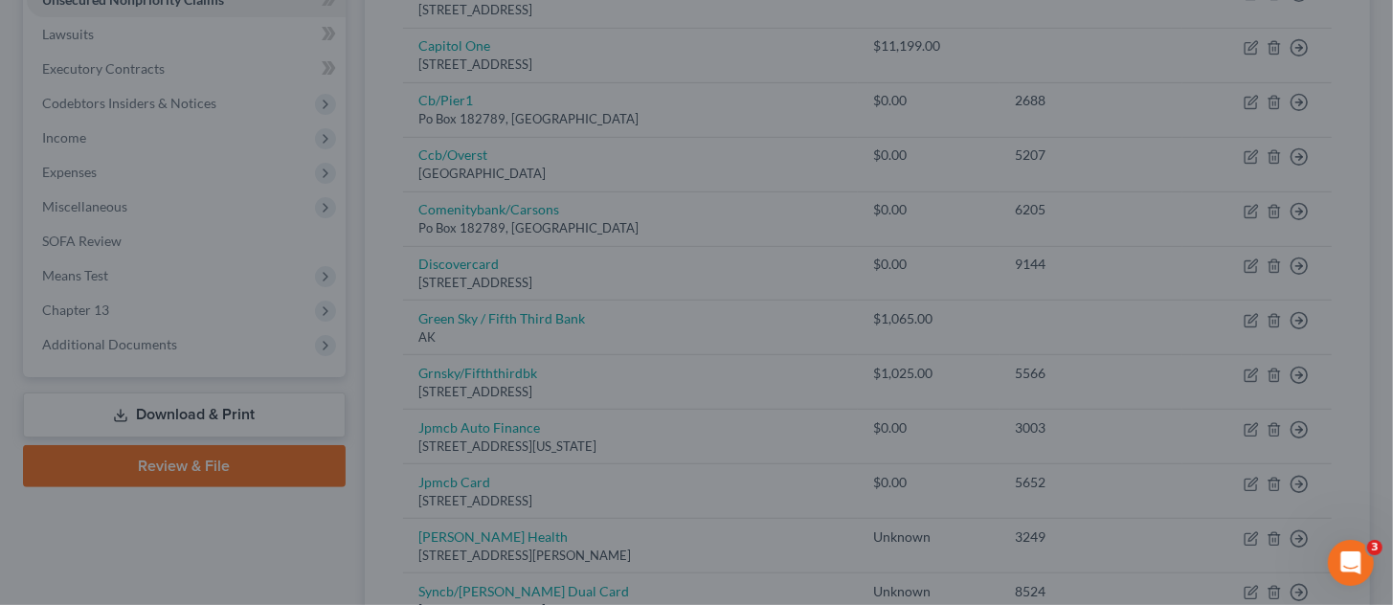
type input "0"
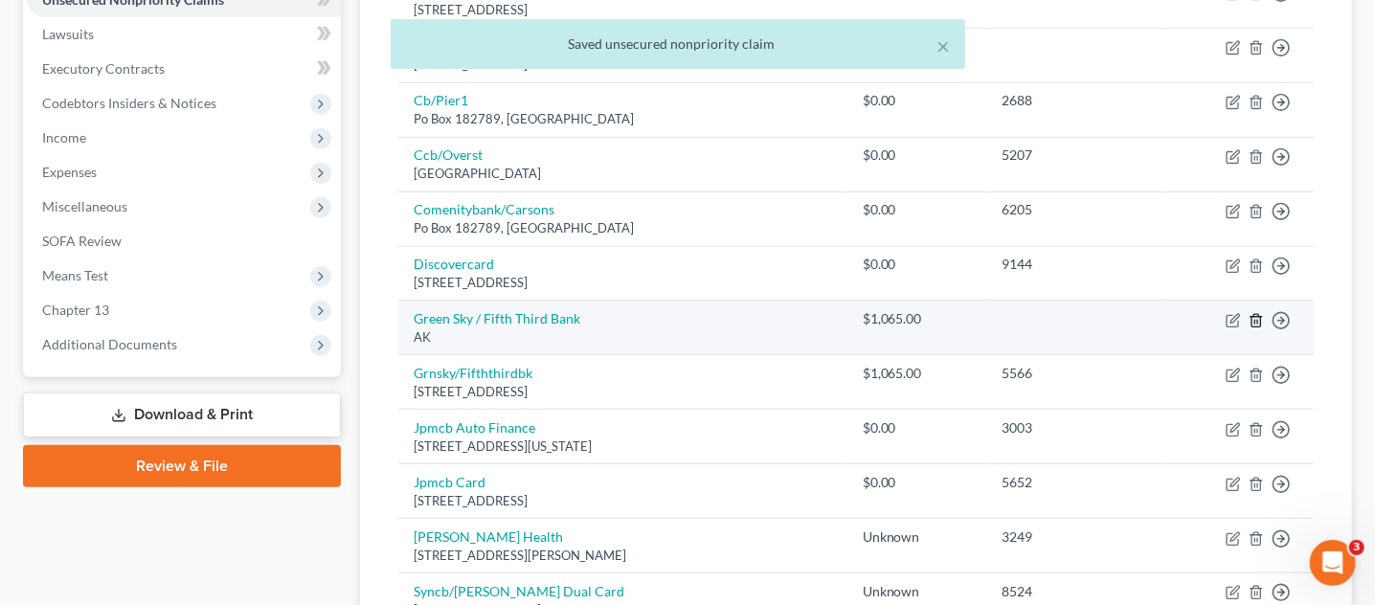
click at [1256, 315] on icon "button" at bounding box center [1256, 320] width 15 height 15
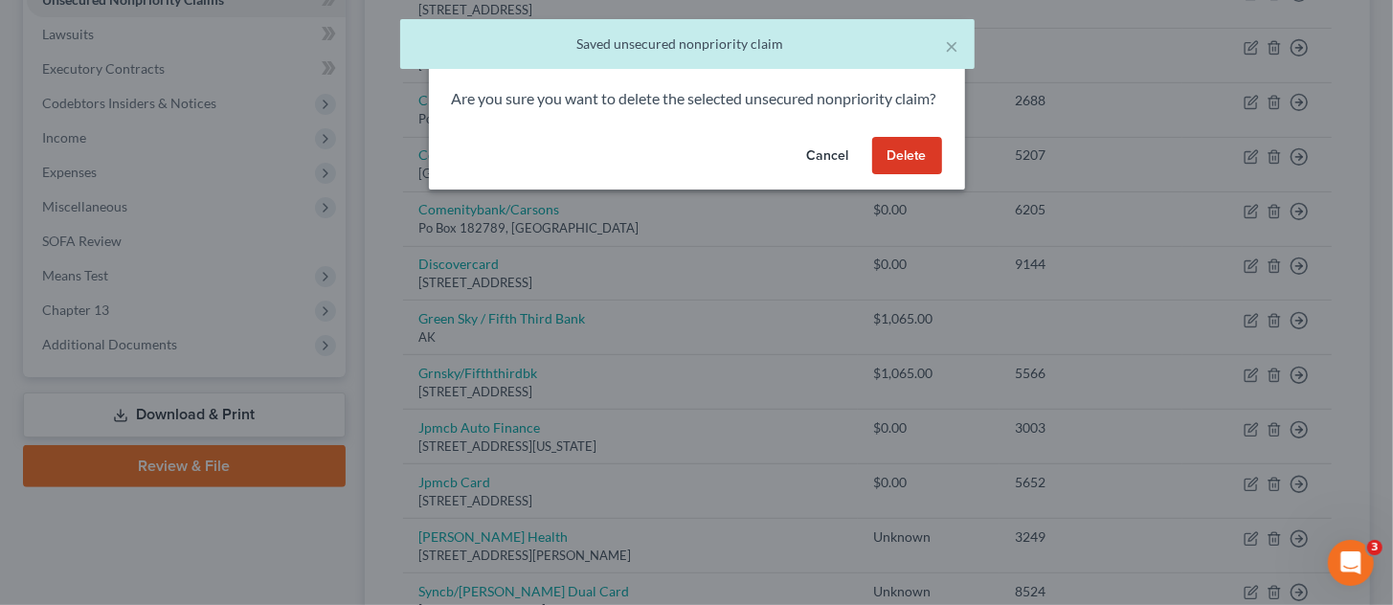
click at [882, 174] on button "Delete" at bounding box center [907, 156] width 70 height 38
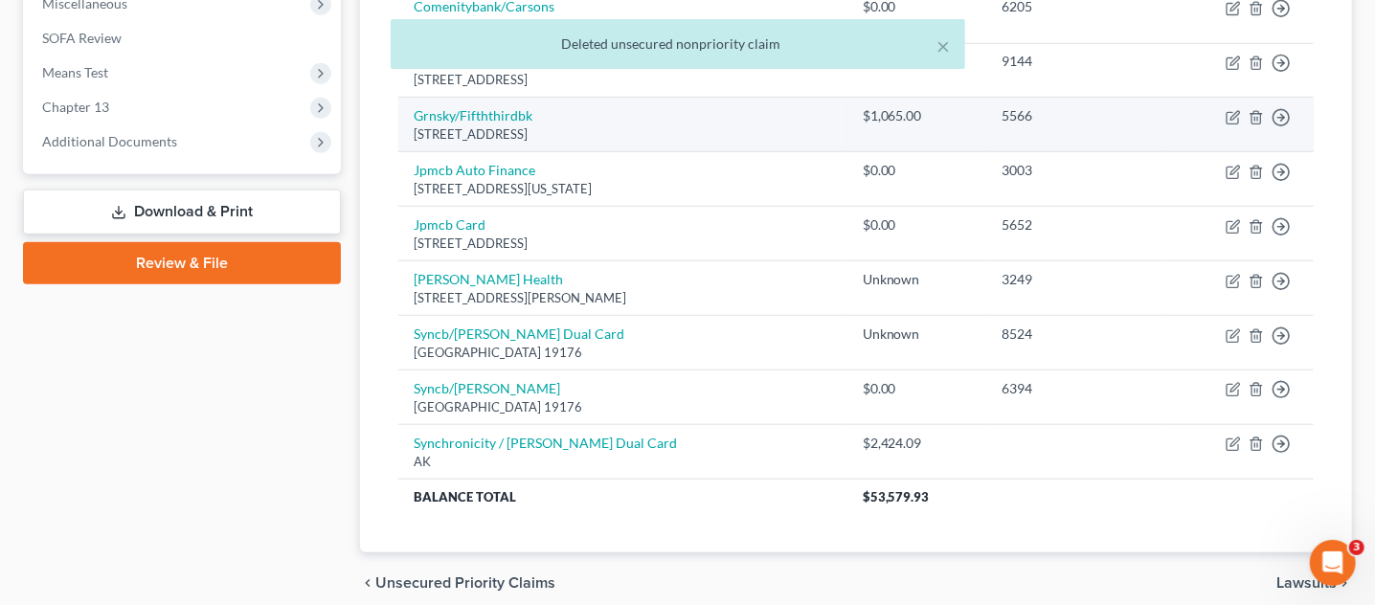
scroll to position [765, 0]
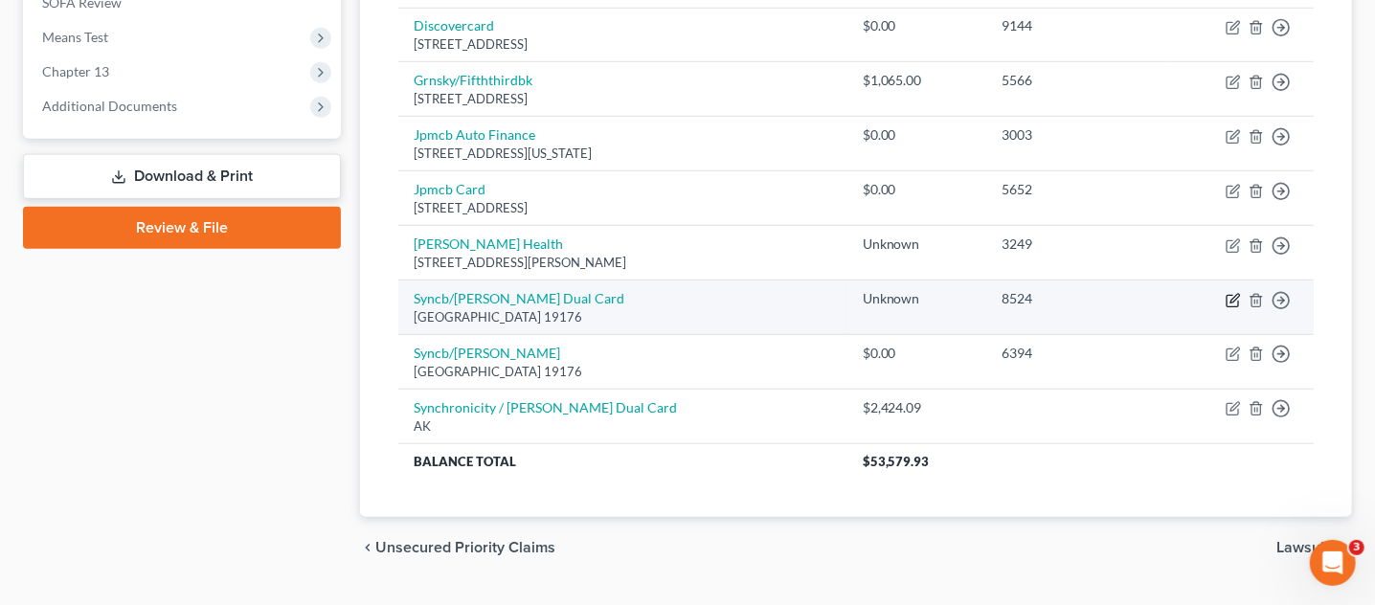
click at [1226, 296] on icon "button" at bounding box center [1233, 300] width 15 height 15
select select "39"
select select "2"
select select "0"
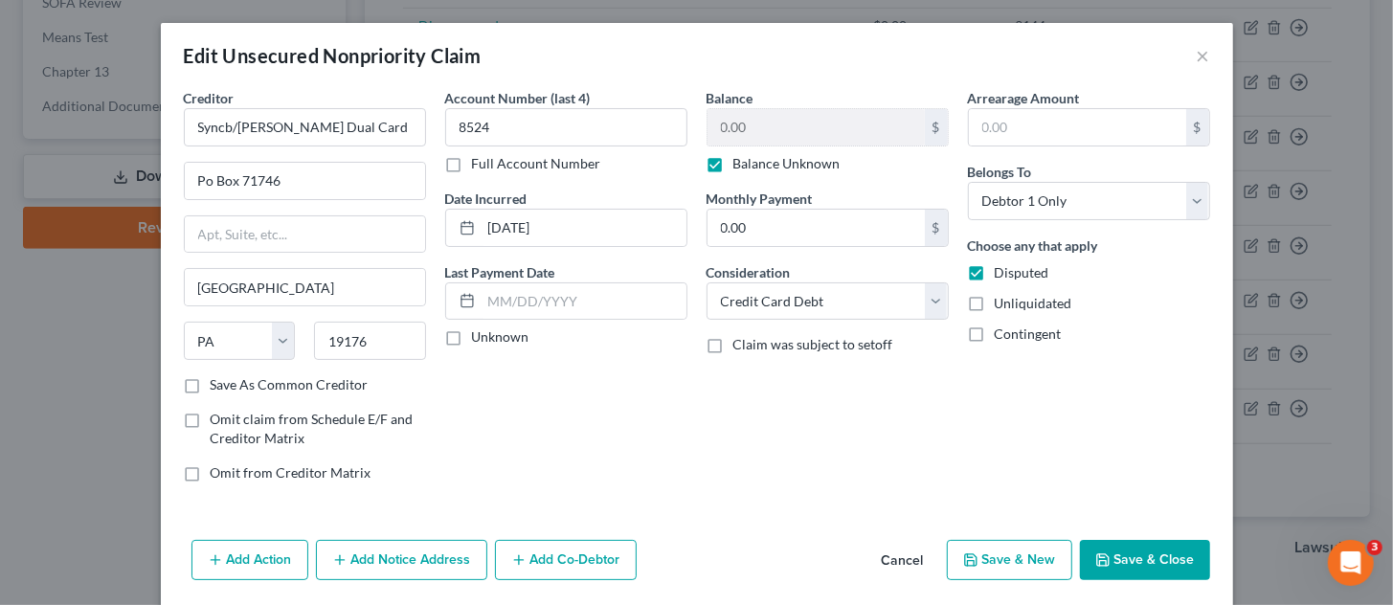
click at [734, 159] on label "Balance Unknown" at bounding box center [787, 163] width 107 height 19
click at [741, 159] on input "Balance Unknown" at bounding box center [747, 160] width 12 height 12
checkbox input "false"
click at [739, 121] on input "0.00" at bounding box center [816, 127] width 217 height 36
type input "2,424.09"
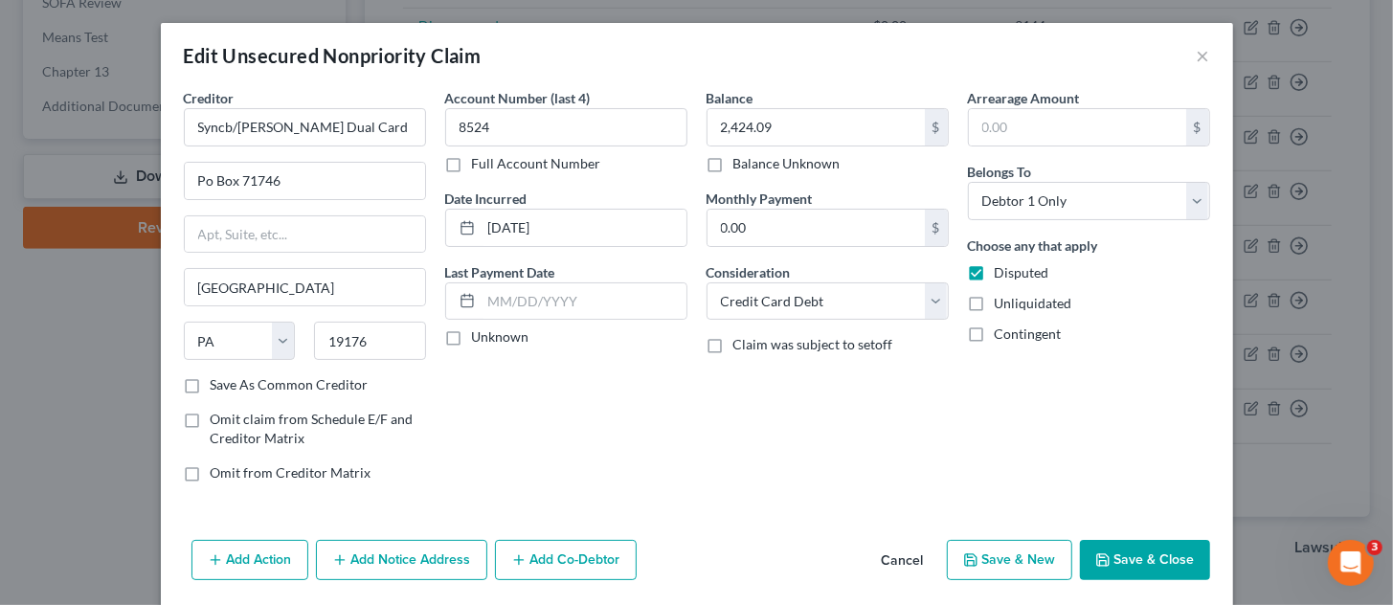
click at [1118, 552] on button "Save & Close" at bounding box center [1145, 560] width 130 height 40
type input "0"
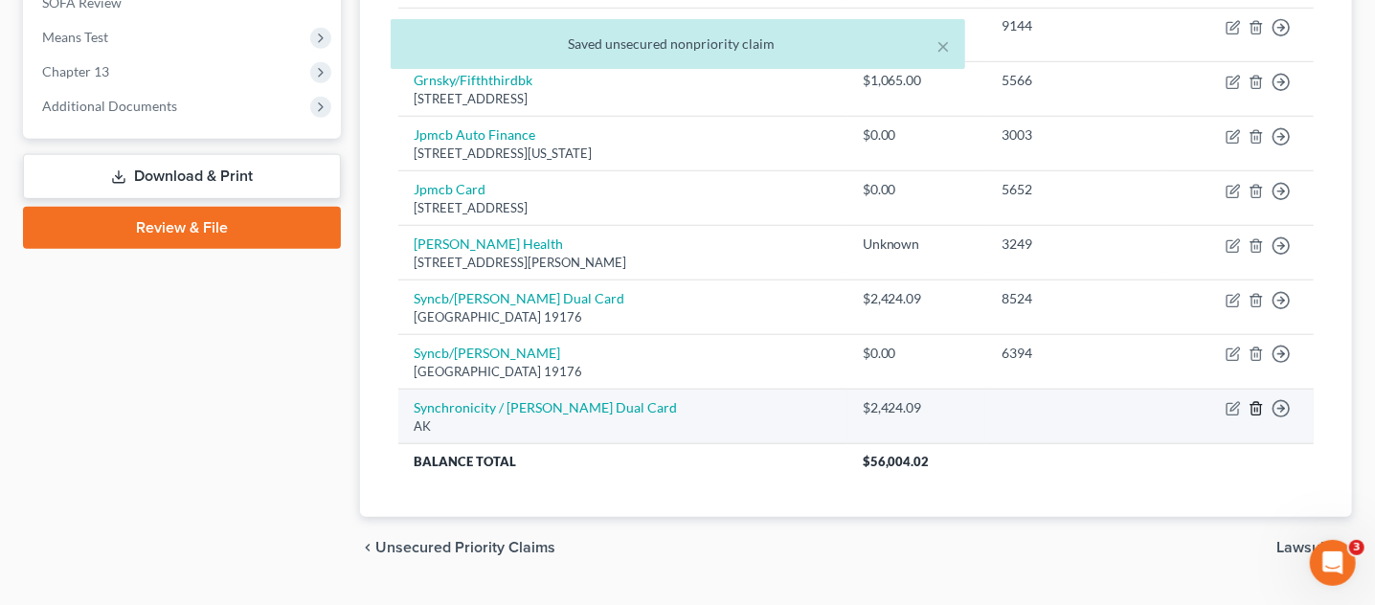
click at [1251, 403] on icon "button" at bounding box center [1256, 408] width 15 height 15
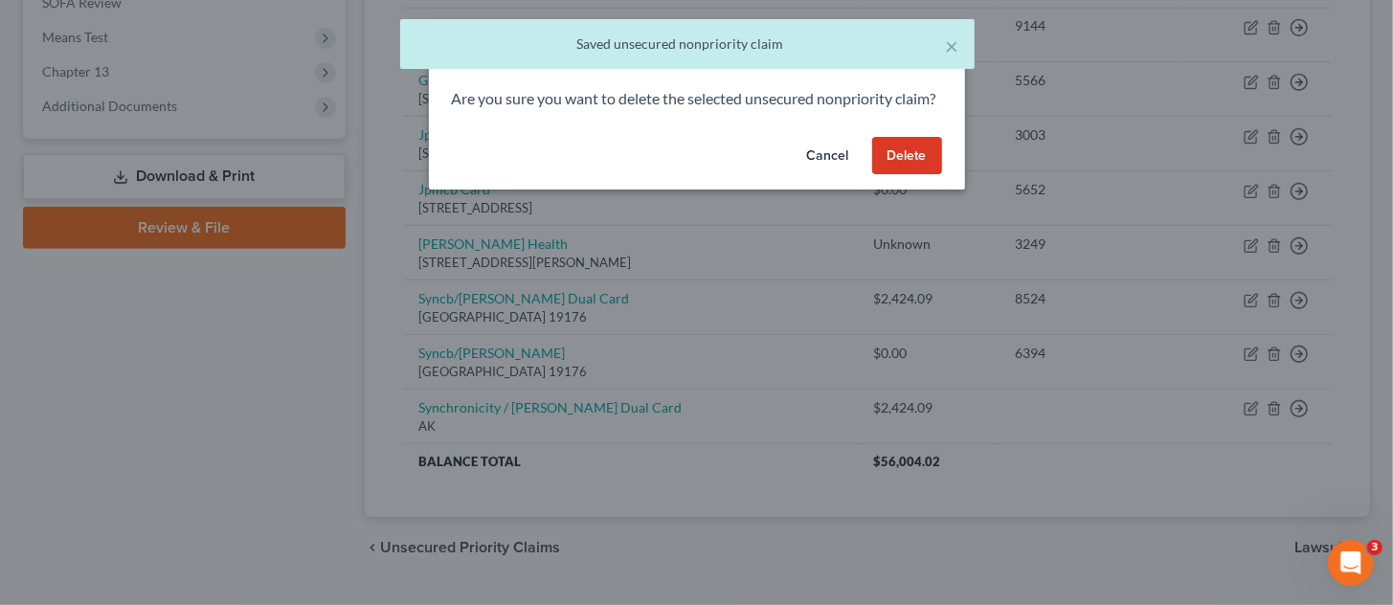
click at [929, 175] on button "Delete" at bounding box center [907, 156] width 70 height 38
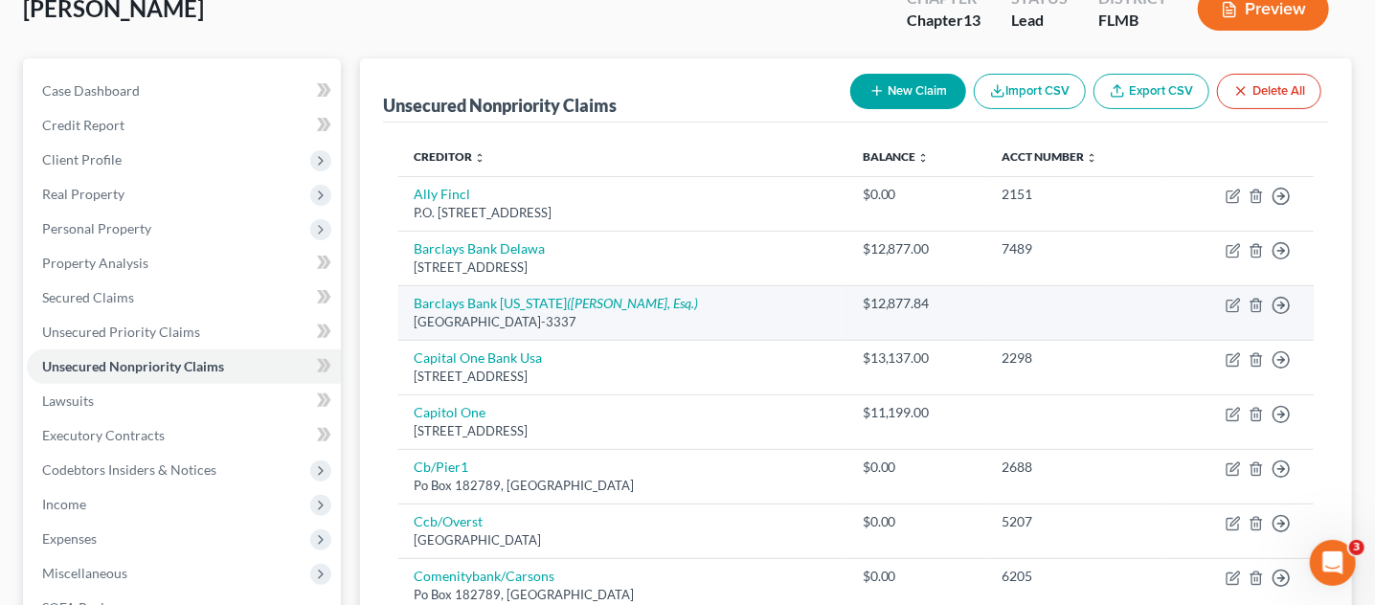
scroll to position [152, 0]
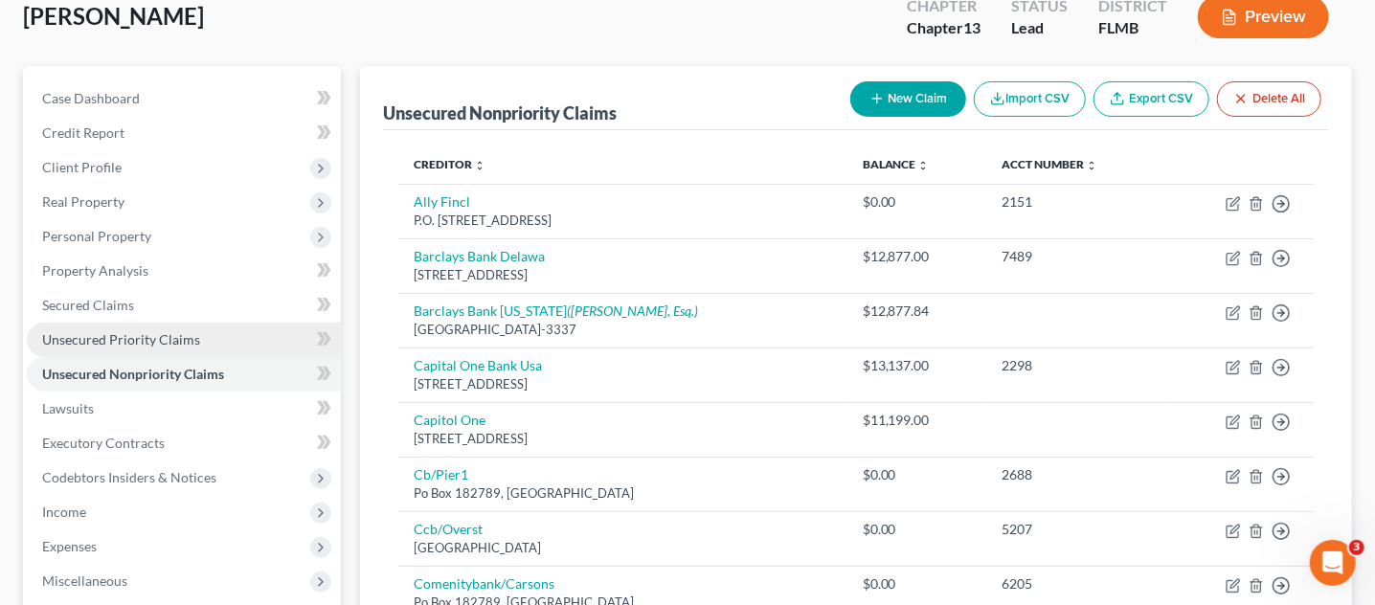
click at [177, 337] on span "Unsecured Priority Claims" at bounding box center [121, 339] width 158 height 16
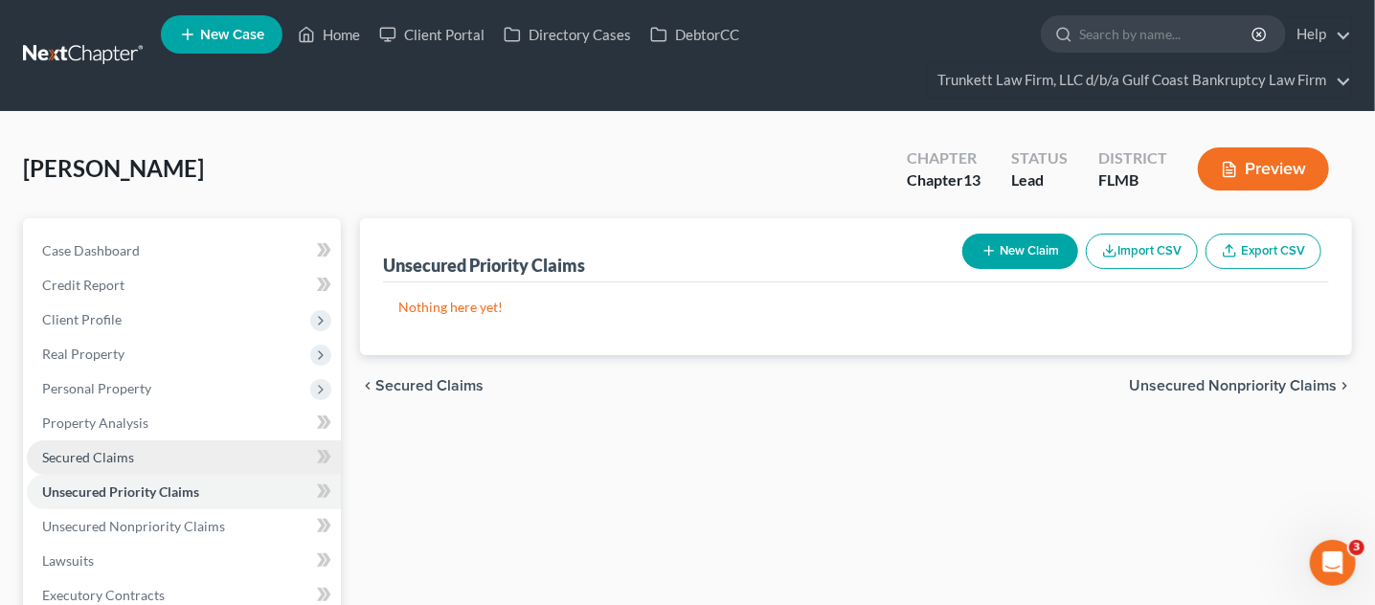
click at [157, 455] on link "Secured Claims" at bounding box center [184, 458] width 314 height 34
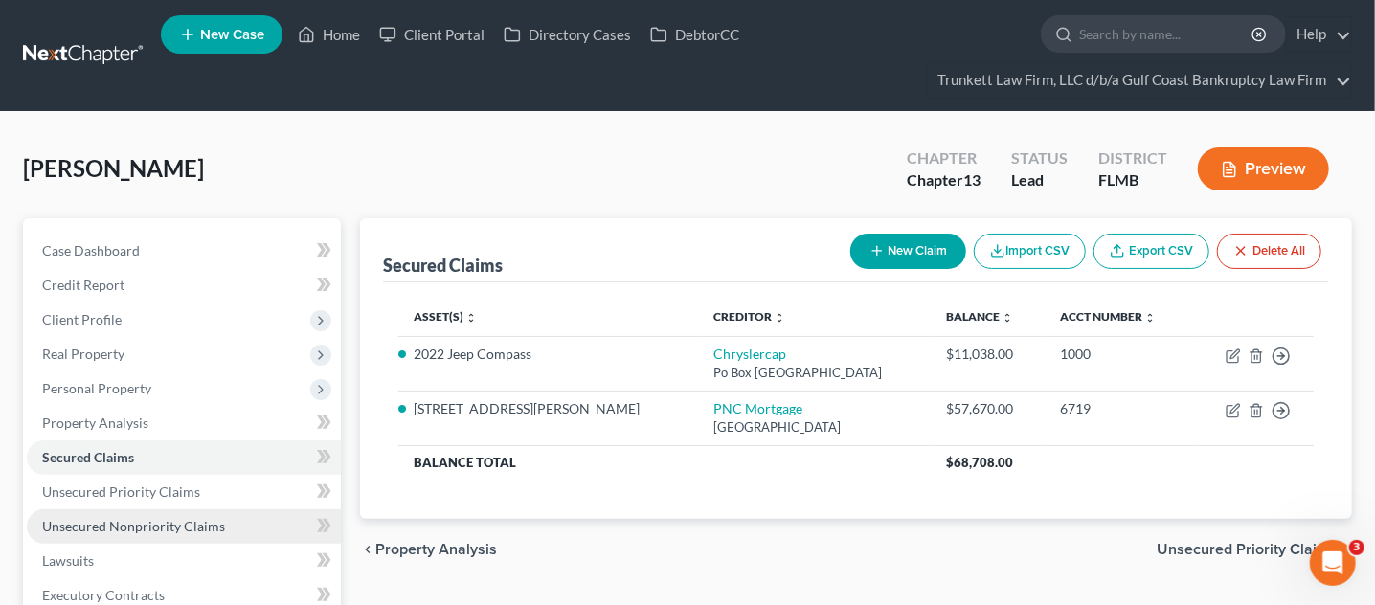
drag, startPoint x: 160, startPoint y: 518, endPoint x: 203, endPoint y: 521, distance: 43.2
click at [159, 518] on span "Unsecured Nonpriority Claims" at bounding box center [133, 526] width 183 height 16
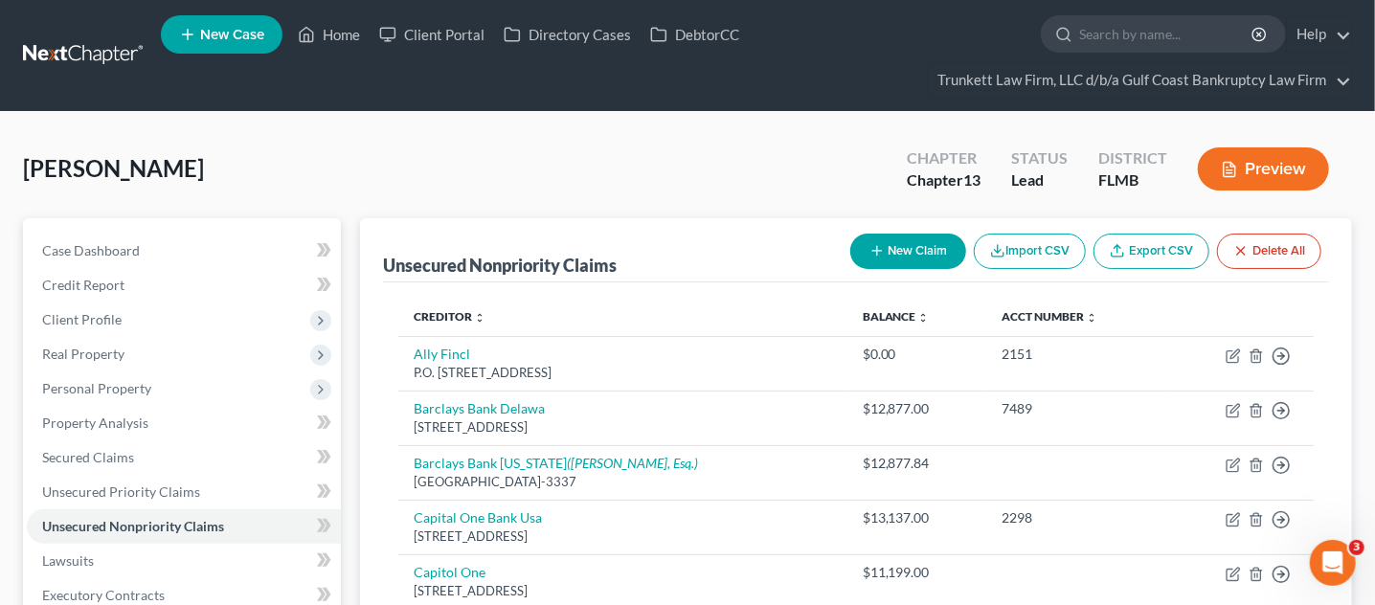
click at [900, 254] on button "New Claim" at bounding box center [908, 251] width 116 height 35
select select "0"
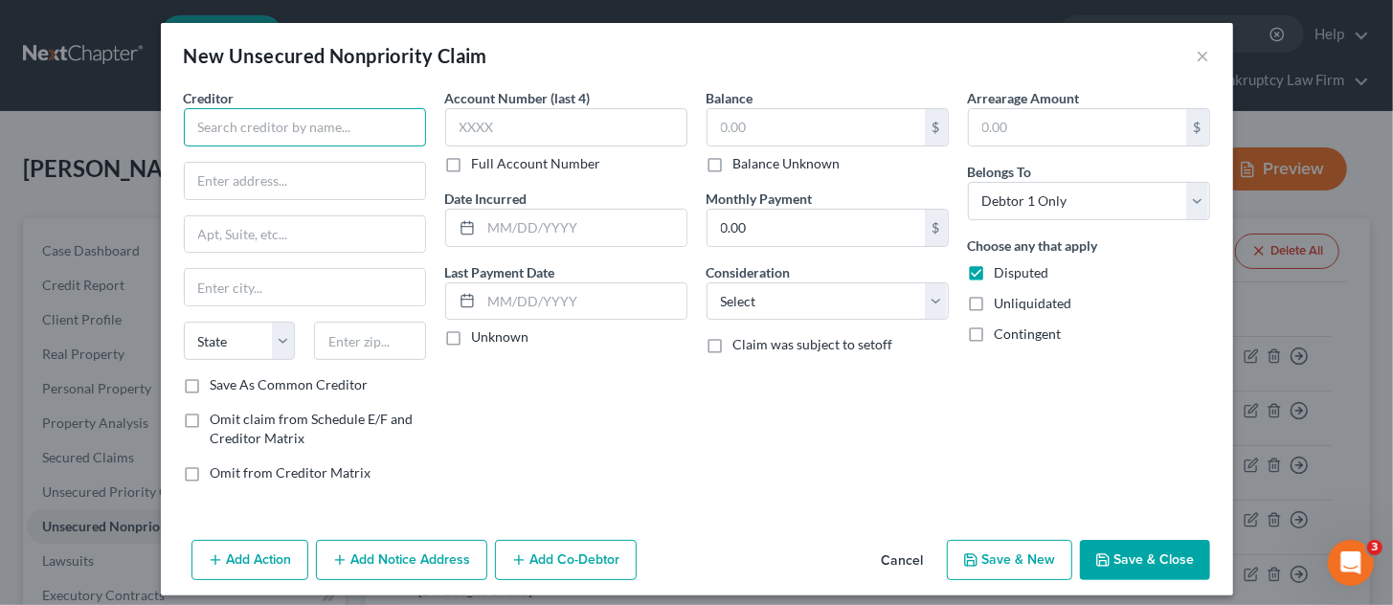
click at [235, 133] on input "text" at bounding box center [305, 127] width 242 height 38
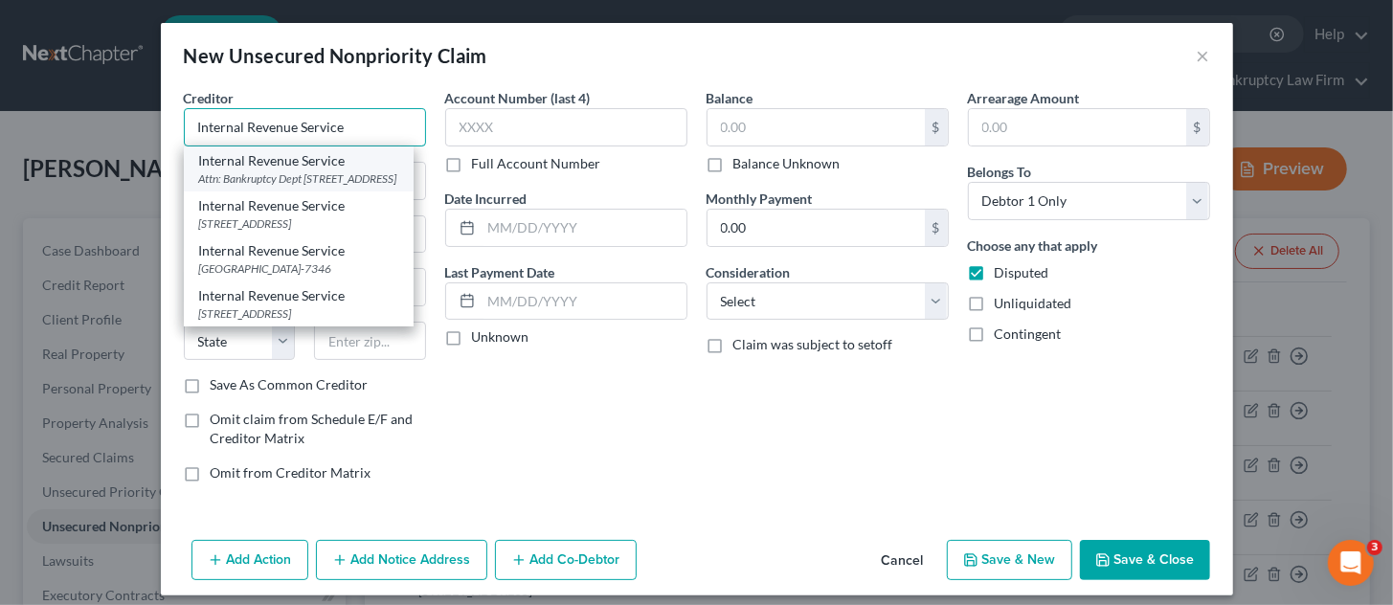
type input "Internal Revenue Service"
click at [259, 172] on div "Attn: Bankruptcy Dept PO Box 7346, Philadelphia, PA 19101" at bounding box center [298, 178] width 199 height 16
type input "Attn: Bankruptcy Dept"
type input "PO Box 7346"
type input "Philadelphia"
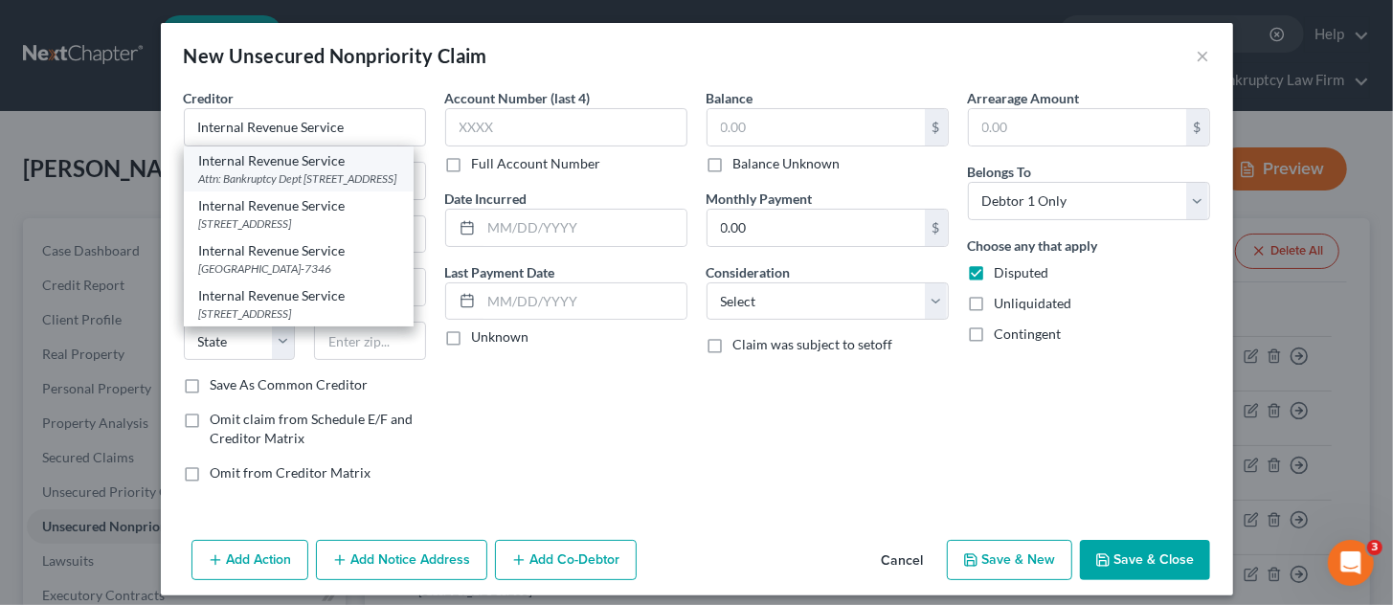
select select "39"
type input "19101"
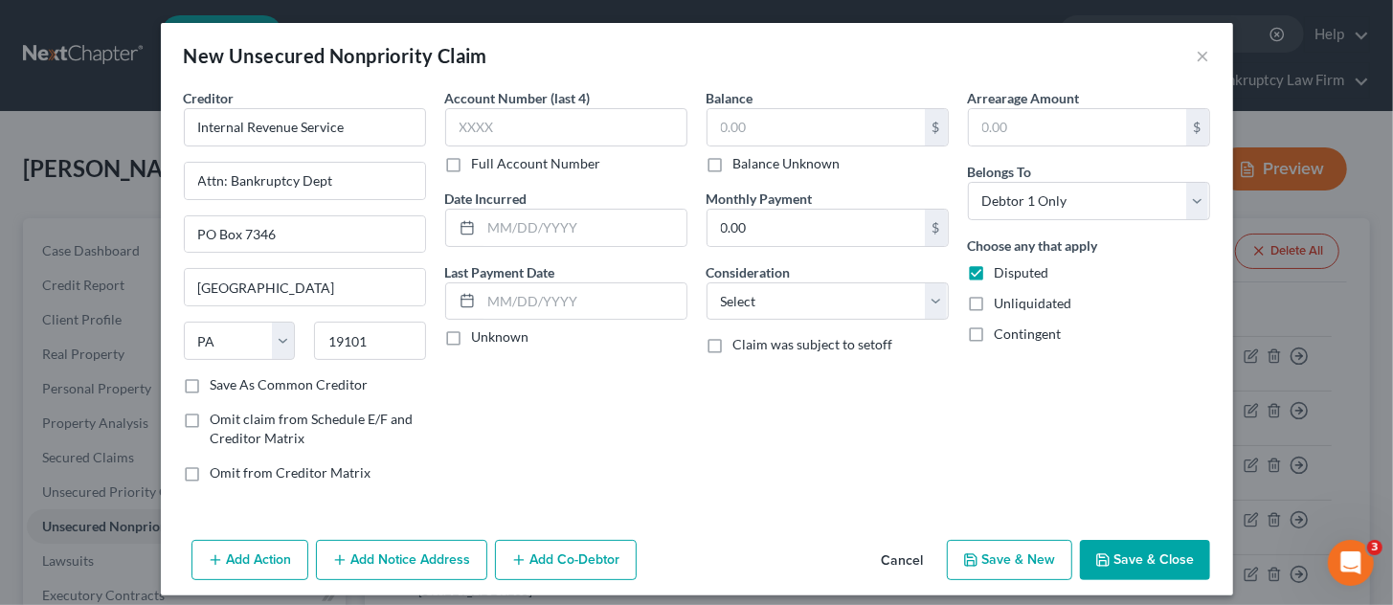
click at [734, 165] on label "Balance Unknown" at bounding box center [787, 163] width 107 height 19
click at [741, 165] on input "Balance Unknown" at bounding box center [747, 160] width 12 height 12
checkbox input "true"
type input "0.00"
click at [1132, 546] on button "Save & Close" at bounding box center [1145, 560] width 130 height 40
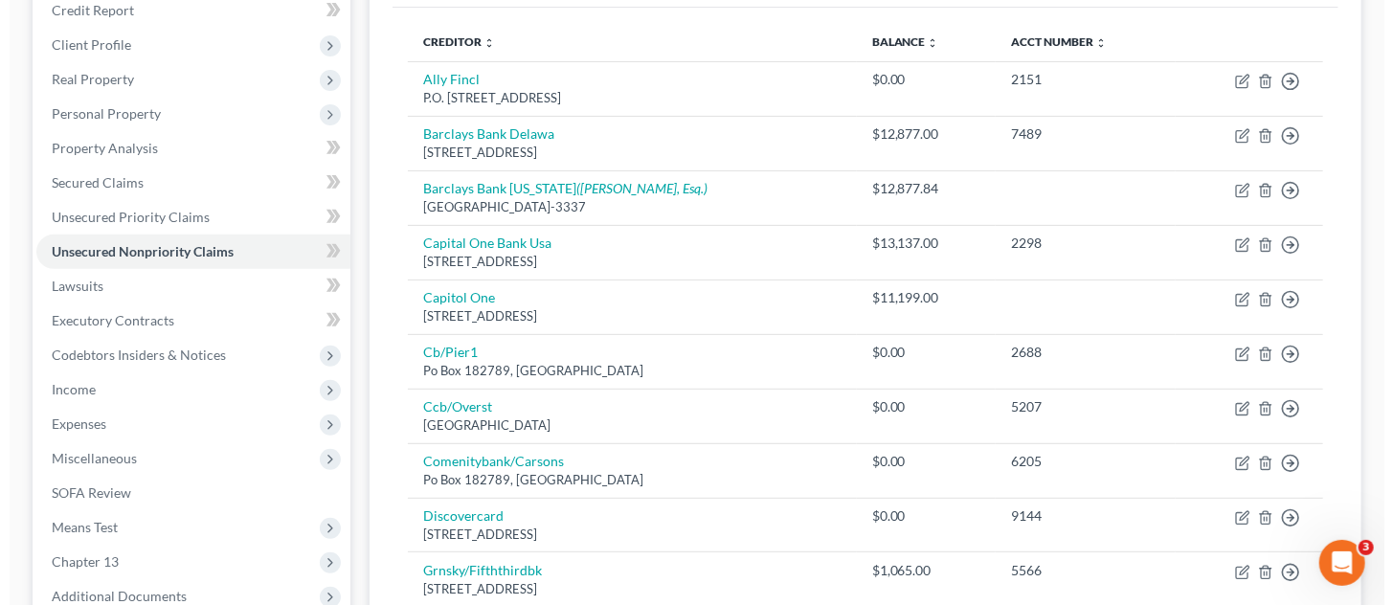
scroll to position [207, 0]
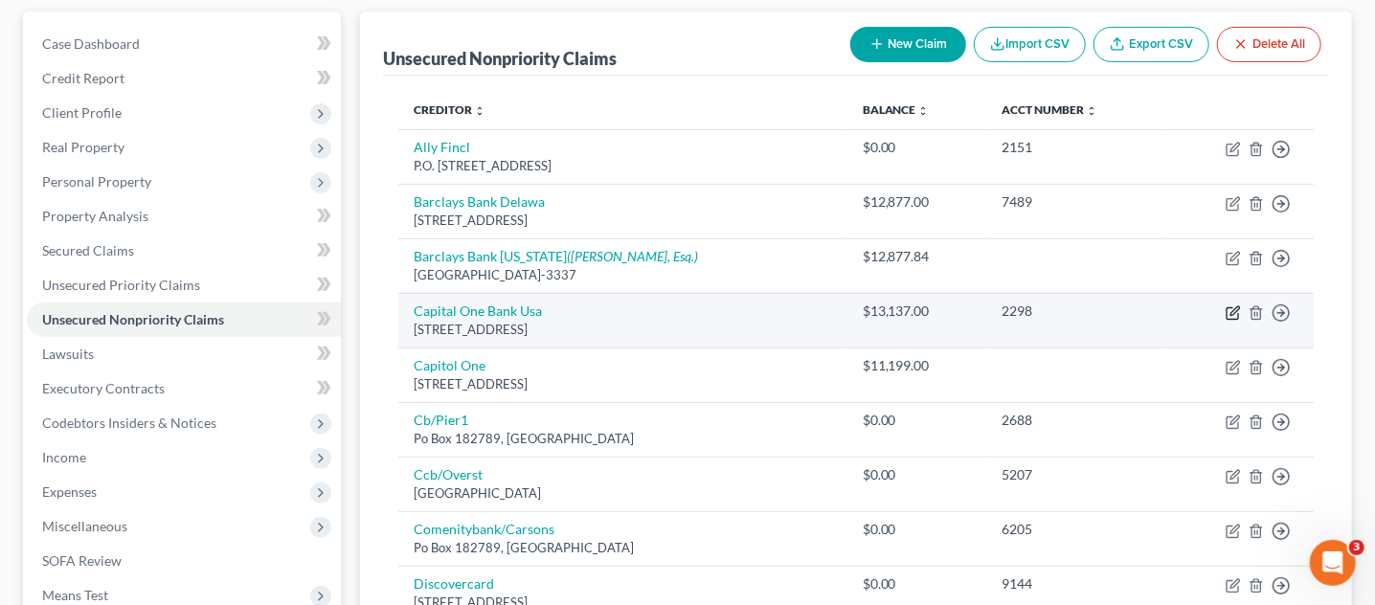
click at [1233, 309] on icon "button" at bounding box center [1233, 312] width 15 height 15
select select "46"
select select "1"
select select "0"
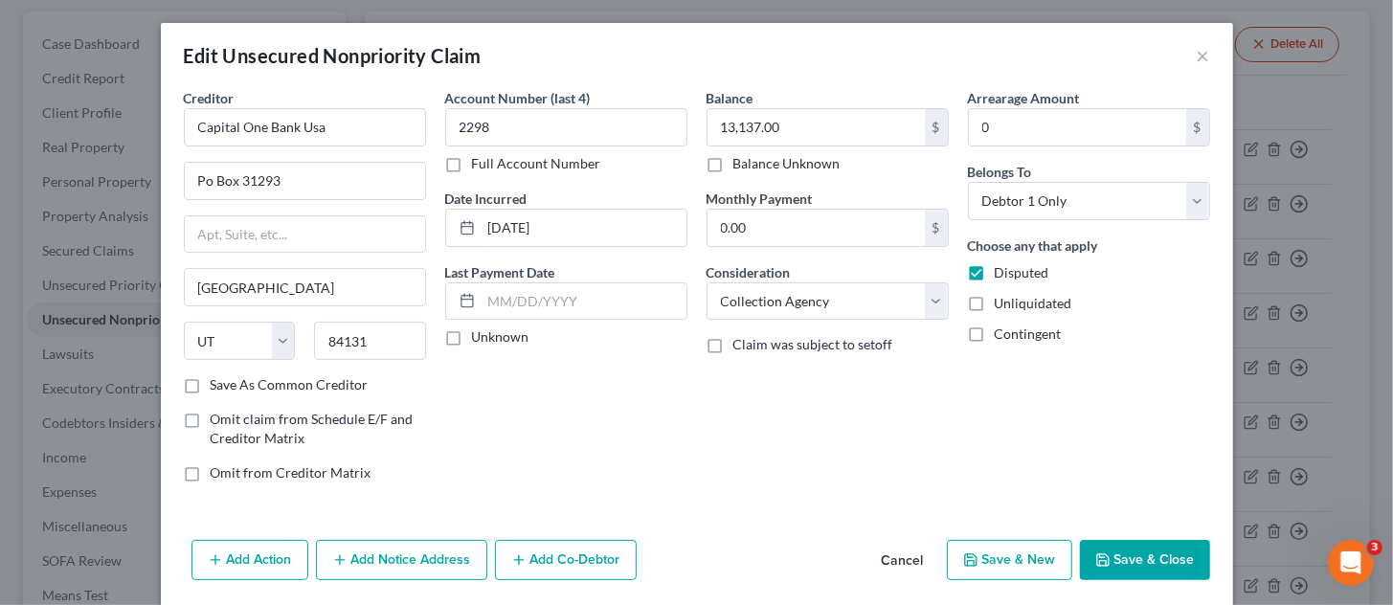
scroll to position [65, 0]
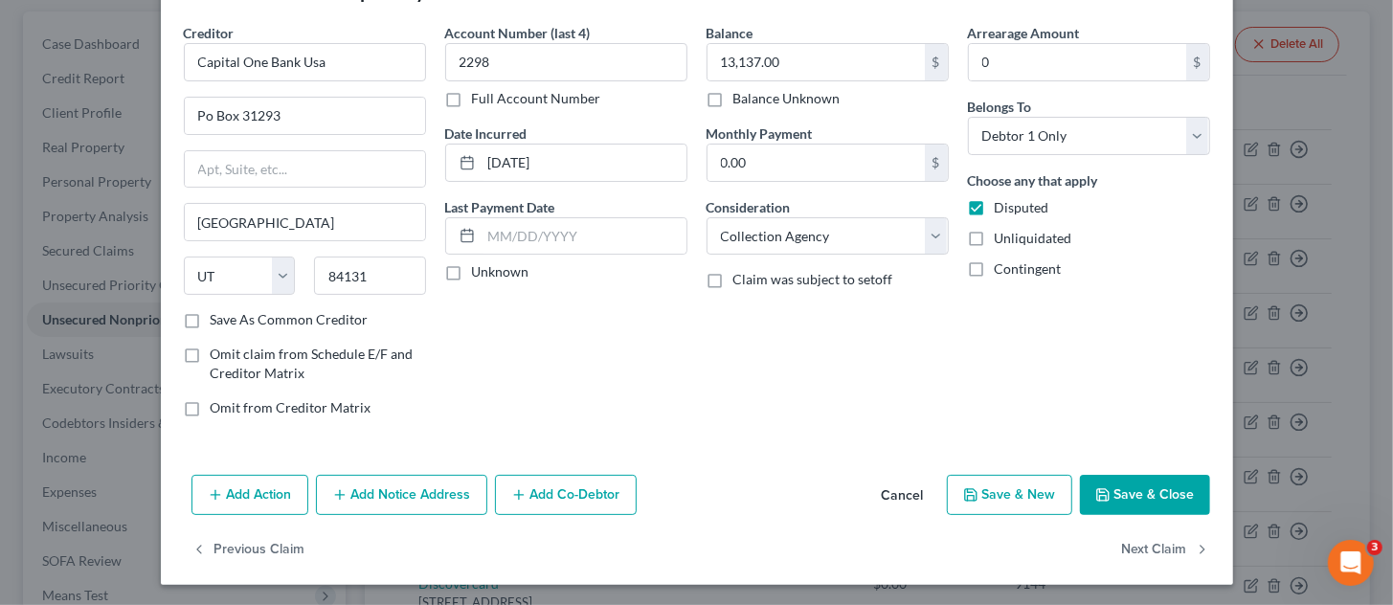
click at [392, 488] on button "Add Notice Address" at bounding box center [401, 495] width 171 height 40
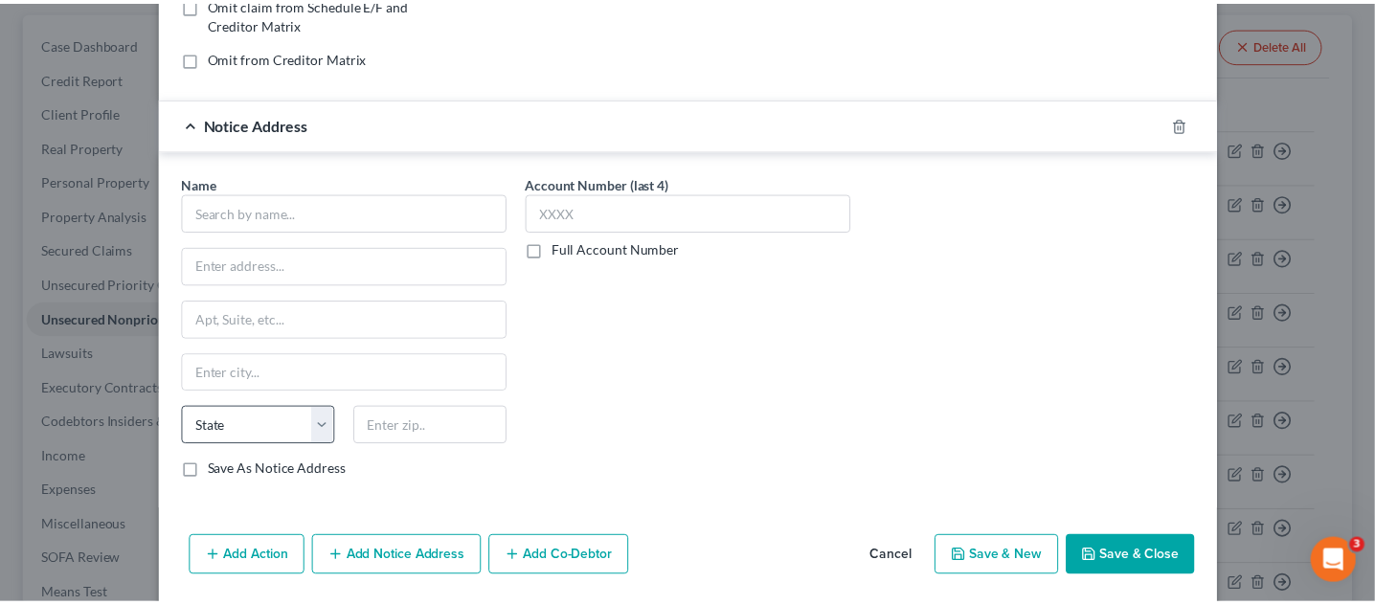
scroll to position [424, 0]
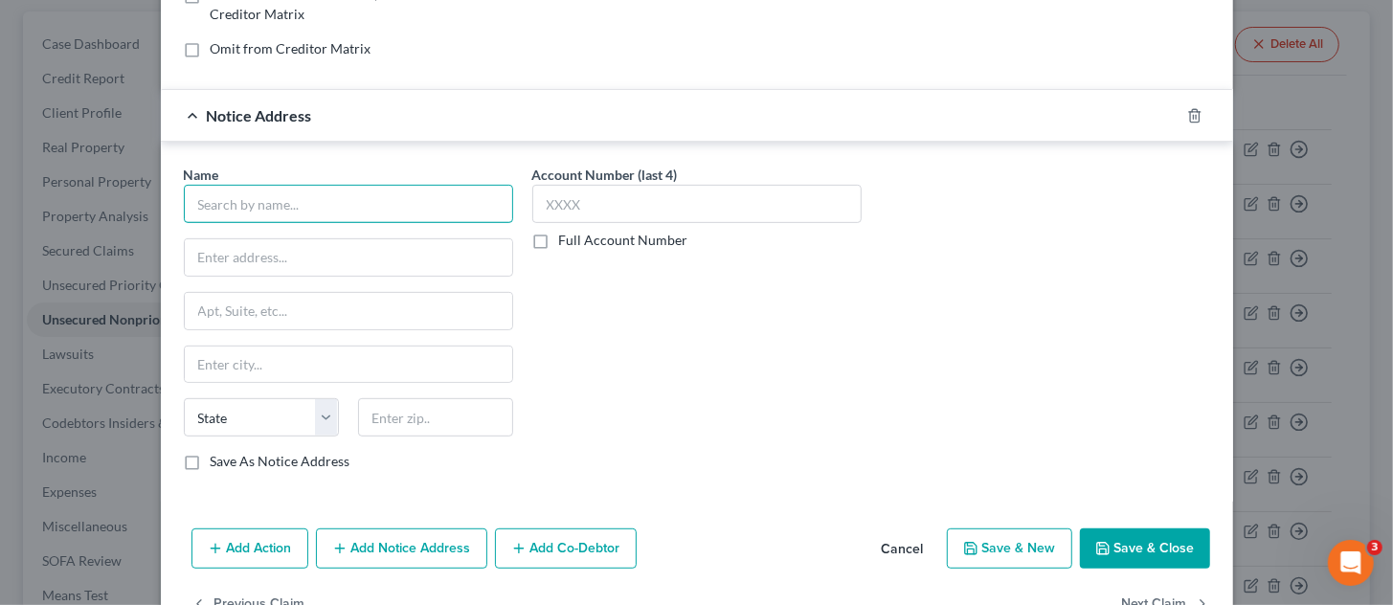
click at [266, 204] on input "text" at bounding box center [348, 204] width 329 height 38
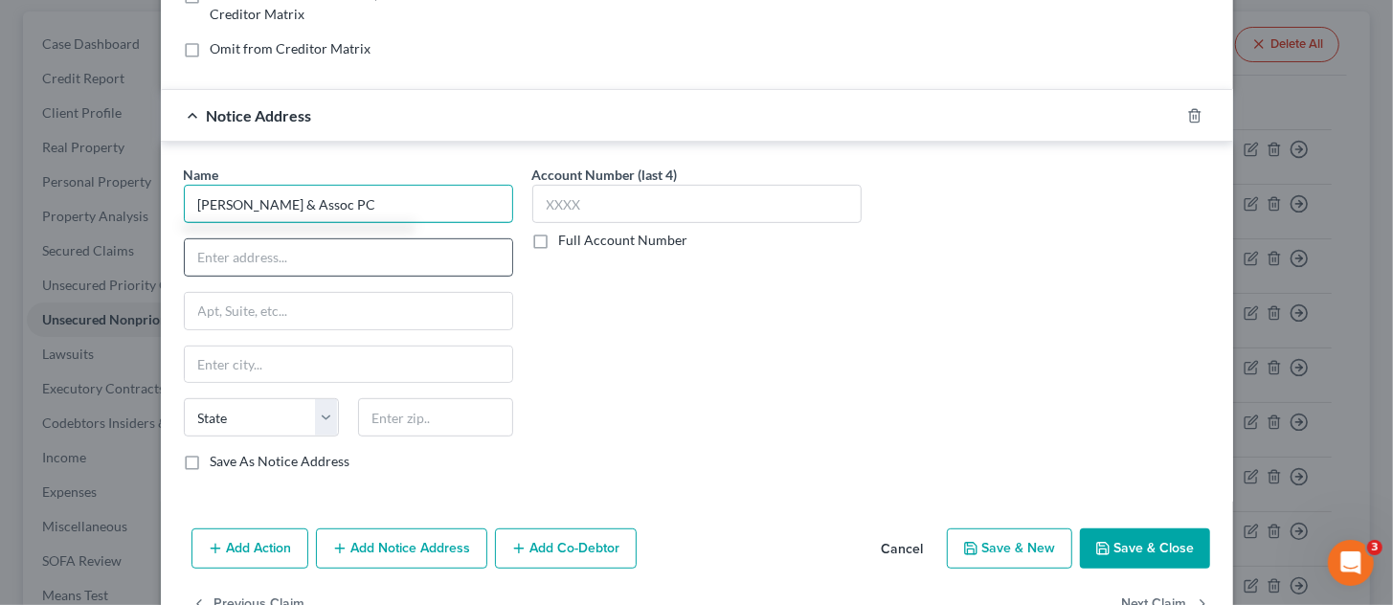
type input "Zwicker & Assoc PC"
click at [283, 260] on input "text" at bounding box center [349, 257] width 328 height 36
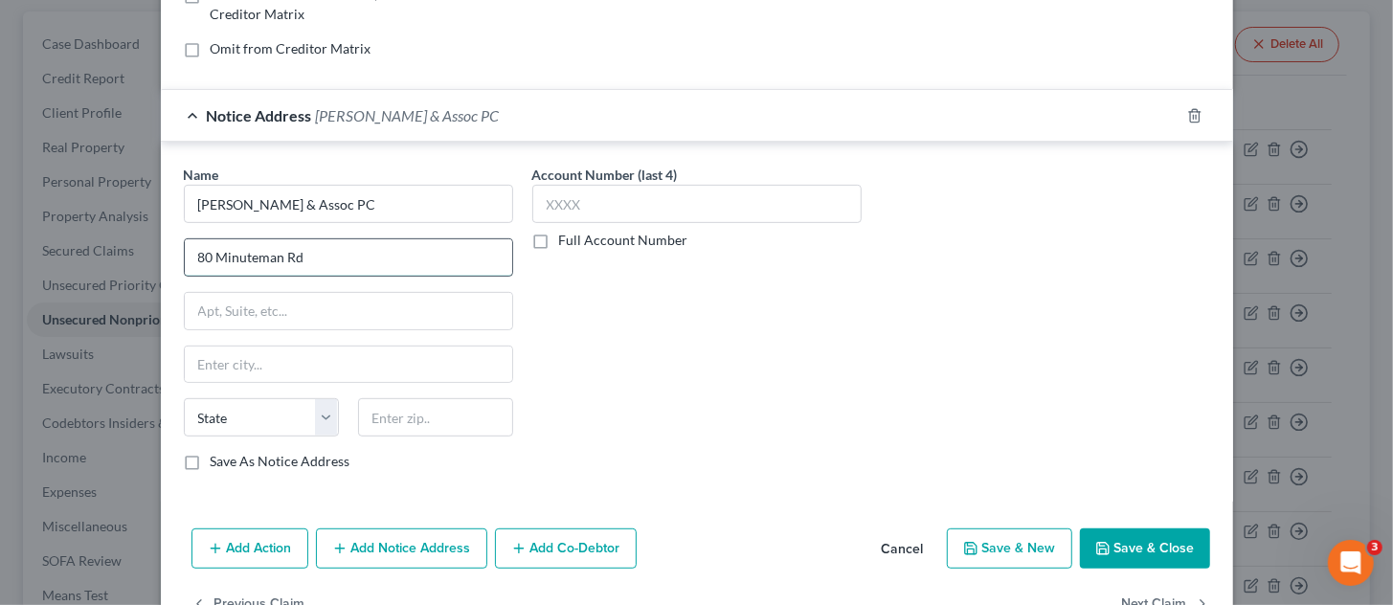
type input "80 Minuteman Rd"
type input "01810"
type input "Andover"
select select "22"
click at [1121, 539] on button "Save & Close" at bounding box center [1145, 549] width 130 height 40
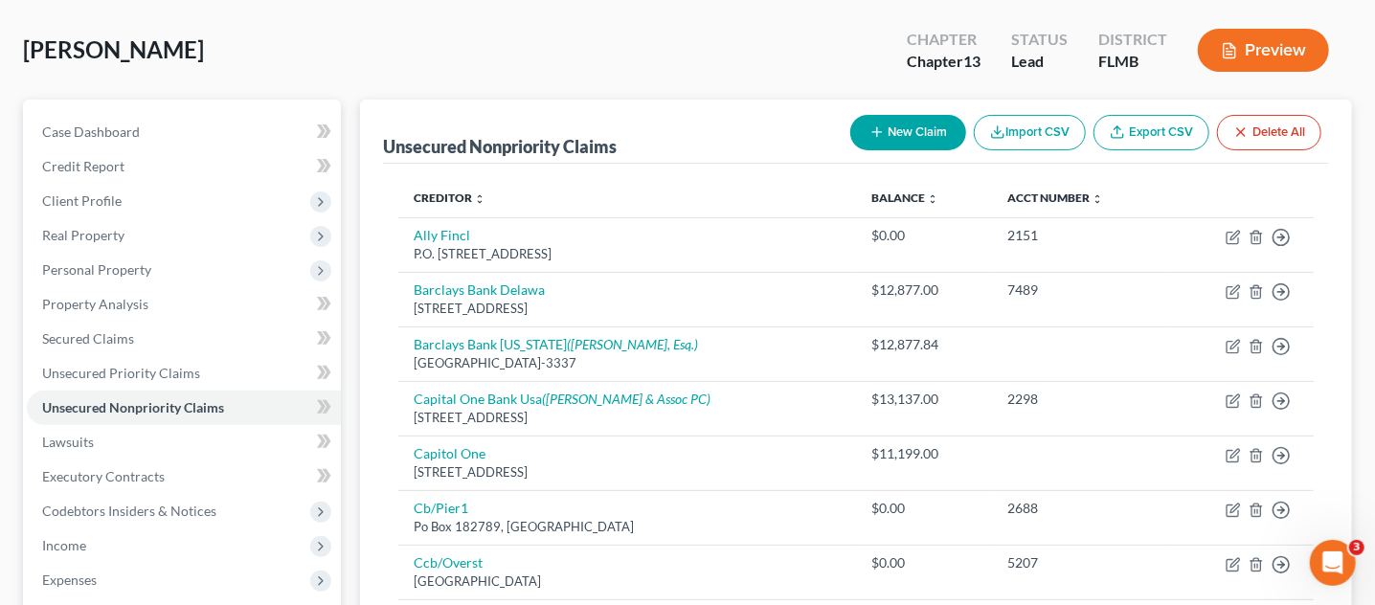
scroll to position [0, 0]
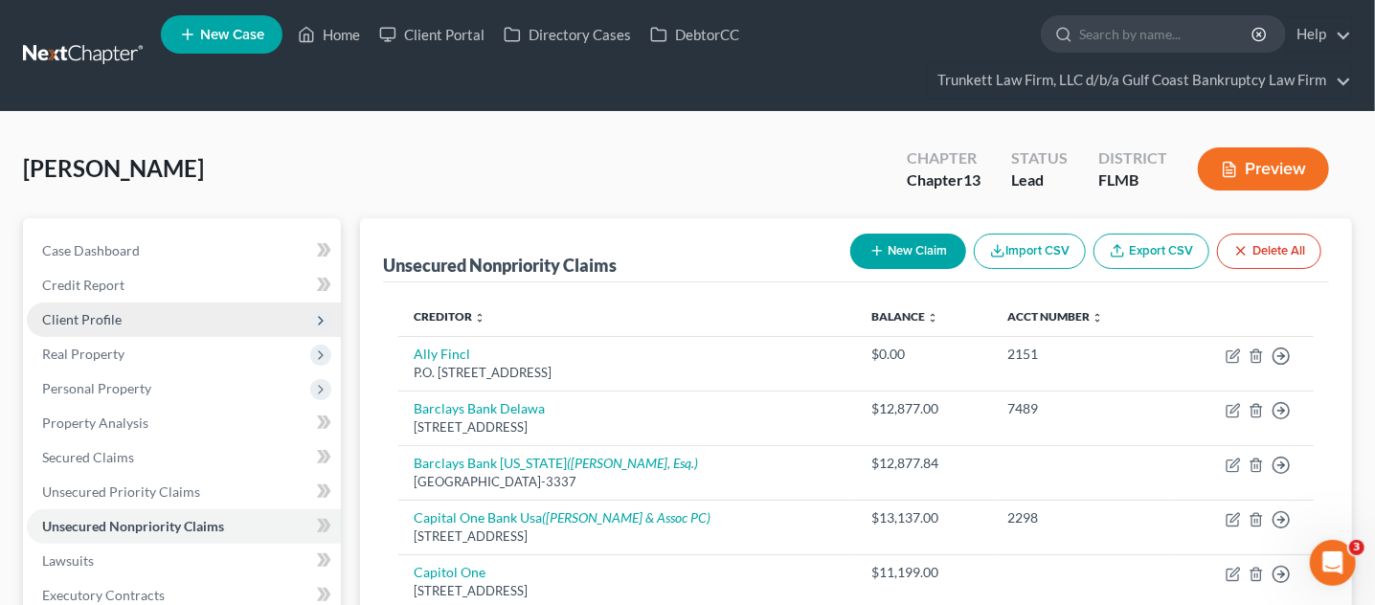
drag, startPoint x: 87, startPoint y: 309, endPoint x: 96, endPoint y: 324, distance: 16.8
click at [86, 311] on span "Client Profile" at bounding box center [81, 319] width 79 height 16
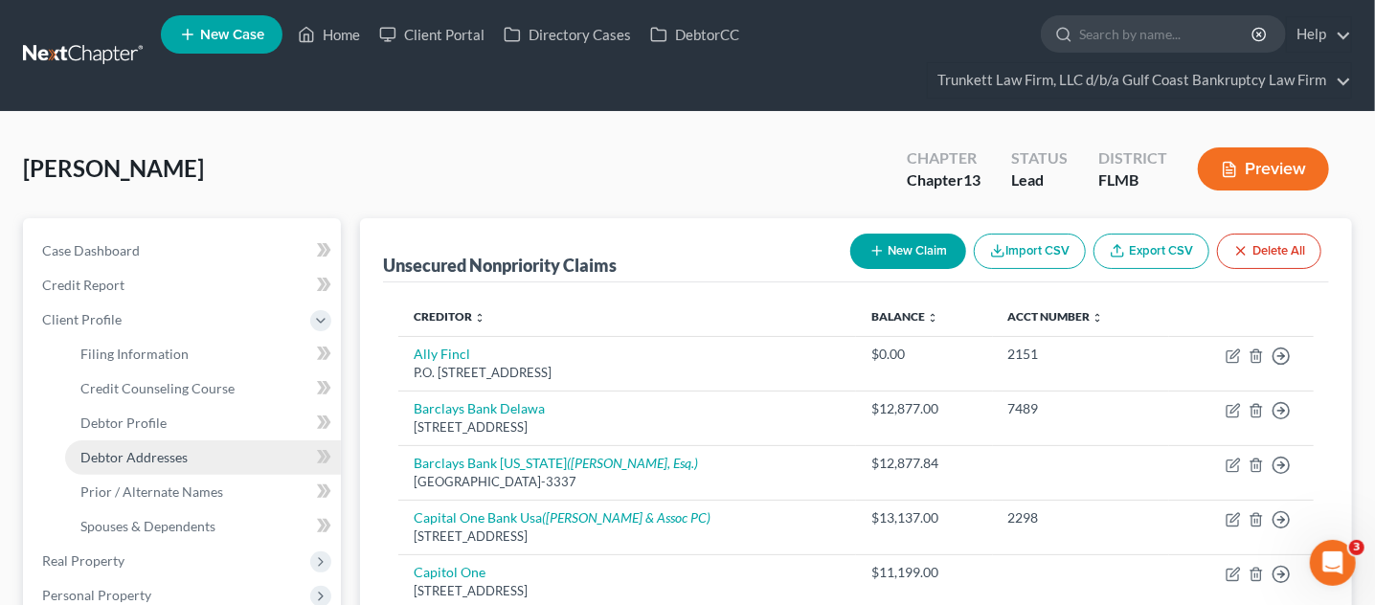
click at [123, 457] on span "Debtor Addresses" at bounding box center [133, 457] width 107 height 16
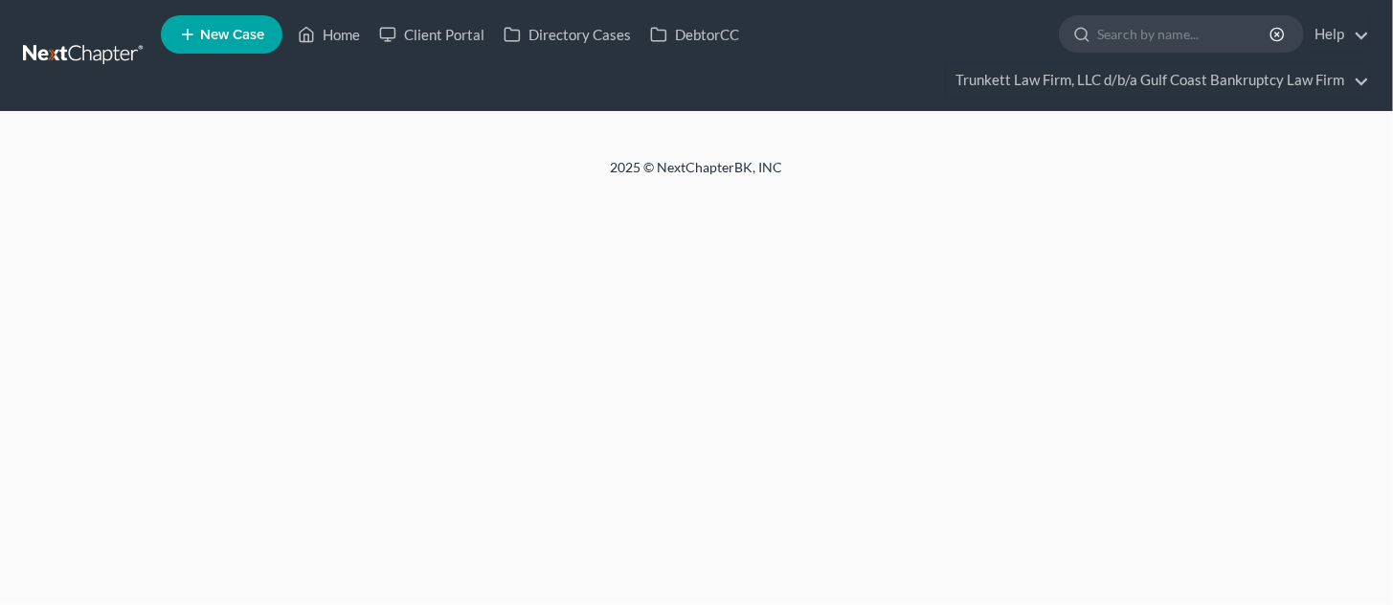
select select "0"
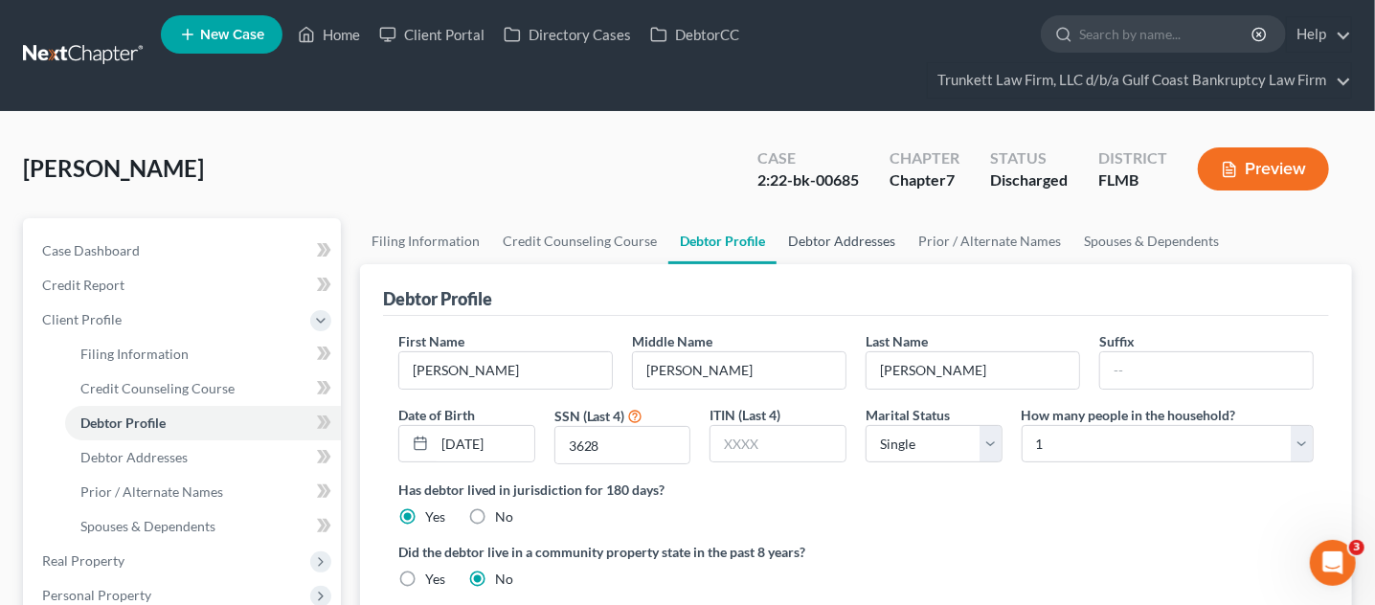
click at [807, 243] on link "Debtor Addresses" at bounding box center [842, 241] width 130 height 46
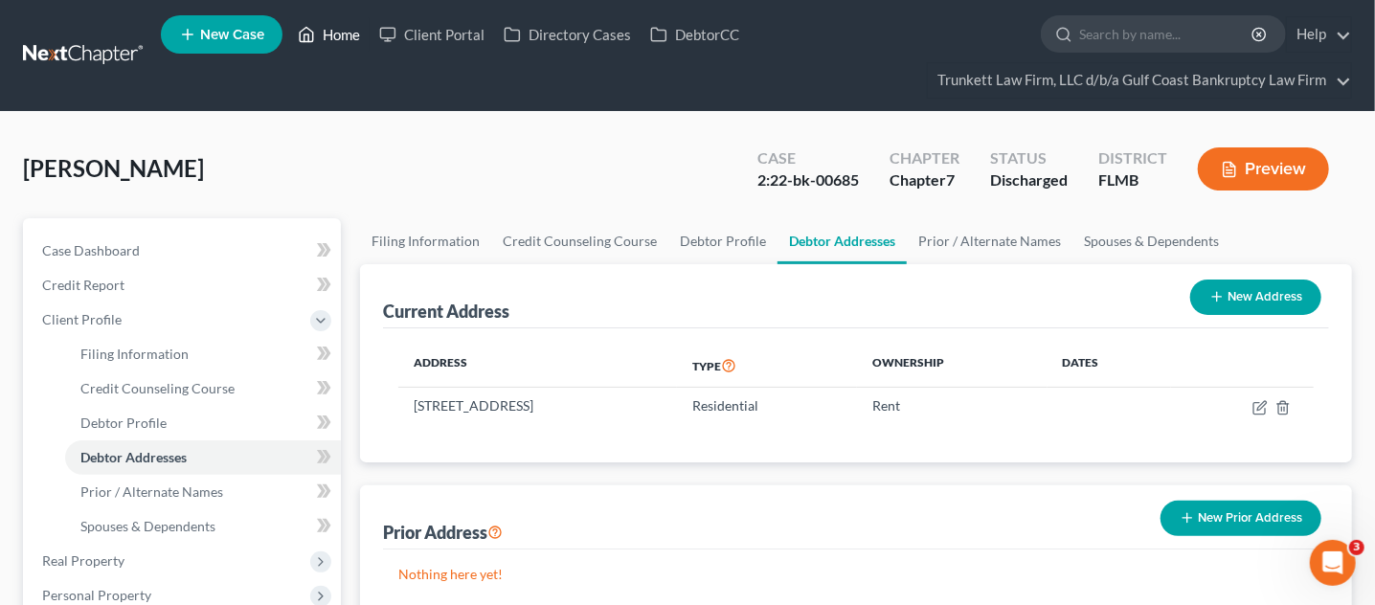
click at [354, 36] on link "Home" at bounding box center [328, 34] width 81 height 34
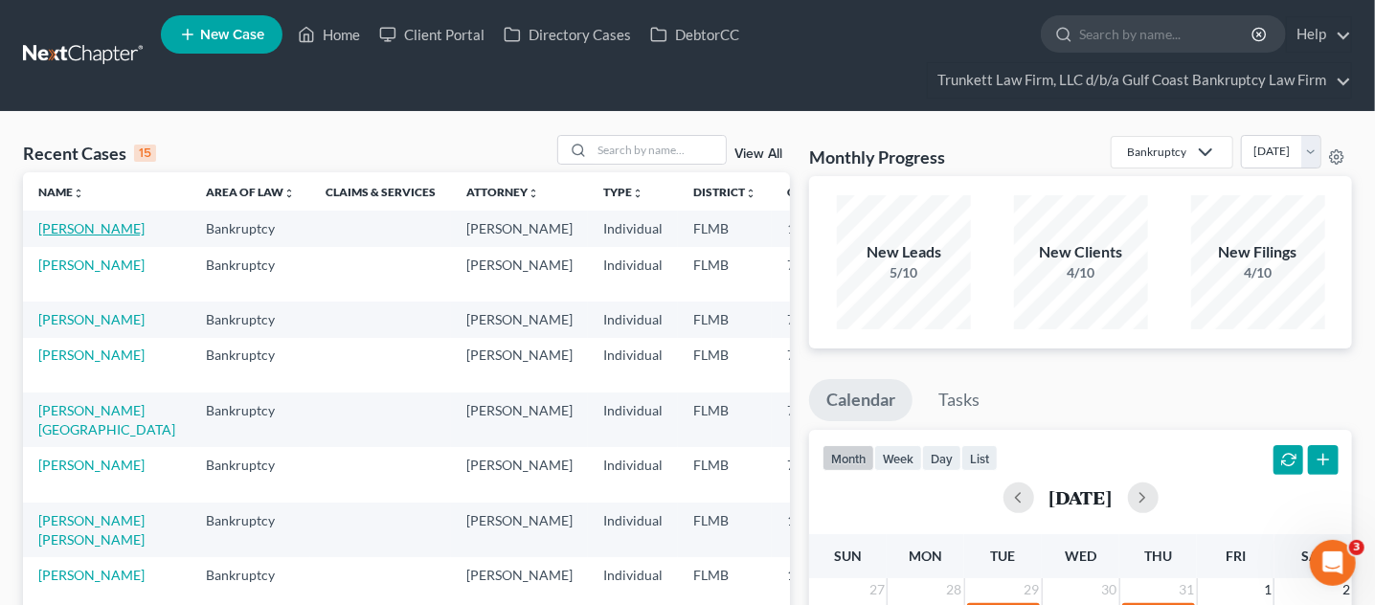
click at [55, 237] on link "[PERSON_NAME]" at bounding box center [91, 228] width 106 height 16
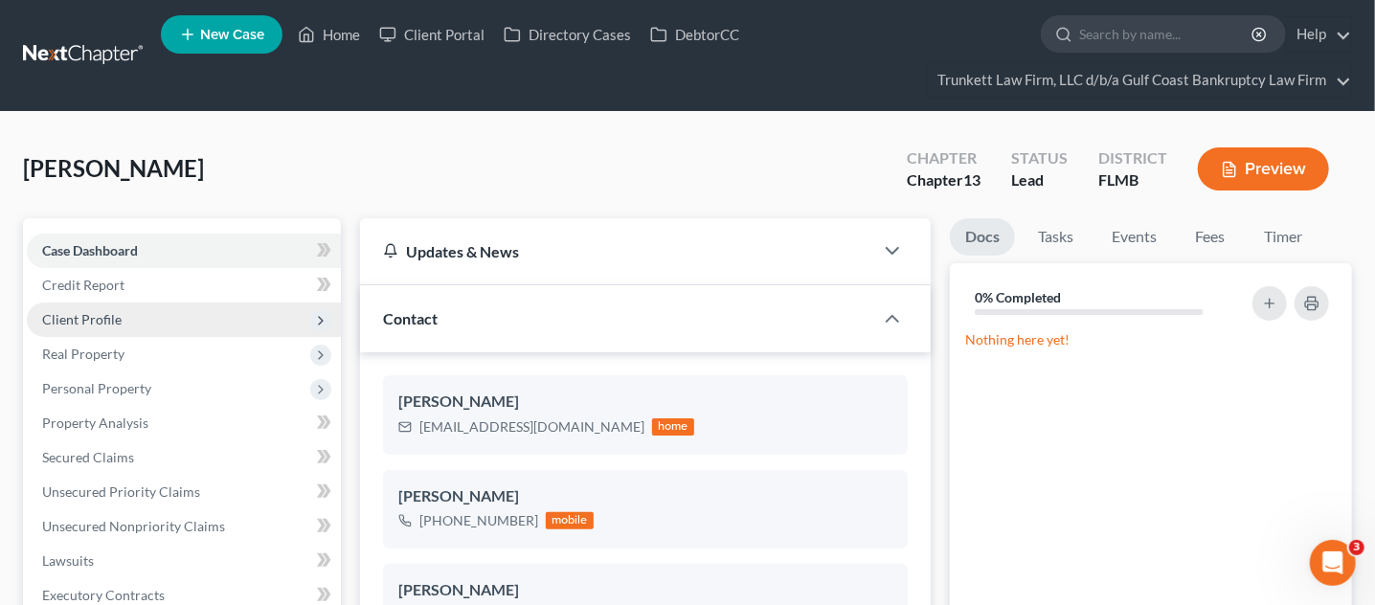
click at [102, 323] on span "Client Profile" at bounding box center [81, 319] width 79 height 16
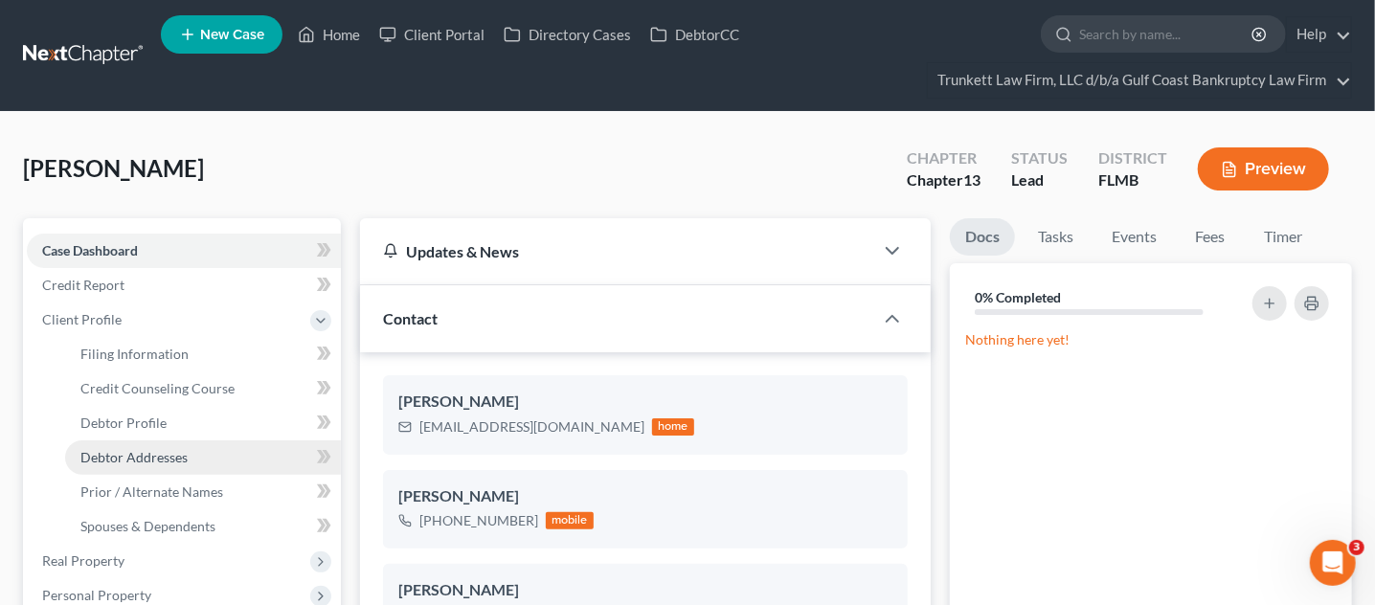
click at [128, 451] on span "Debtor Addresses" at bounding box center [133, 457] width 107 height 16
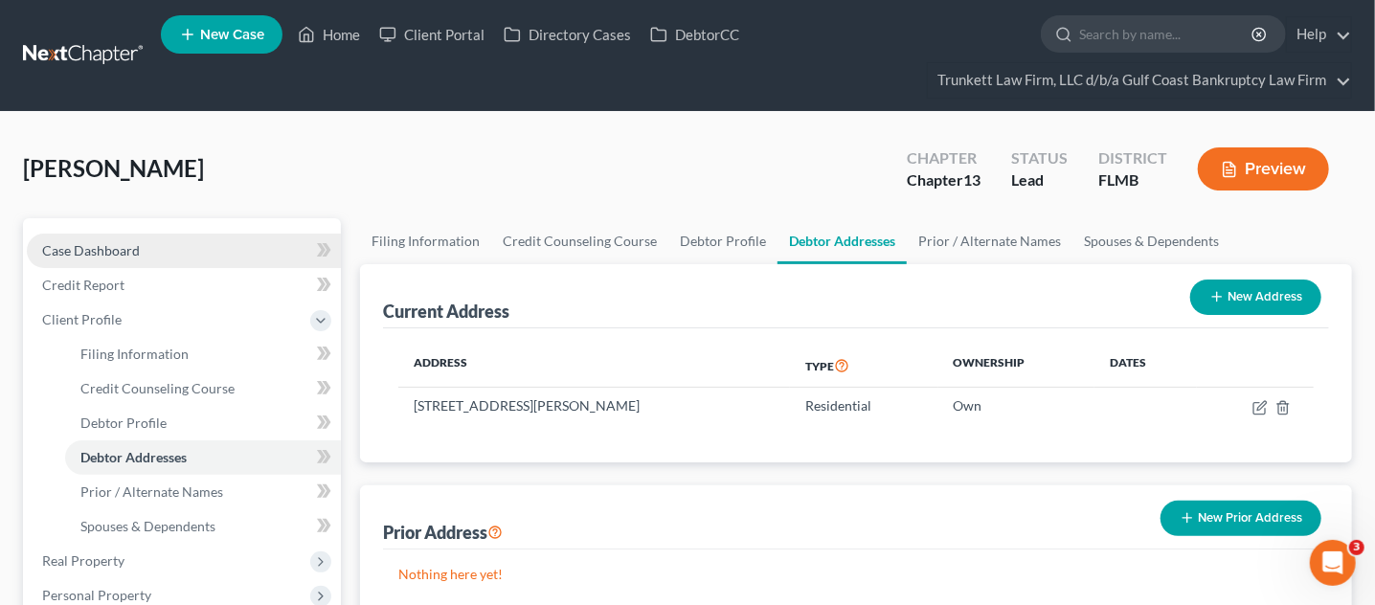
click at [166, 252] on link "Case Dashboard" at bounding box center [184, 251] width 314 height 34
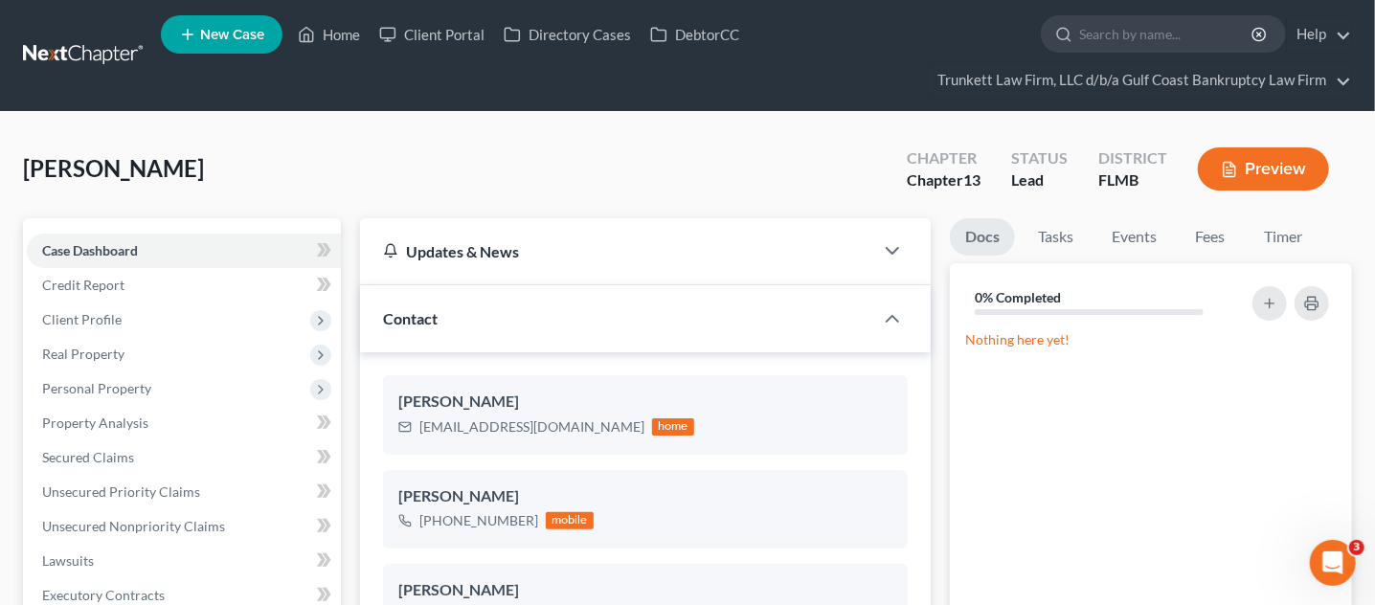
click at [1293, 163] on button "Preview" at bounding box center [1263, 168] width 131 height 43
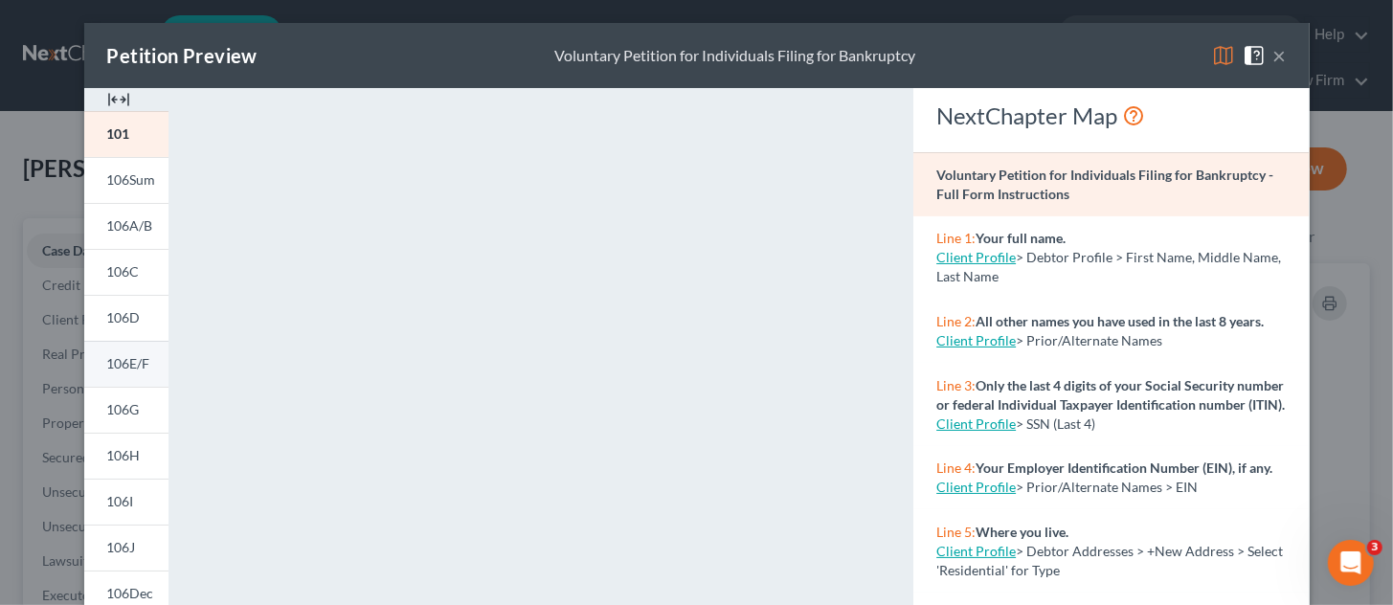
click at [130, 362] on span "106E/F" at bounding box center [128, 363] width 43 height 16
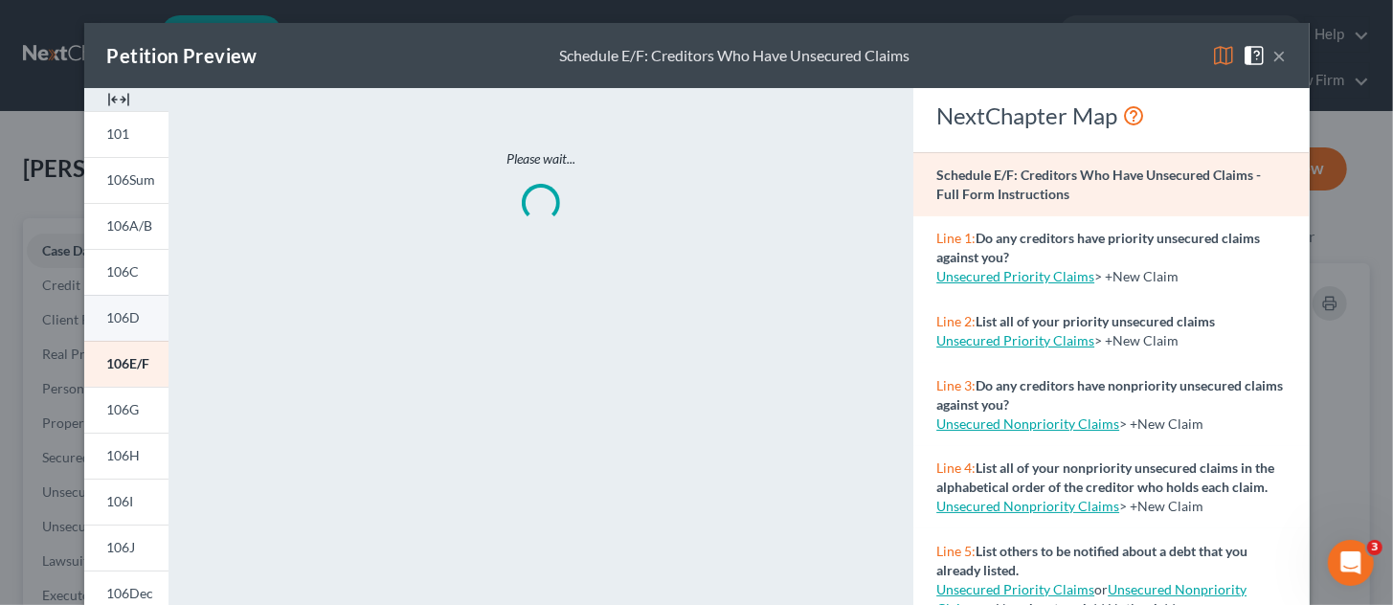
click at [113, 309] on link "106D" at bounding box center [126, 318] width 84 height 46
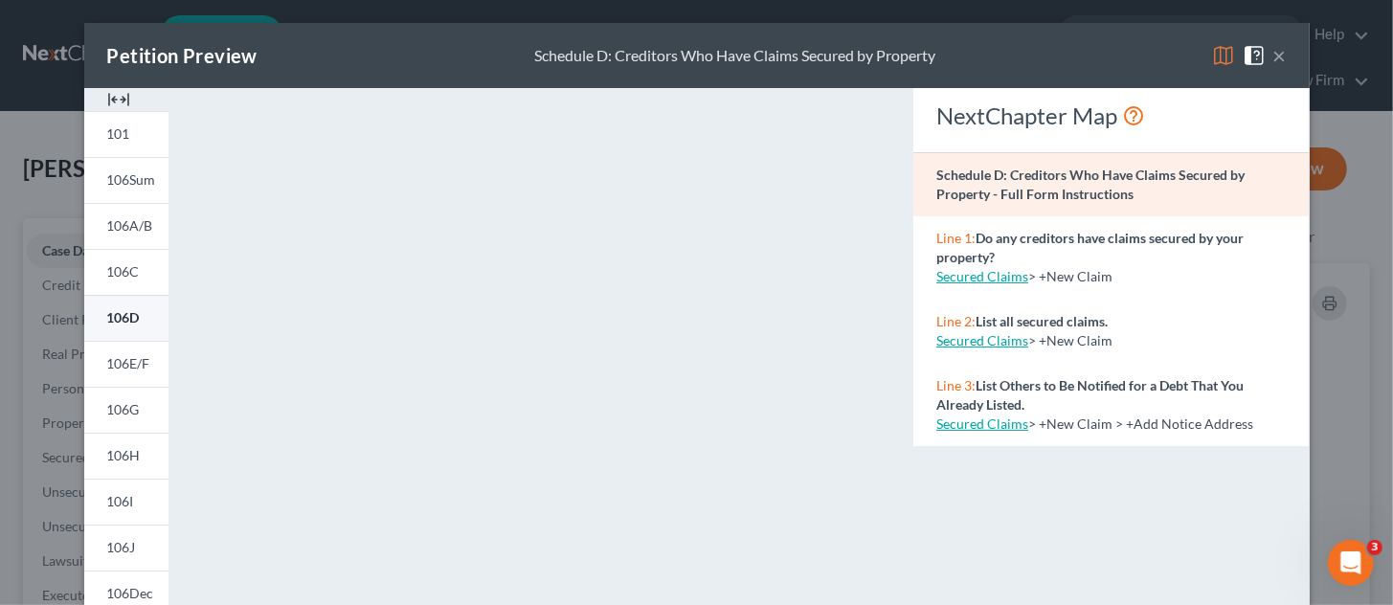
click at [132, 319] on link "106D" at bounding box center [126, 318] width 84 height 46
click at [140, 353] on link "106E/F" at bounding box center [126, 364] width 84 height 46
